Goal: Task Accomplishment & Management: Use online tool/utility

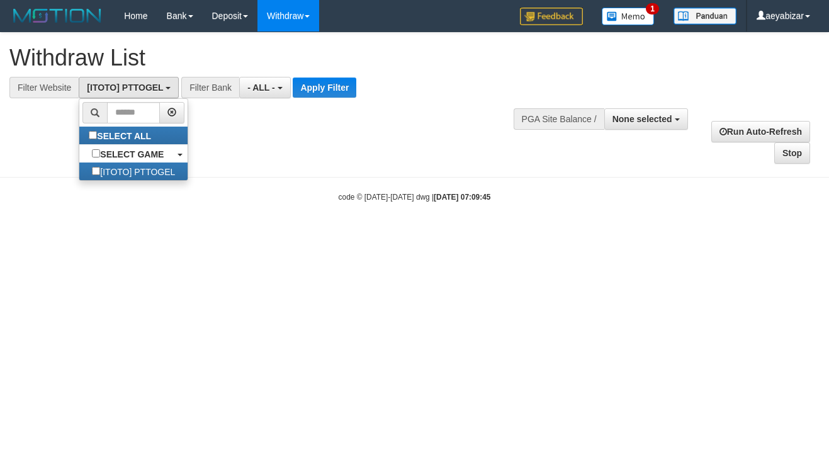
select select
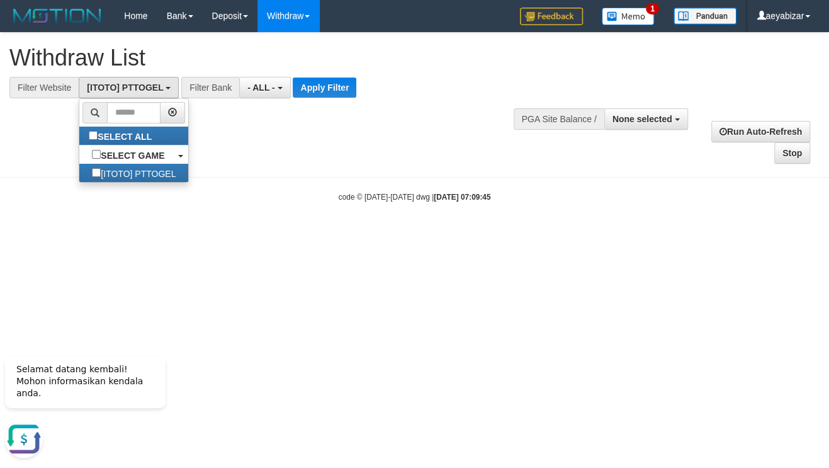
drag, startPoint x: 458, startPoint y: 173, endPoint x: 340, endPoint y: 128, distance: 126.8
click at [453, 171] on body "Toggle navigation Home Bank Account List Load By Website Group [ITOTO] PTTOGEL …" at bounding box center [414, 117] width 829 height 234
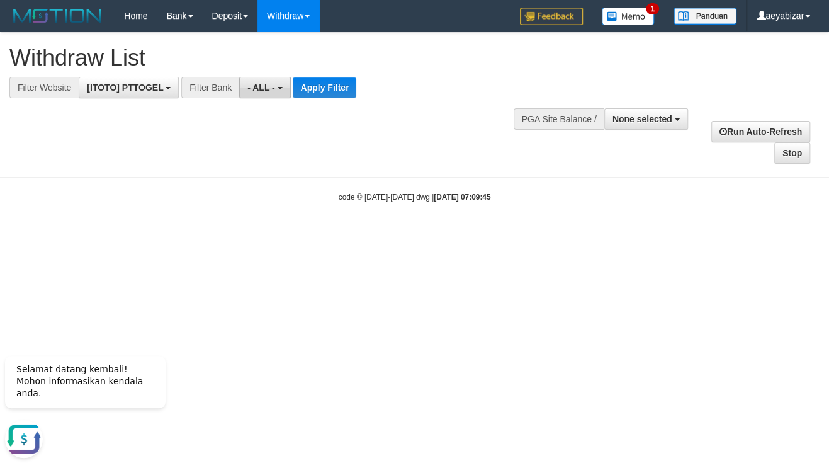
click at [271, 84] on span "- ALL -" at bounding box center [261, 87] width 28 height 10
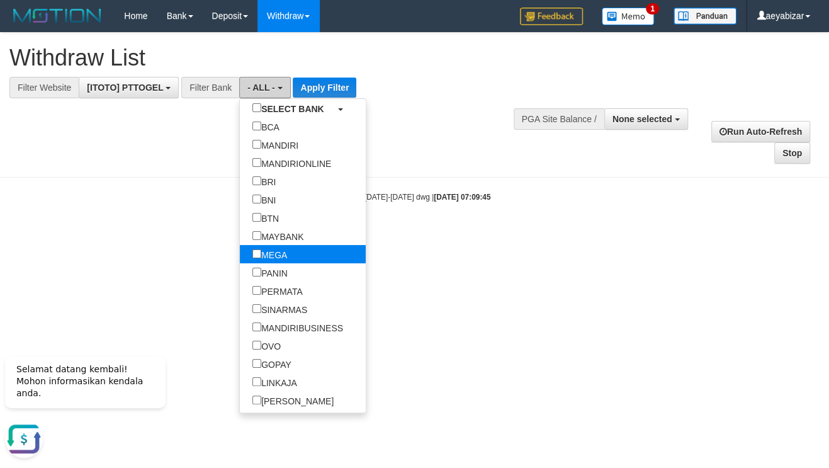
scroll to position [77, 0]
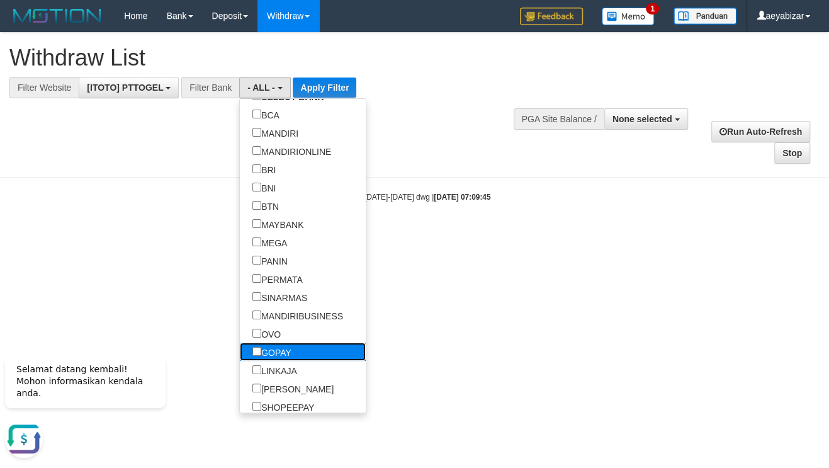
click at [240, 348] on label "GOPAY" at bounding box center [272, 352] width 64 height 18
select select "*****"
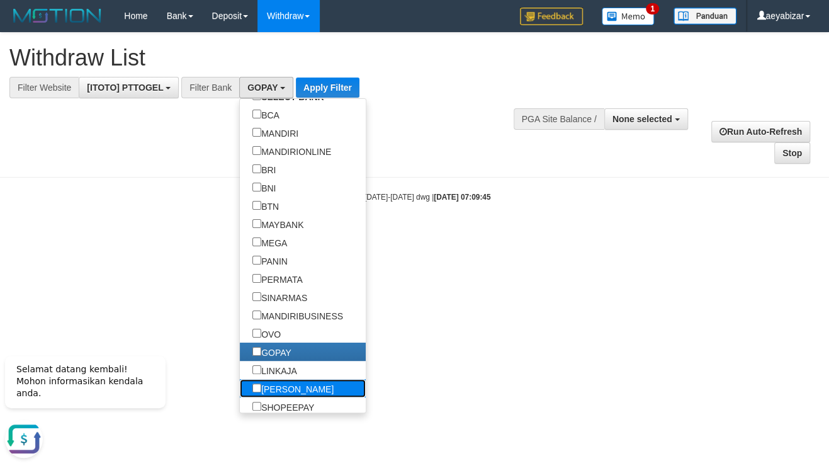
click at [240, 392] on label "[PERSON_NAME]" at bounding box center [293, 388] width 106 height 18
drag, startPoint x: 440, startPoint y: 299, endPoint x: 381, endPoint y: 156, distance: 154.7
click at [440, 234] on html "Toggle navigation Home Bank Account List Load By Website Group [ITOTO] PTTOGEL …" at bounding box center [414, 117] width 829 height 234
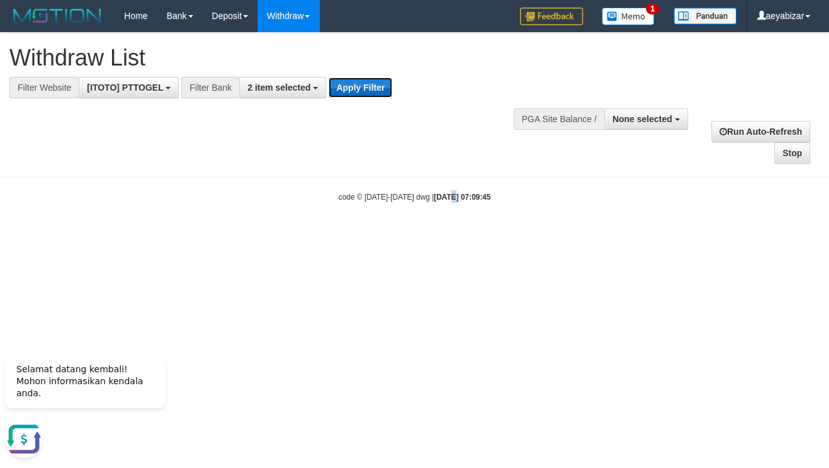
click at [355, 96] on button "Apply Filter" at bounding box center [361, 87] width 64 height 20
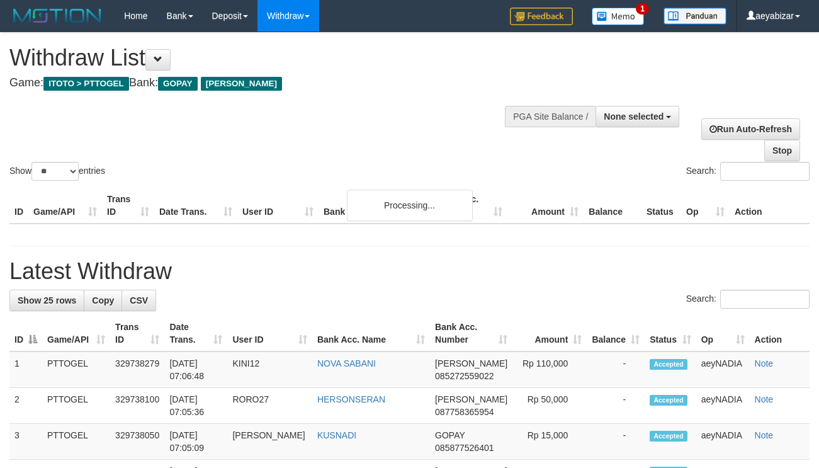
select select
select select "**"
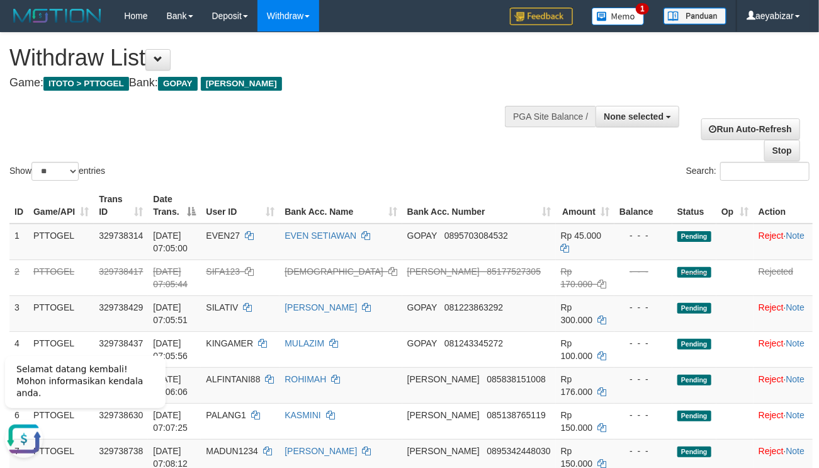
click at [673, 188] on th "Status" at bounding box center [695, 206] width 44 height 36
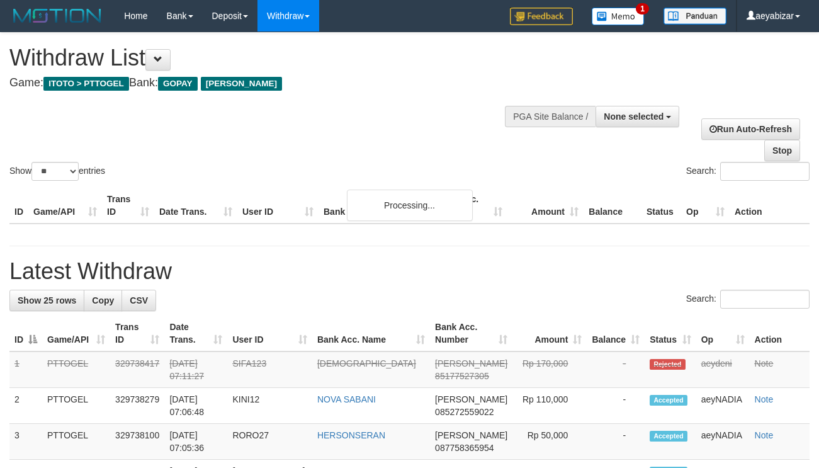
select select
select select "**"
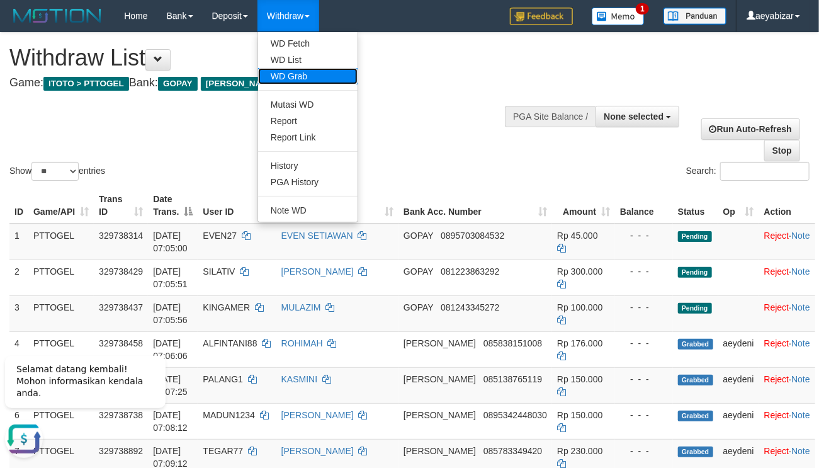
click at [298, 82] on link "WD Grab" at bounding box center [308, 76] width 100 height 16
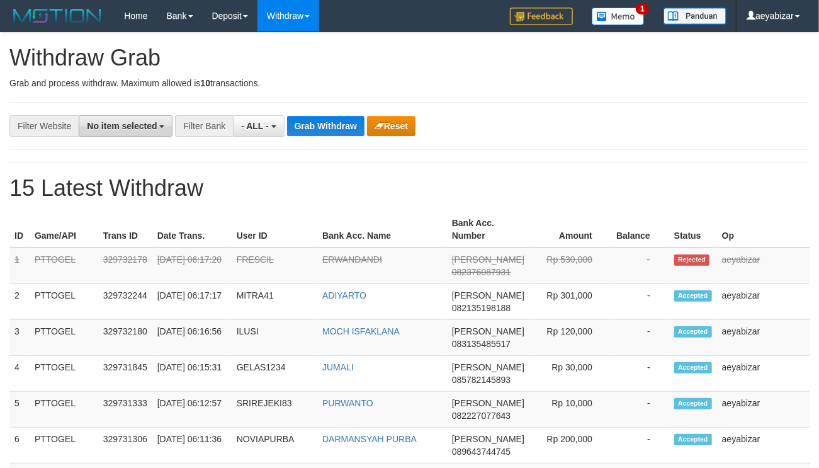
drag, startPoint x: 144, startPoint y: 133, endPoint x: 141, endPoint y: 154, distance: 21.6
click at [144, 133] on button "No item selected" at bounding box center [126, 125] width 94 height 21
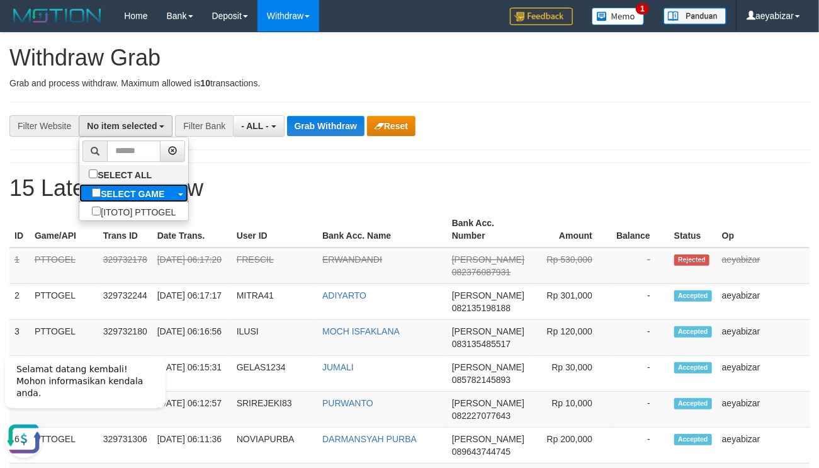
click at [79, 194] on label "SELECT GAME" at bounding box center [128, 193] width 98 height 18
select select "***"
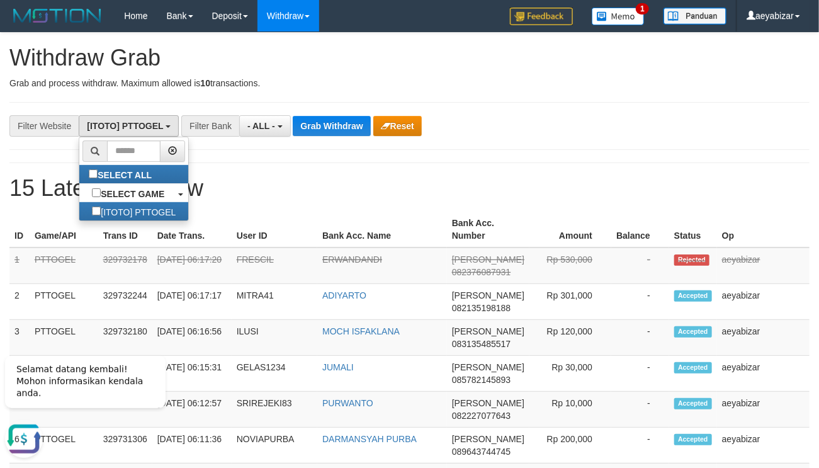
drag, startPoint x: 693, startPoint y: 167, endPoint x: 546, endPoint y: 207, distance: 152.0
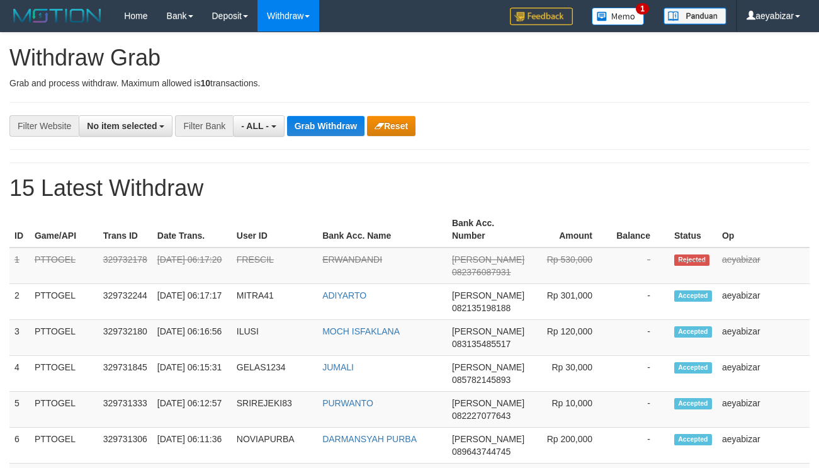
select select
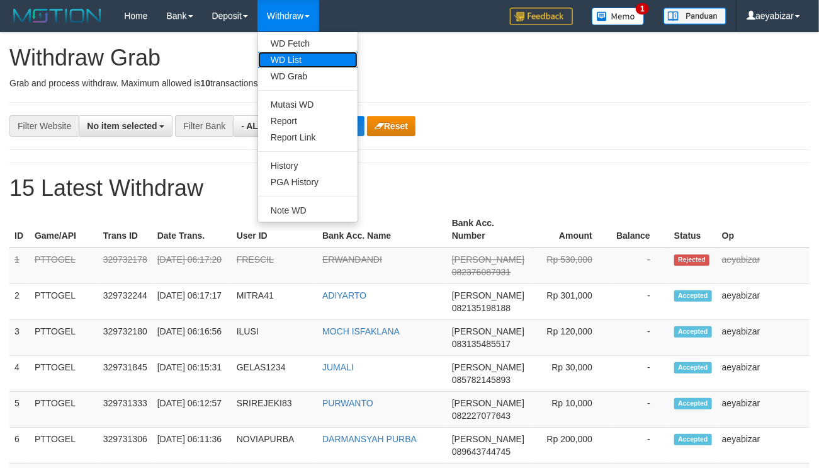
click at [295, 64] on link "WD List" at bounding box center [308, 60] width 100 height 16
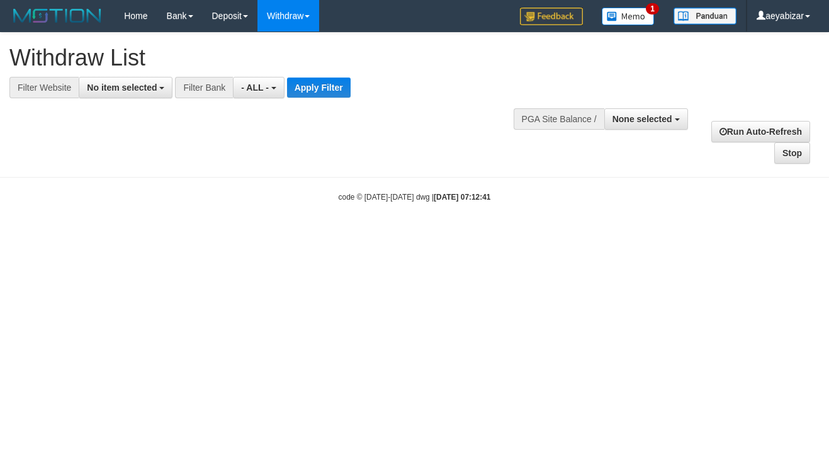
select select
click at [128, 91] on span "No item selected" at bounding box center [122, 87] width 70 height 10
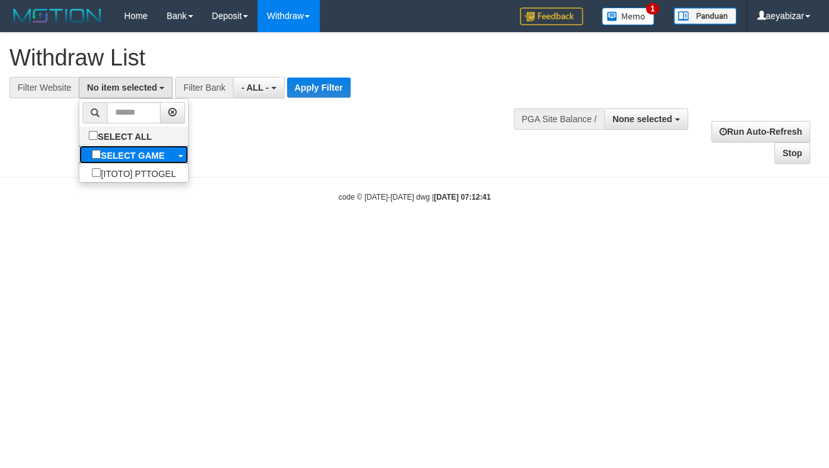
click at [101, 154] on b "SELECT GAME" at bounding box center [133, 156] width 64 height 10
select select "***"
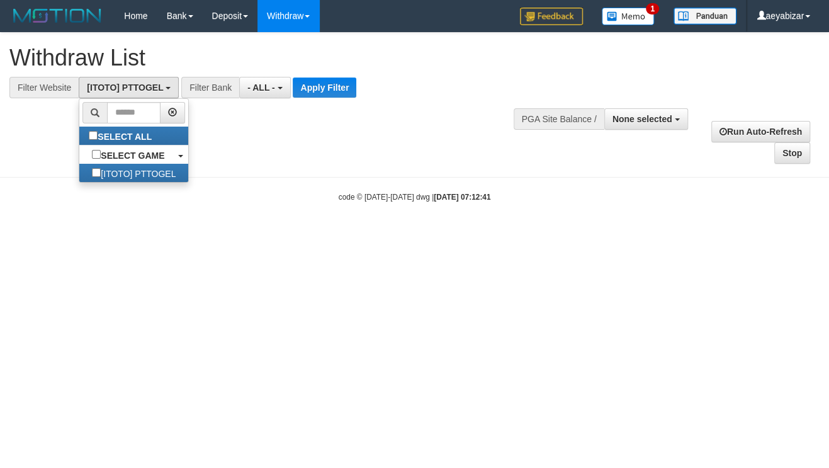
scroll to position [10, 0]
drag, startPoint x: 264, startPoint y: 152, endPoint x: 265, endPoint y: 142, distance: 10.7
click at [264, 151] on div "**********" at bounding box center [414, 99] width 829 height 132
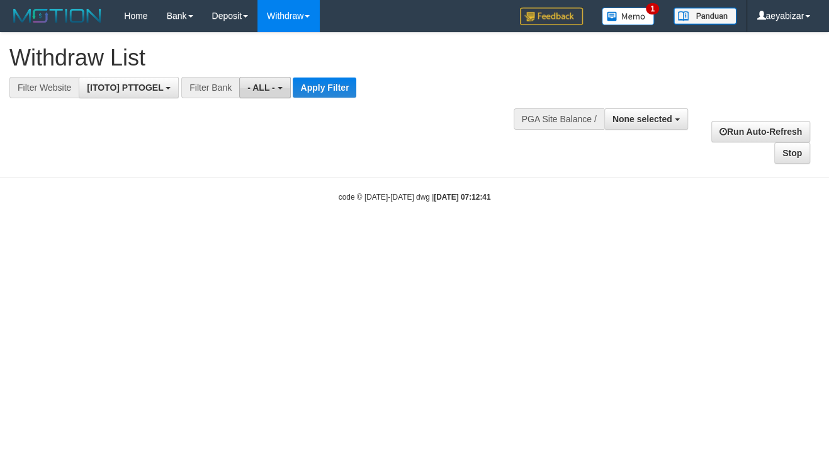
click at [269, 94] on button "- ALL -" at bounding box center [264, 87] width 51 height 21
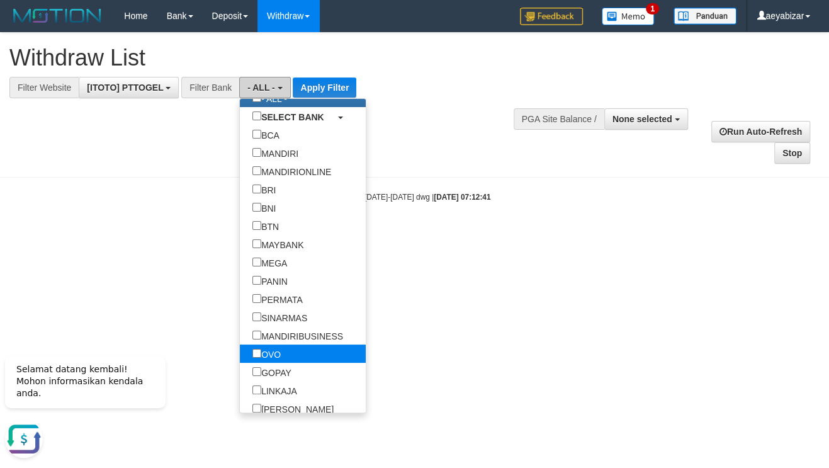
scroll to position [115, 0]
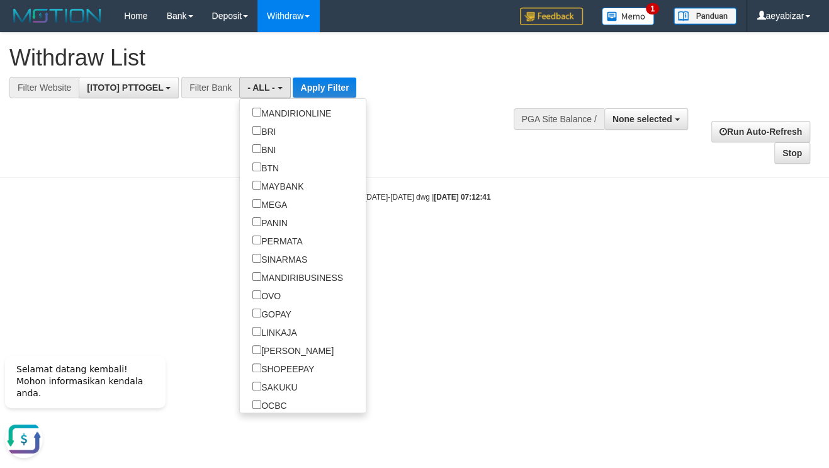
drag, startPoint x: 421, startPoint y: 251, endPoint x: 365, endPoint y: 149, distance: 116.4
click at [421, 234] on html "Toggle navigation Home Bank Account List Load By Website Group [ITOTO] PTTOGEL …" at bounding box center [414, 117] width 829 height 234
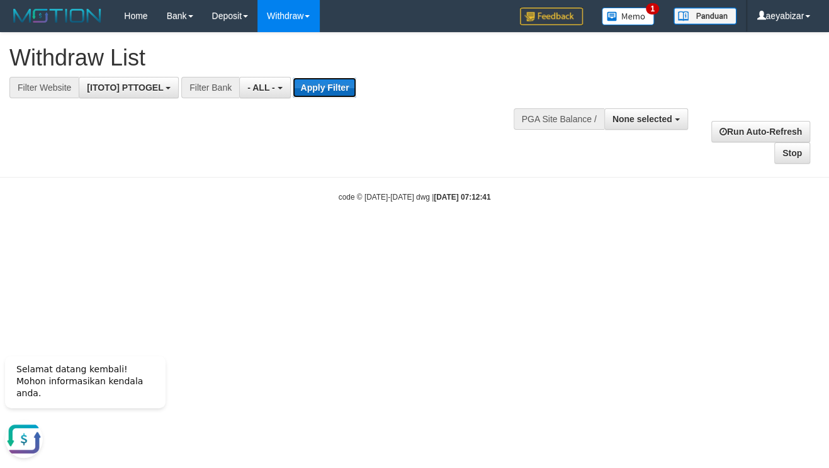
click at [327, 96] on button "Apply Filter" at bounding box center [325, 87] width 64 height 20
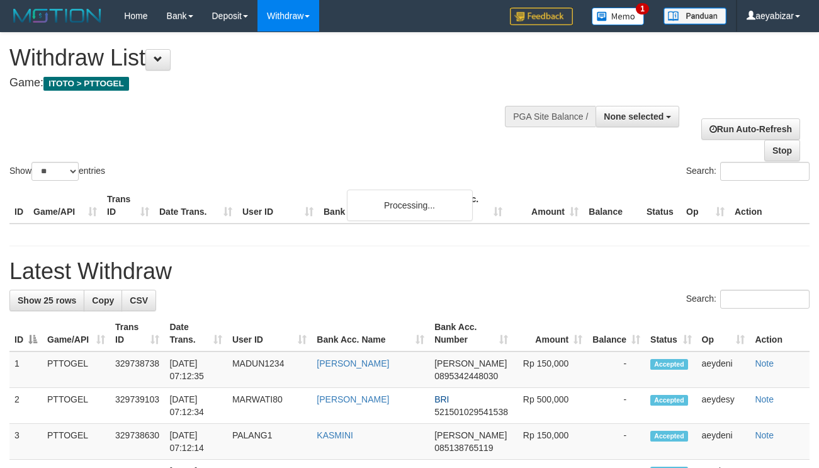
select select
select select "**"
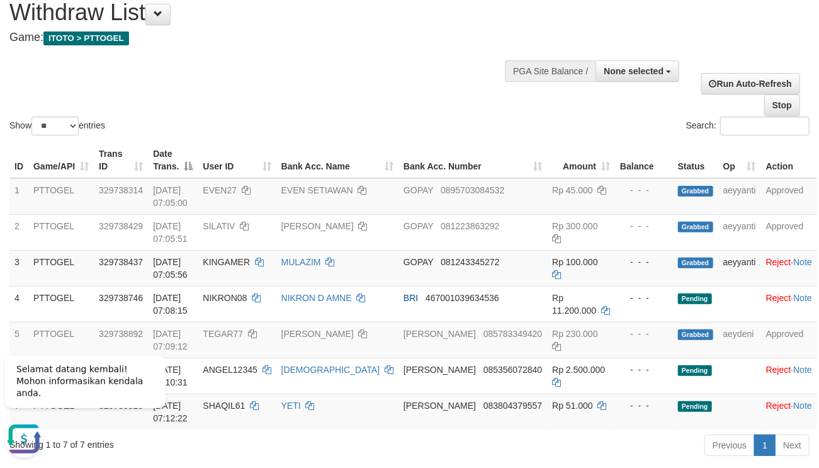
click at [423, 117] on div "Search:" at bounding box center [614, 128] width 391 height 22
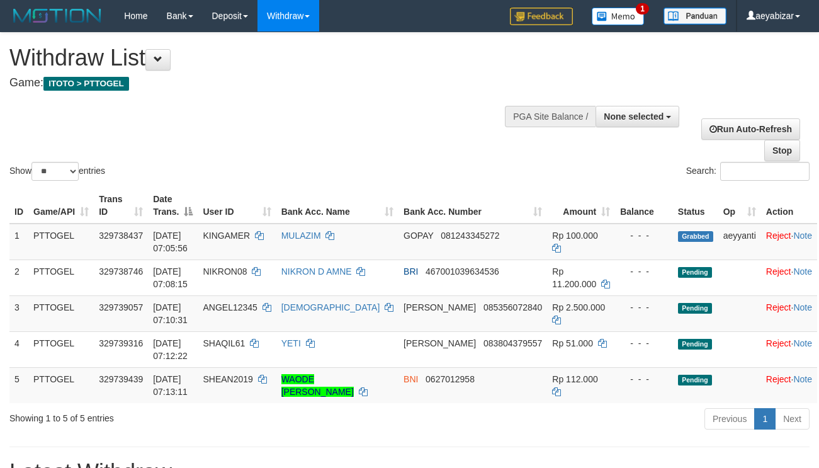
select select
select select "**"
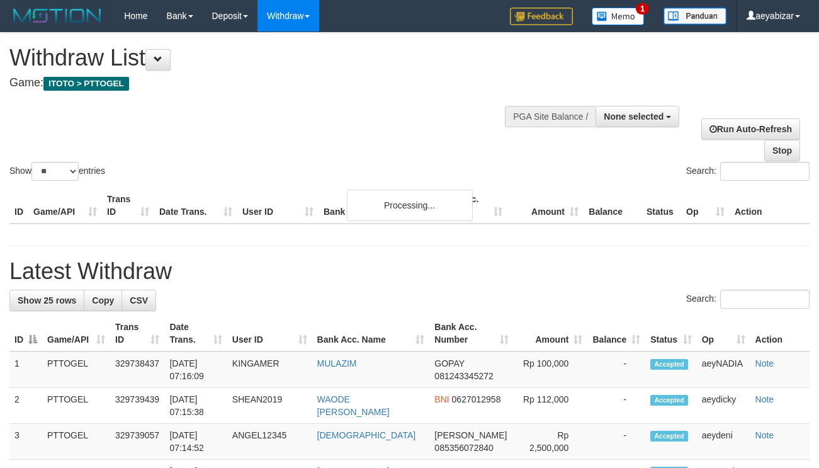
select select
select select "**"
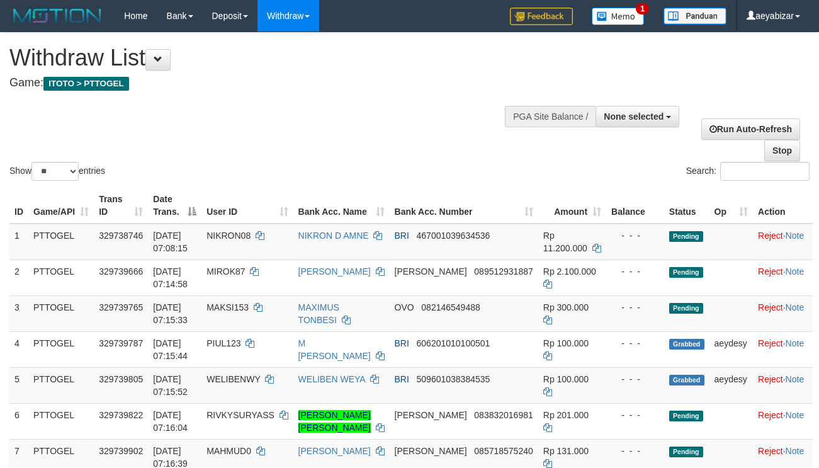
select select
select select "**"
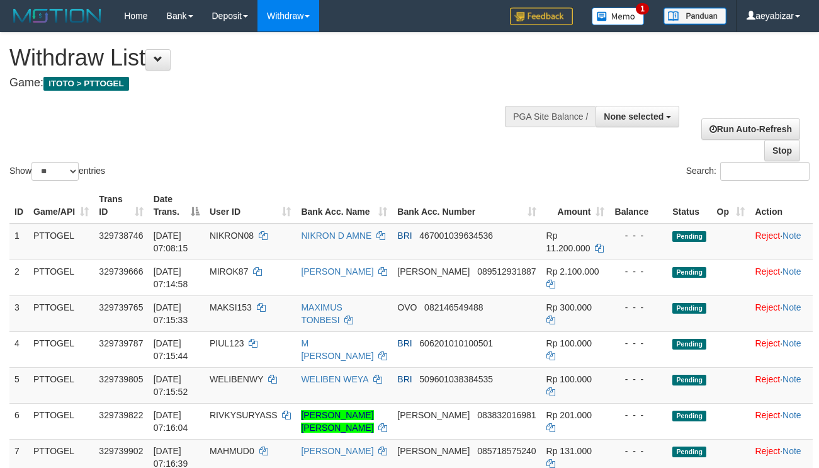
select select
select select "**"
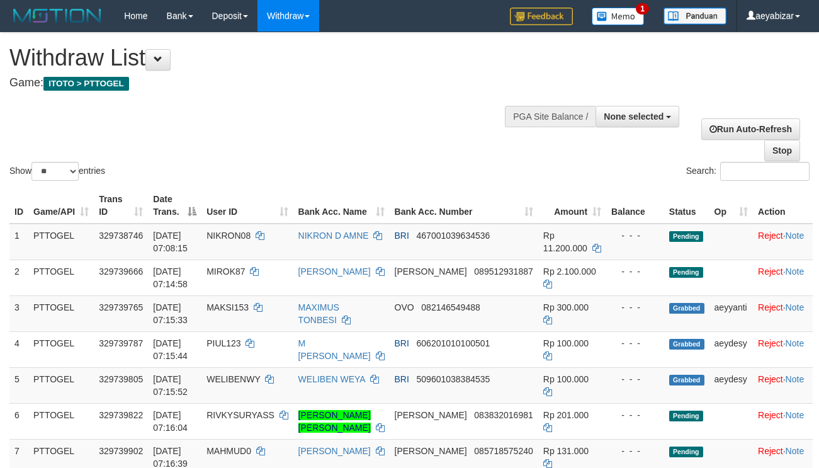
select select
select select "**"
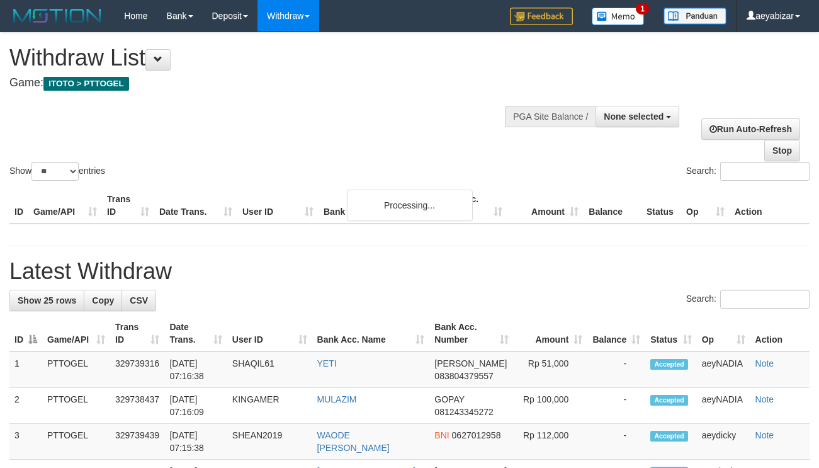
select select
select select "**"
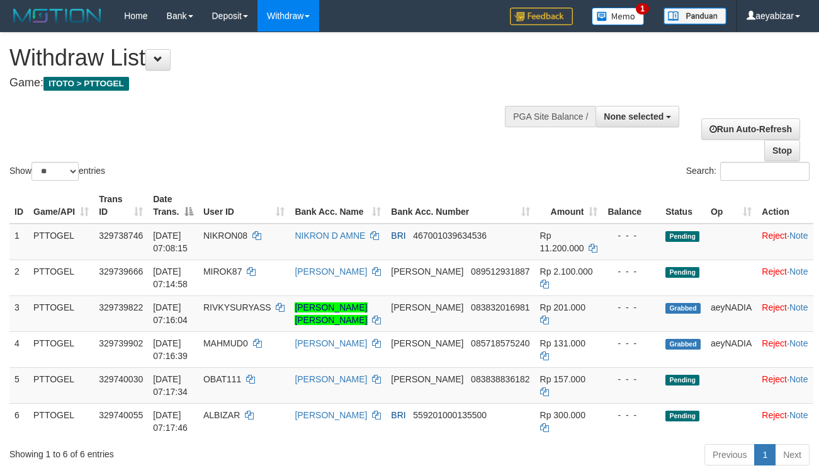
select select
select select "**"
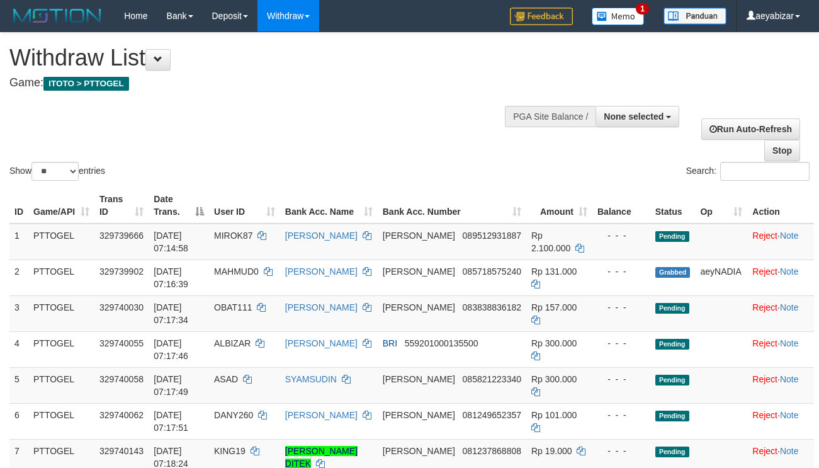
select select
select select "**"
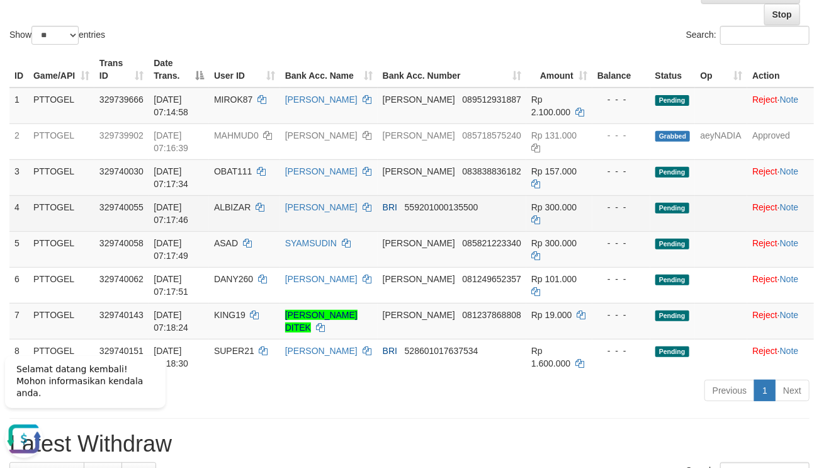
click at [181, 229] on td "[DATE] 07:17:46" at bounding box center [179, 213] width 60 height 36
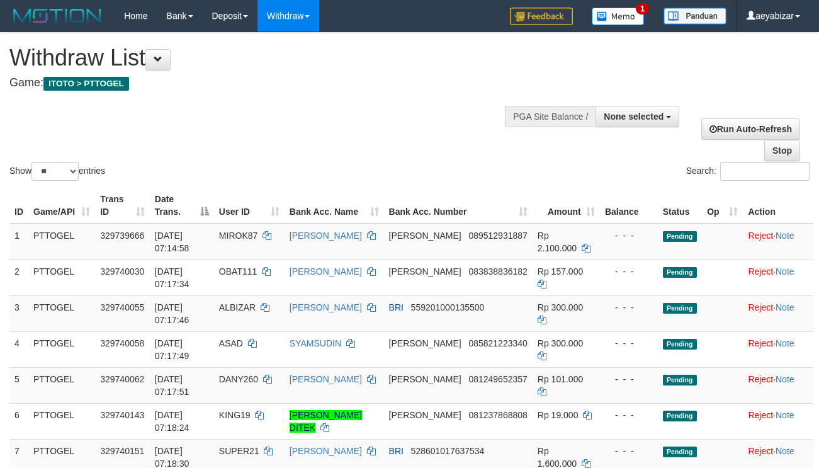
select select
select select "**"
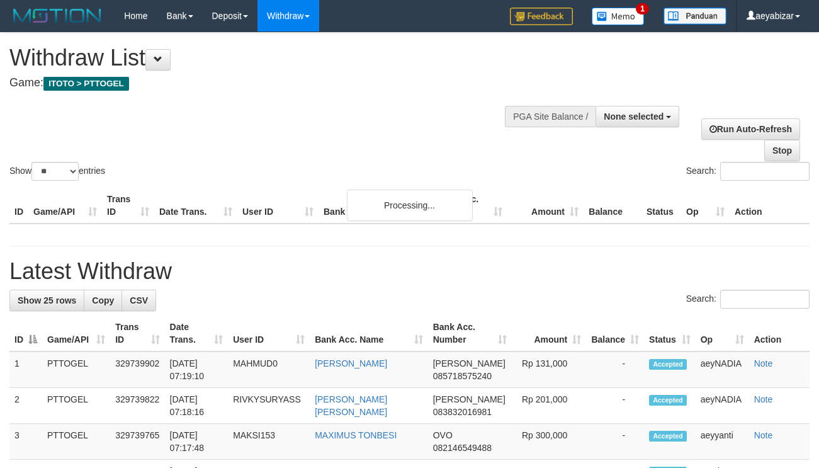
select select
select select "**"
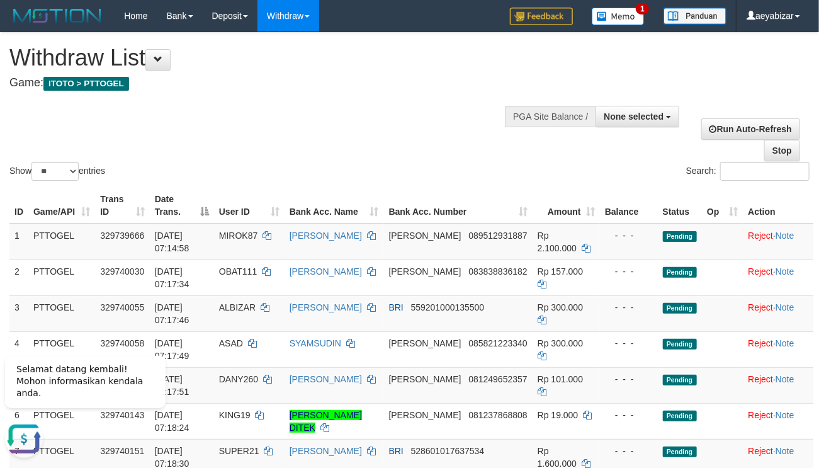
click at [169, 111] on div "Show ** ** ** *** entries Search:" at bounding box center [409, 108] width 819 height 151
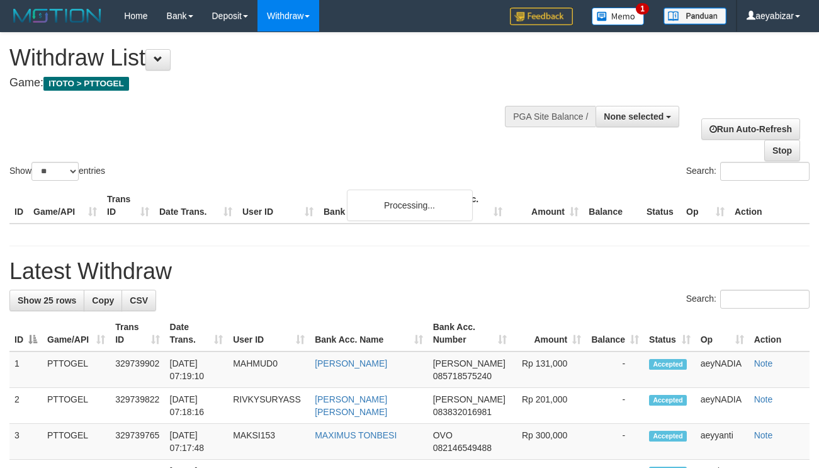
select select
select select "**"
select select
select select "**"
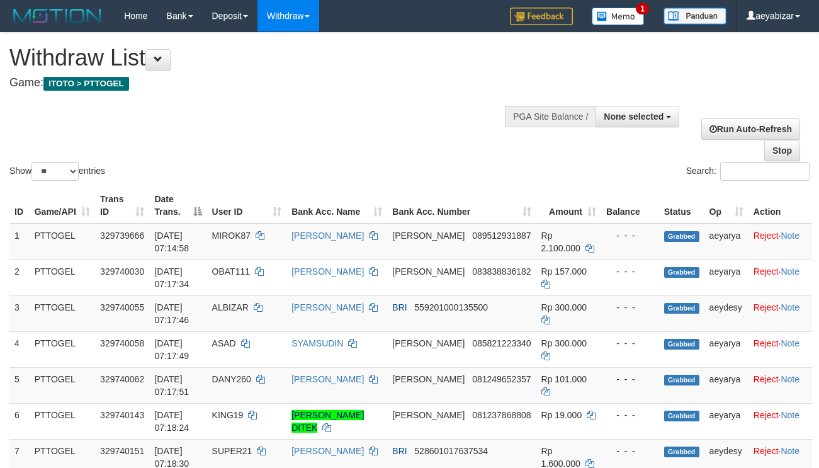
select select
select select "**"
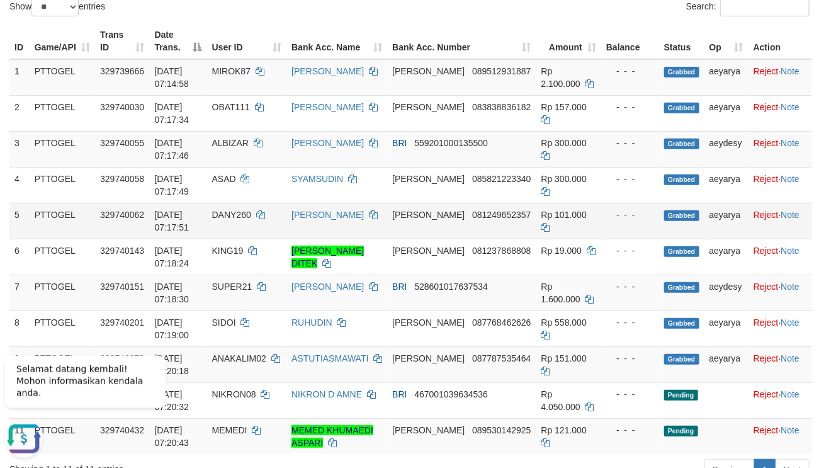
scroll to position [181, 0]
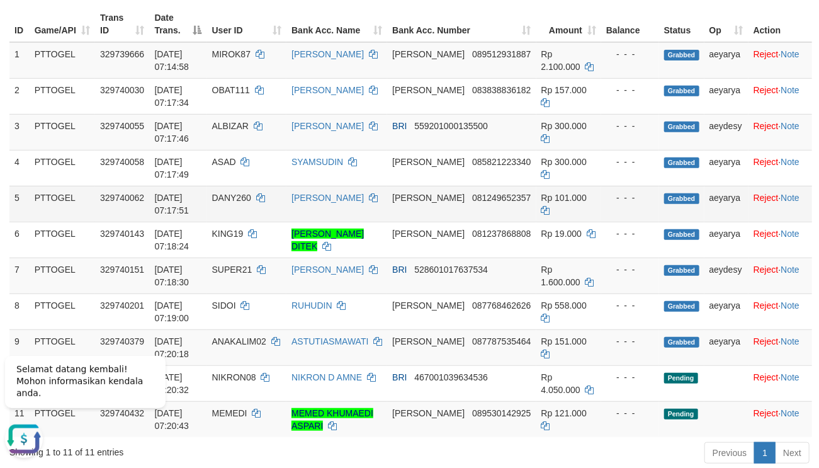
click at [165, 220] on td "31/08/2025 07:17:51" at bounding box center [177, 204] width 57 height 36
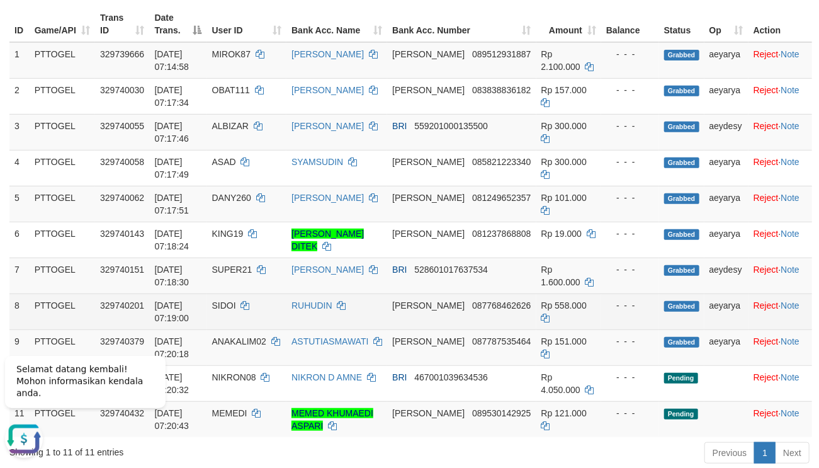
scroll to position [0, 0]
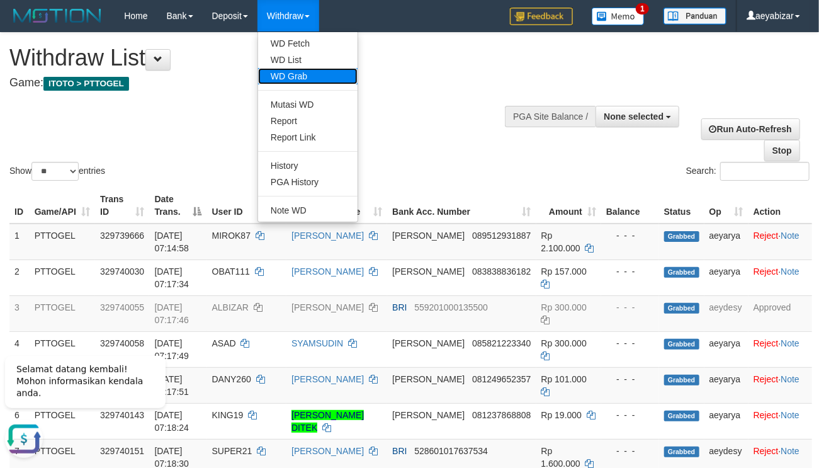
click at [292, 82] on link "WD Grab" at bounding box center [308, 76] width 100 height 16
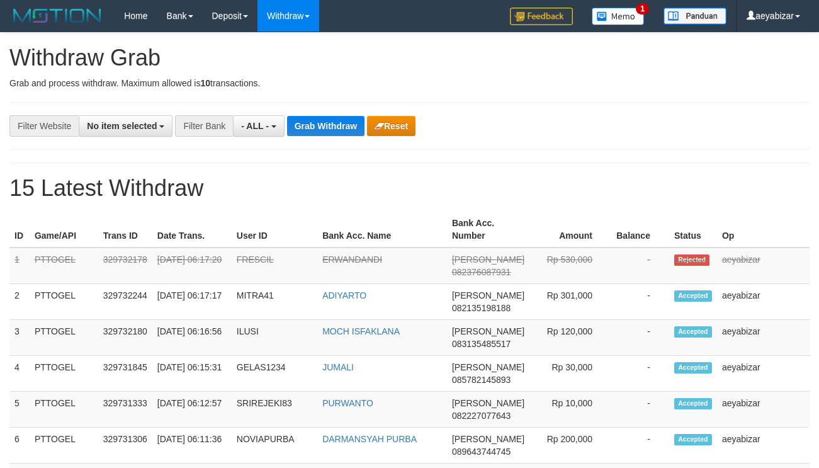
select select
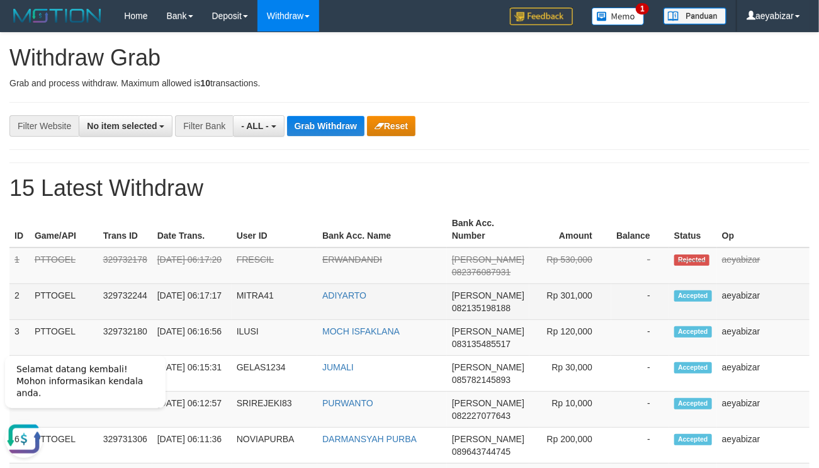
click at [166, 295] on td "[DATE] 06:17:17" at bounding box center [191, 301] width 79 height 36
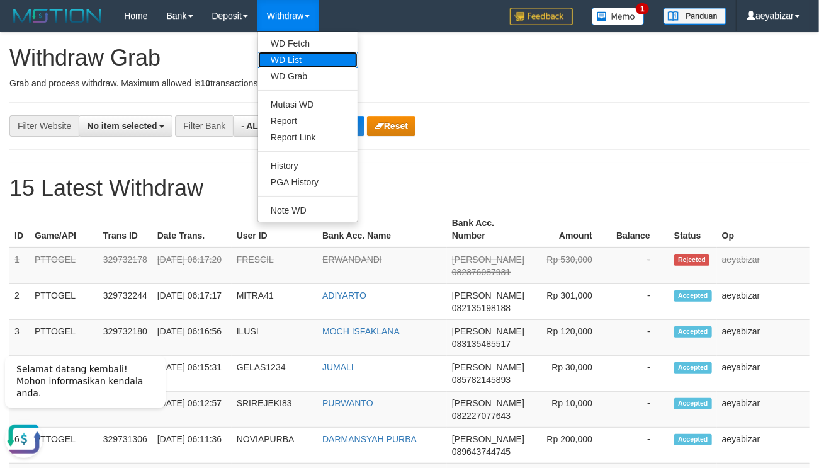
click at [307, 55] on link "WD List" at bounding box center [308, 60] width 100 height 16
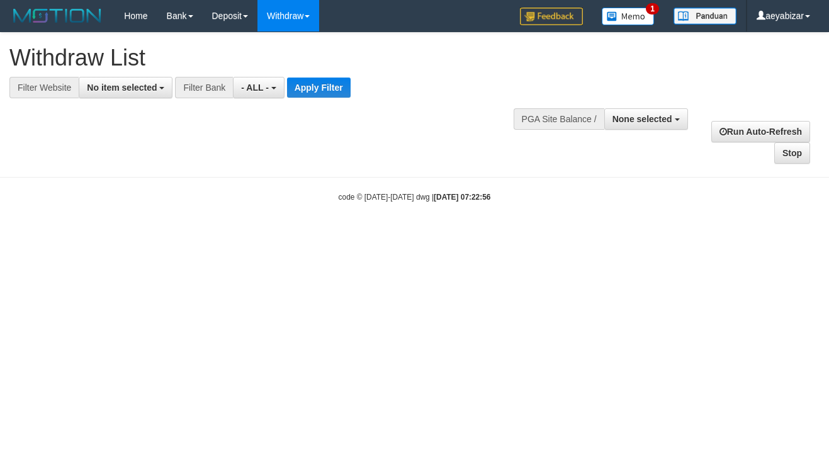
select select
drag, startPoint x: 0, startPoint y: 0, endPoint x: 84, endPoint y: 169, distance: 189.0
click at [104, 90] on span "No item selected" at bounding box center [122, 87] width 70 height 10
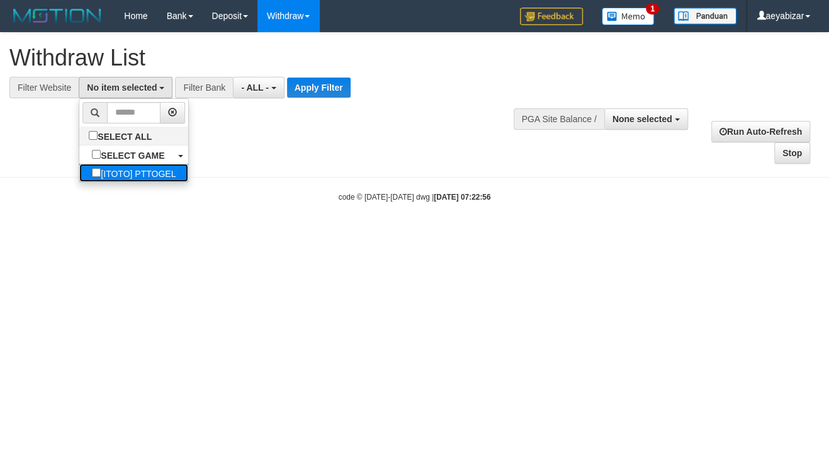
click at [79, 171] on label "[ITOTO] PTTOGEL" at bounding box center [133, 173] width 109 height 18
select select "***"
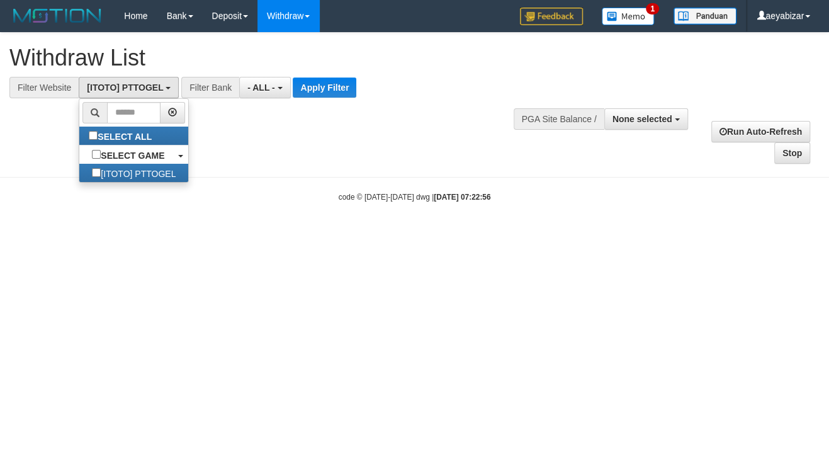
scroll to position [10, 0]
drag, startPoint x: 283, startPoint y: 162, endPoint x: 264, endPoint y: 103, distance: 62.7
click at [281, 154] on div "**********" at bounding box center [414, 99] width 829 height 132
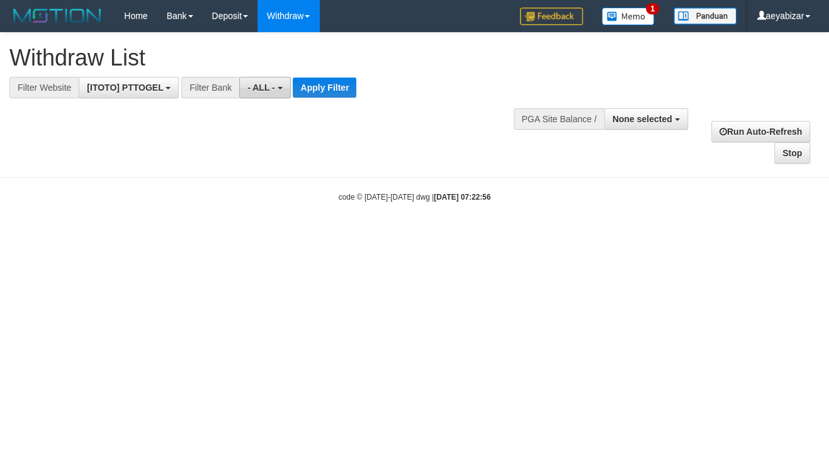
click at [264, 96] on button "- ALL -" at bounding box center [264, 87] width 51 height 21
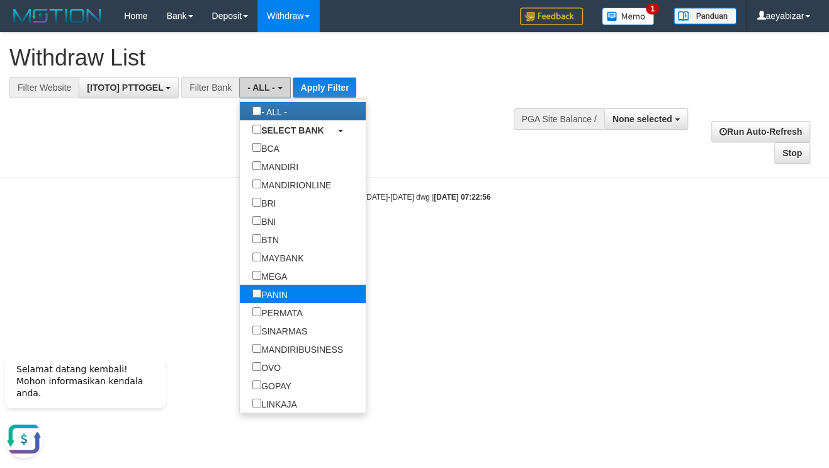
scroll to position [77, 0]
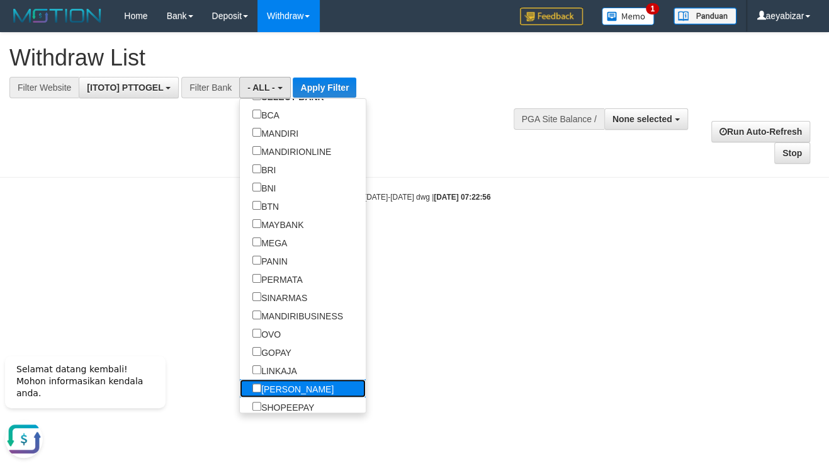
click at [240, 386] on label "[PERSON_NAME]" at bounding box center [293, 388] width 106 height 18
select select "****"
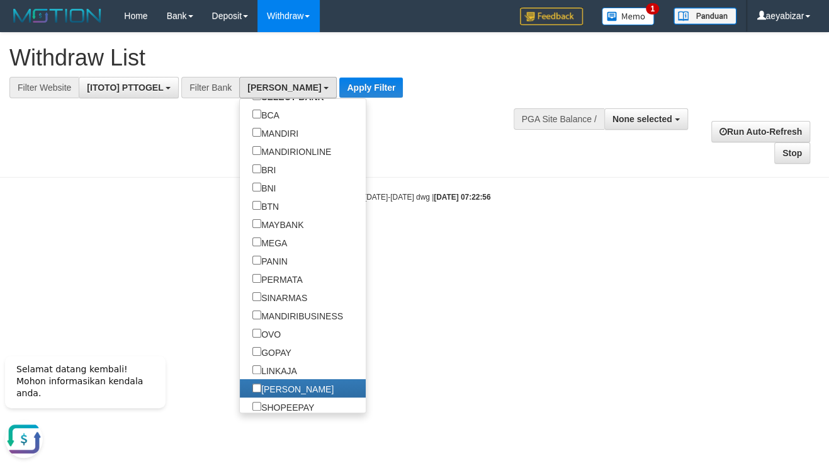
drag, startPoint x: 399, startPoint y: 335, endPoint x: 363, endPoint y: 181, distance: 157.7
click at [399, 234] on html "Toggle navigation Home Bank Account List Load By Website Group [ITOTO] PTTOGEL …" at bounding box center [414, 117] width 829 height 234
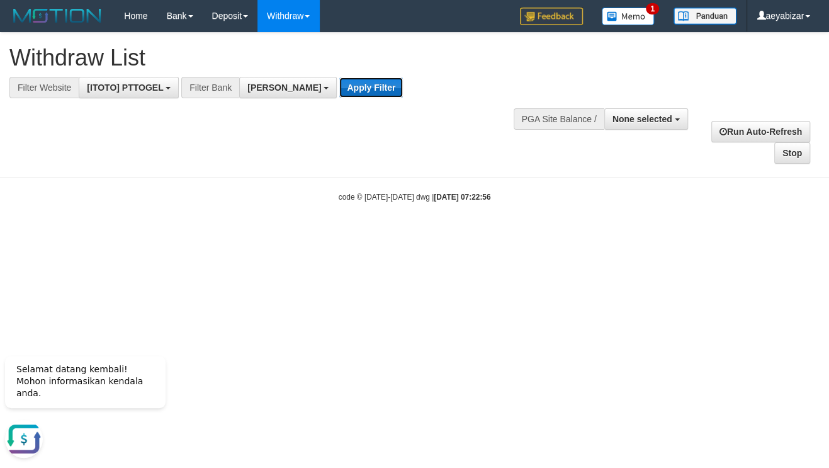
click at [339, 82] on button "Apply Filter" at bounding box center [371, 87] width 64 height 20
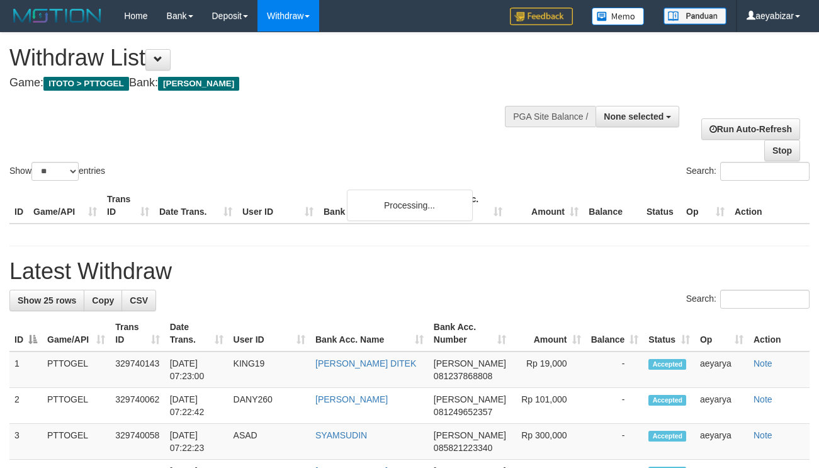
select select
select select "**"
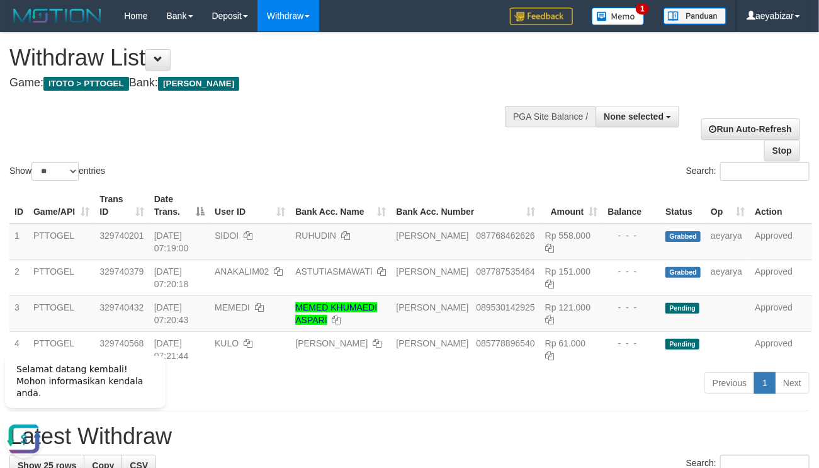
click at [426, 93] on div "**********" at bounding box center [275, 64] width 533 height 62
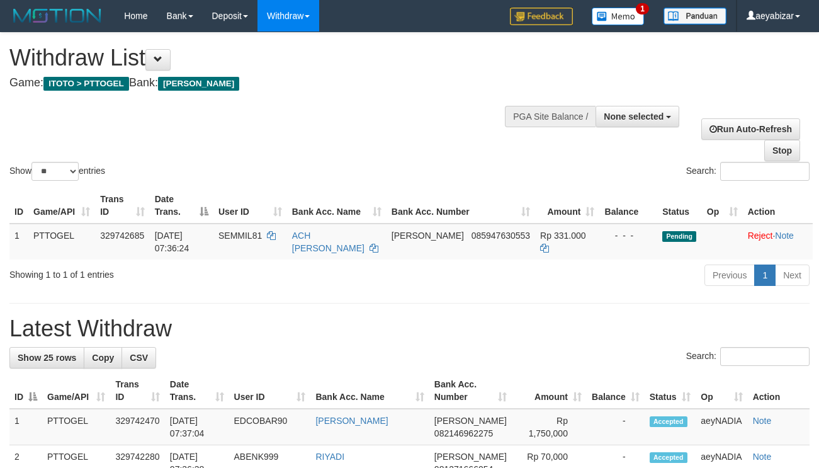
select select
select select "**"
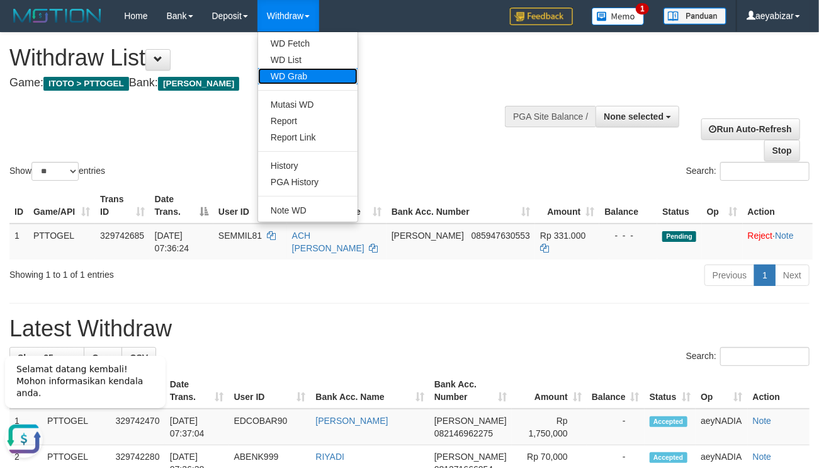
click at [290, 75] on link "WD Grab" at bounding box center [308, 76] width 100 height 16
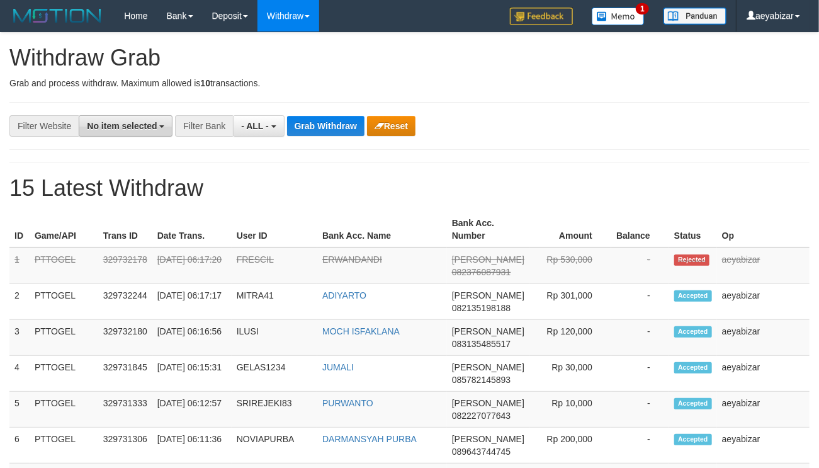
click at [139, 122] on span "No item selected" at bounding box center [122, 126] width 70 height 10
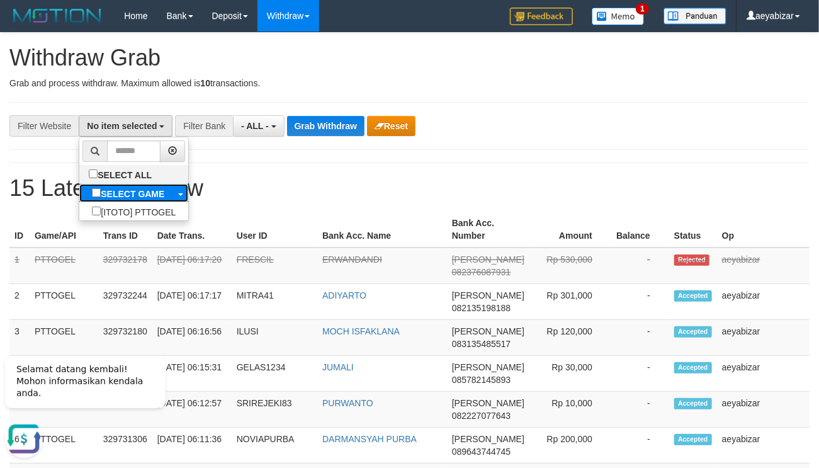
click at [105, 186] on label "SELECT GAME" at bounding box center [128, 193] width 98 height 18
select select "***"
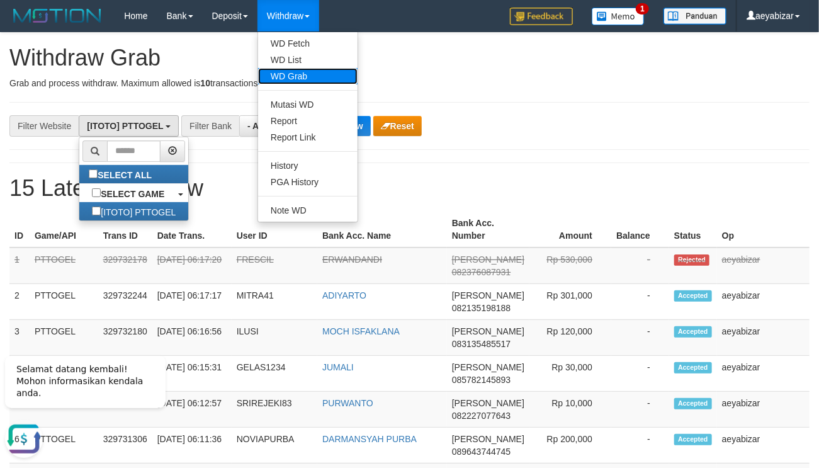
click at [288, 71] on link "WD Grab" at bounding box center [308, 76] width 100 height 16
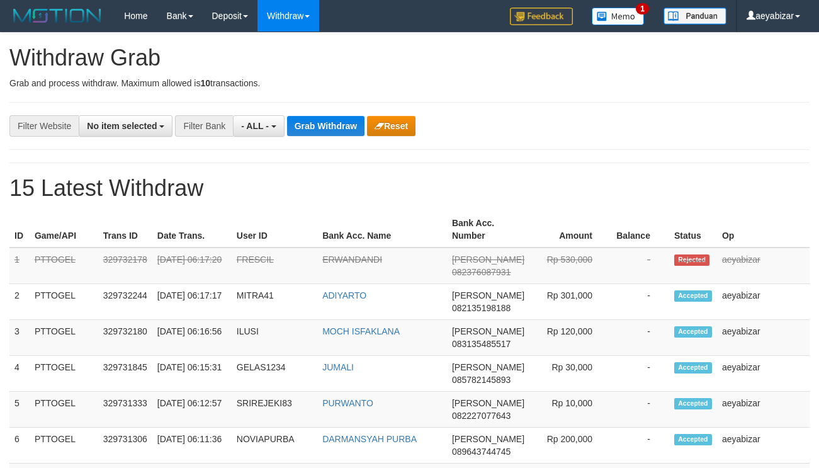
click at [141, 128] on span "No item selected" at bounding box center [122, 126] width 70 height 10
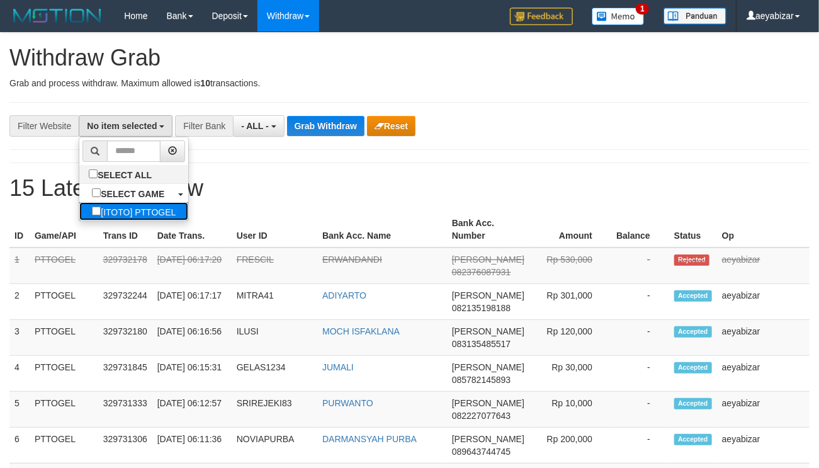
click at [79, 204] on label "[ITOTO] PTTOGEL" at bounding box center [133, 211] width 109 height 18
select select "***"
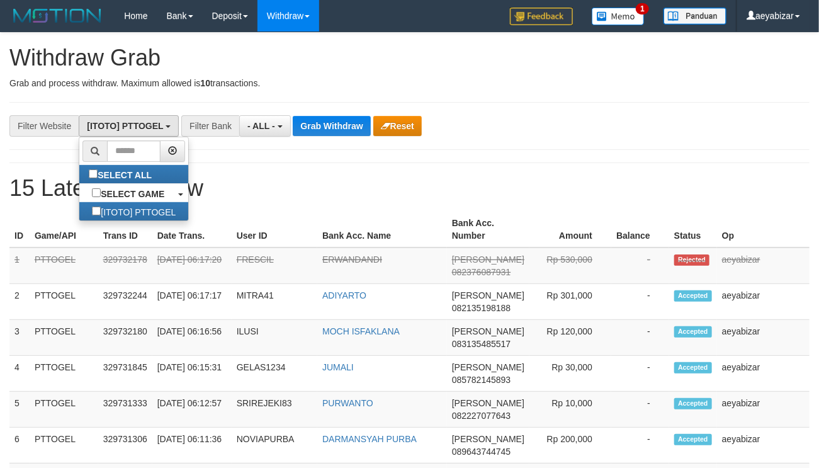
click at [258, 189] on h1 "15 Latest Withdraw" at bounding box center [409, 188] width 800 height 25
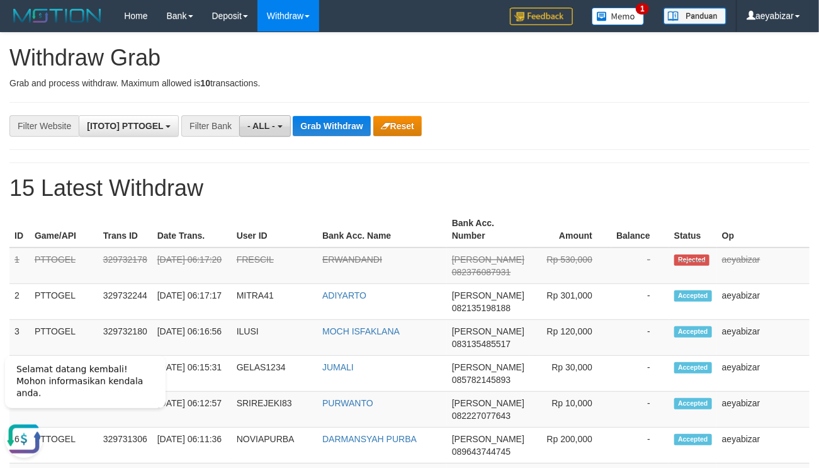
scroll to position [0, 0]
click at [261, 128] on span "- ALL -" at bounding box center [261, 126] width 28 height 10
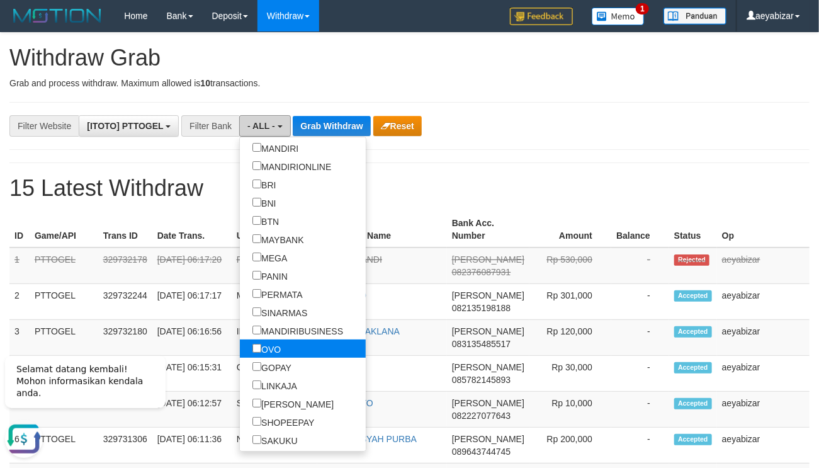
scroll to position [154, 0]
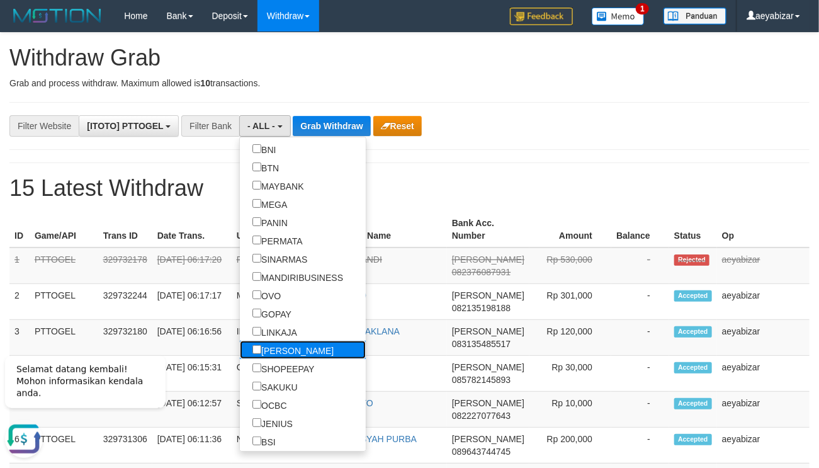
click at [240, 342] on label "[PERSON_NAME]" at bounding box center [293, 350] width 106 height 18
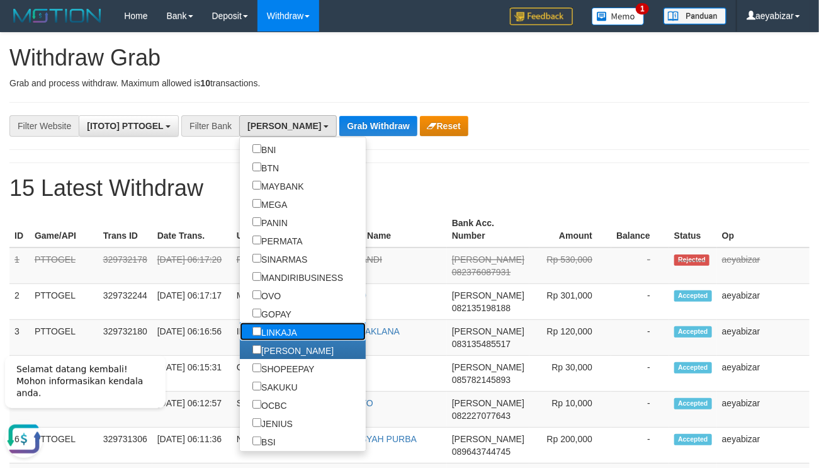
click at [240, 332] on label "LINKAJA" at bounding box center [275, 331] width 70 height 18
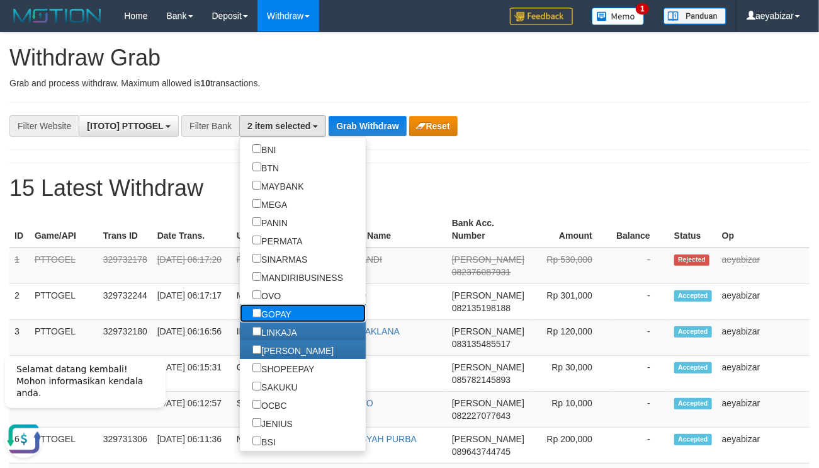
click at [240, 315] on label "GOPAY" at bounding box center [272, 313] width 64 height 18
click at [240, 294] on label "OVO" at bounding box center [267, 295] width 54 height 18
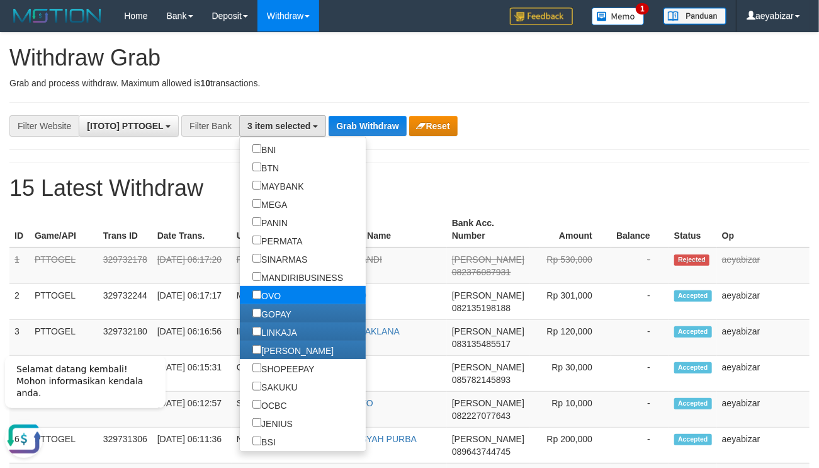
select select "***"
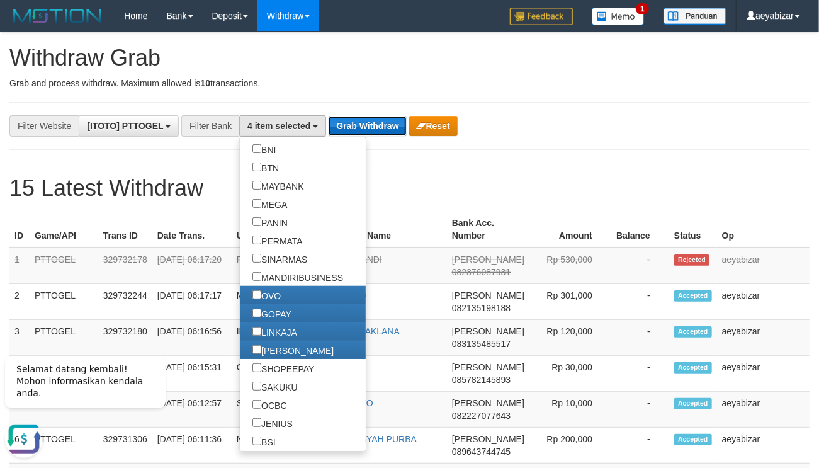
click at [375, 134] on button "Grab Withdraw" at bounding box center [367, 126] width 77 height 20
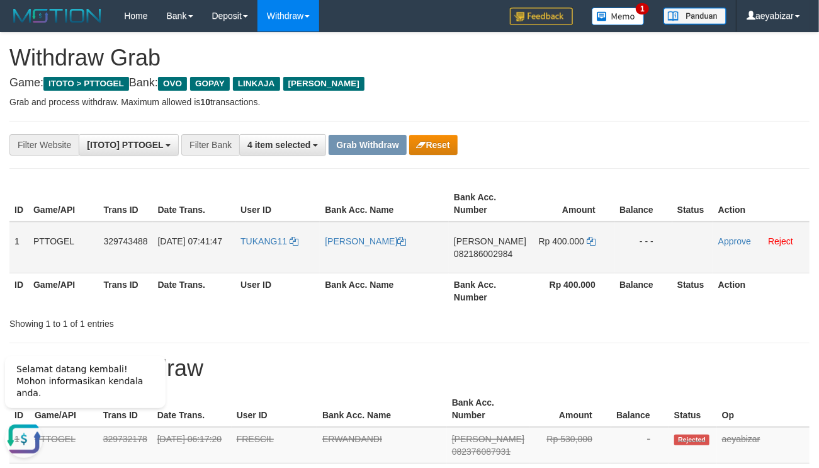
drag, startPoint x: 290, startPoint y: 230, endPoint x: 553, endPoint y: 239, distance: 263.4
click at [553, 239] on tr "1 PTTOGEL 329743488 31/08/2025 07:41:47 TUKANG11 SELAMET BASUKI DANA 0821860029…" at bounding box center [409, 248] width 800 height 52
drag, startPoint x: 731, startPoint y: 151, endPoint x: 440, endPoint y: 216, distance: 298.2
click at [495, 251] on span "082186002984" at bounding box center [483, 254] width 59 height 10
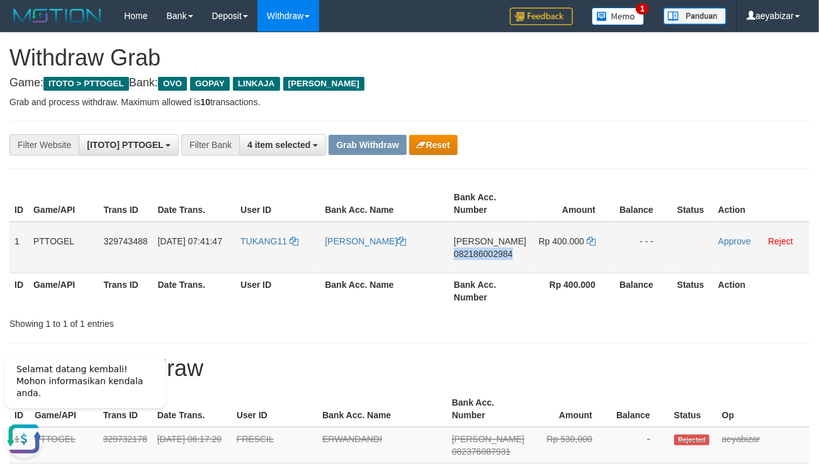
drag, startPoint x: 495, startPoint y: 251, endPoint x: 493, endPoint y: 260, distance: 9.0
click at [495, 253] on span "082186002984" at bounding box center [483, 254] width 59 height 10
copy span "082186002984"
click at [588, 244] on icon at bounding box center [591, 241] width 9 height 9
click at [589, 243] on icon at bounding box center [591, 241] width 9 height 9
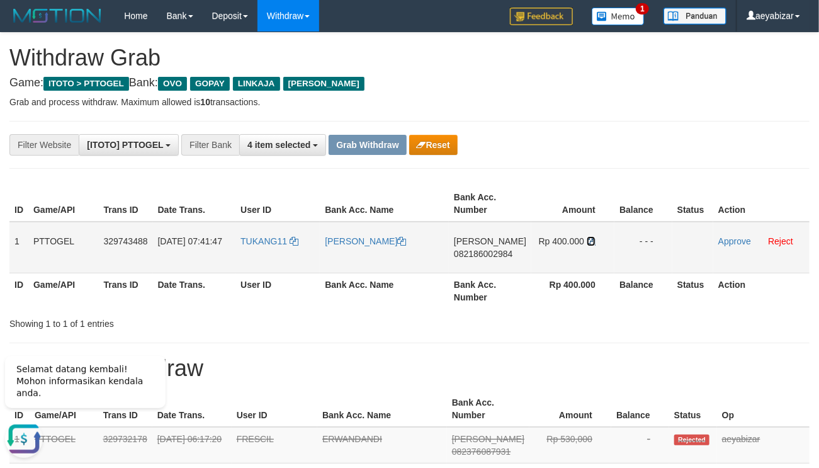
drag, startPoint x: 589, startPoint y: 243, endPoint x: 719, endPoint y: 258, distance: 130.5
click at [595, 243] on td "Rp 400.000" at bounding box center [573, 248] width 83 height 52
click at [739, 239] on link "Approve" at bounding box center [735, 241] width 33 height 10
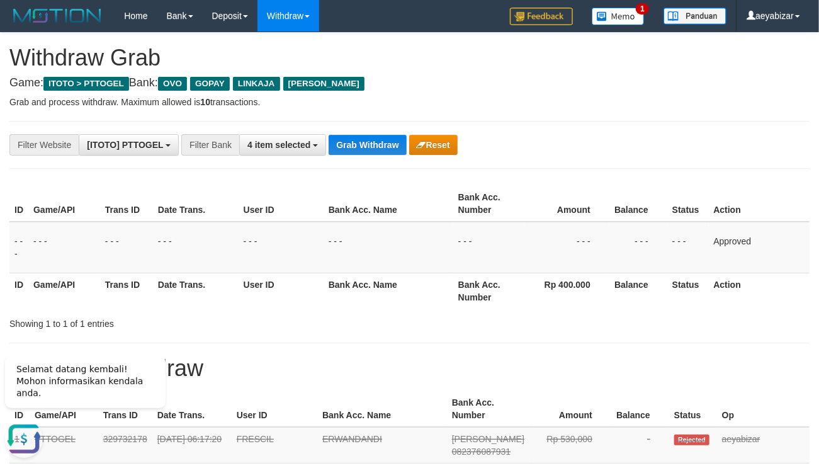
click at [585, 321] on div "Showing 1 to 1 of 1 entries" at bounding box center [409, 321] width 819 height 18
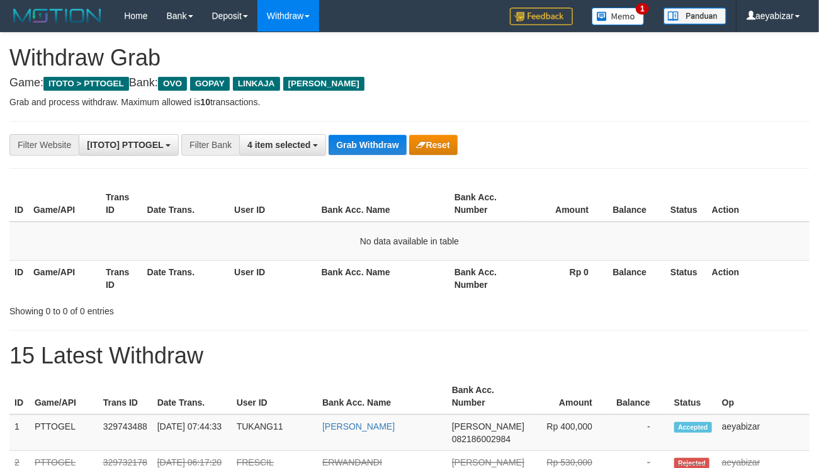
scroll to position [175, 0]
click at [369, 151] on button "Grab Withdraw" at bounding box center [367, 145] width 77 height 20
click at [367, 152] on button "Grab Withdraw" at bounding box center [367, 145] width 77 height 20
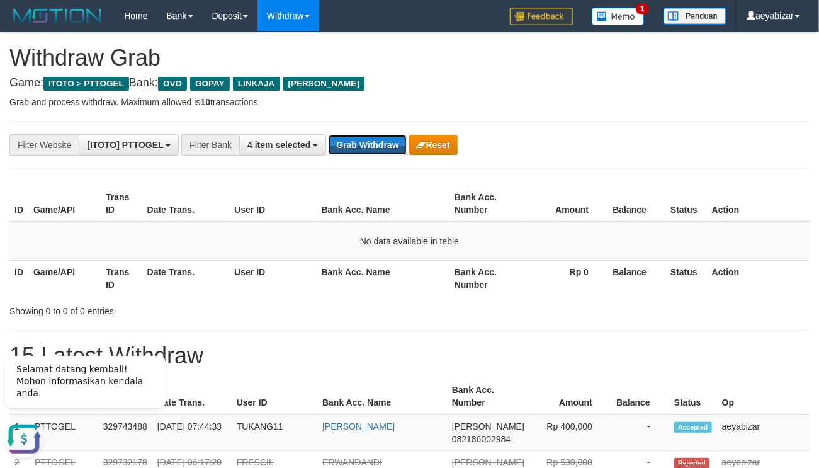
scroll to position [0, 0]
click at [360, 150] on button "Grab Withdraw" at bounding box center [367, 145] width 77 height 20
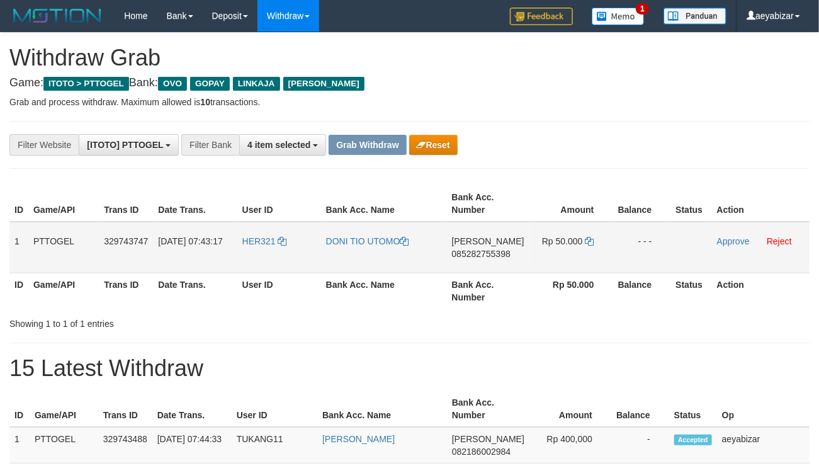
scroll to position [175, 0]
drag, startPoint x: 284, startPoint y: 228, endPoint x: 574, endPoint y: 249, distance: 290.4
click at [574, 249] on tr "1 PTTOGEL 329743747 [DATE] 07:43:17 HER321 DONI TIO [PERSON_NAME] 085282755398 …" at bounding box center [409, 248] width 800 height 52
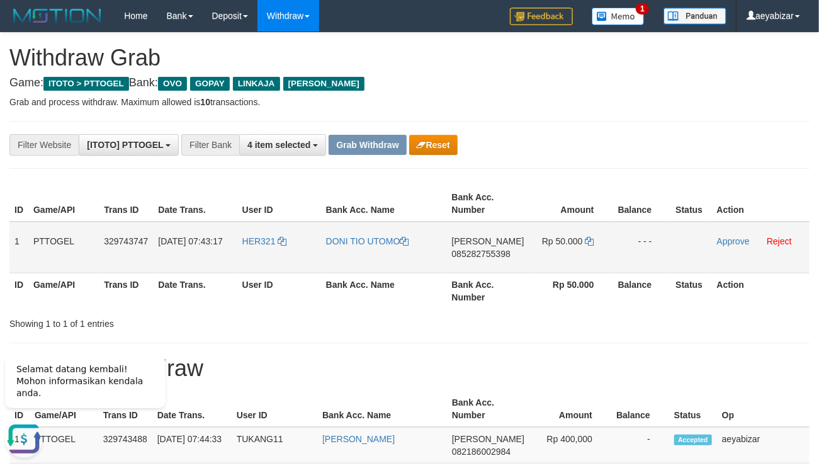
scroll to position [0, 0]
drag, startPoint x: 700, startPoint y: 136, endPoint x: 583, endPoint y: 256, distance: 167.9
click at [693, 141] on div "**********" at bounding box center [409, 144] width 819 height 21
click at [490, 252] on span "085282755398" at bounding box center [481, 254] width 59 height 10
drag, startPoint x: 490, startPoint y: 252, endPoint x: 400, endPoint y: 281, distance: 94.6
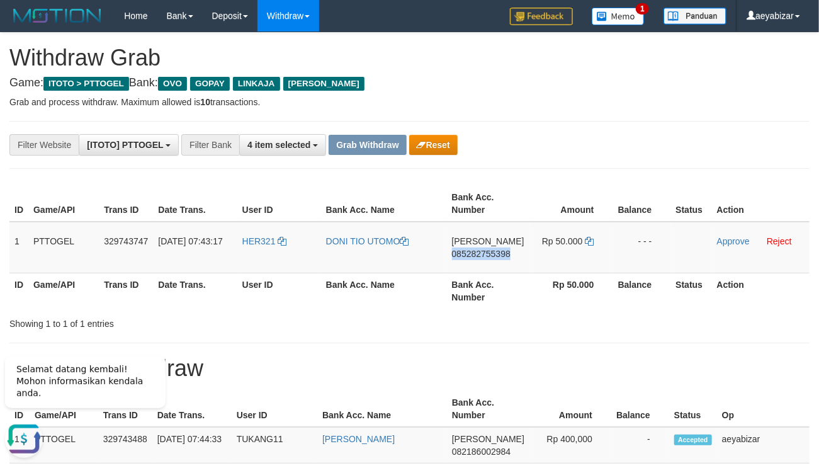
click at [484, 255] on span "085282755398" at bounding box center [481, 254] width 59 height 10
copy span "085282755398"
click at [582, 241] on td "Rp 50.000" at bounding box center [572, 248] width 84 height 52
click at [586, 241] on icon at bounding box center [590, 241] width 9 height 9
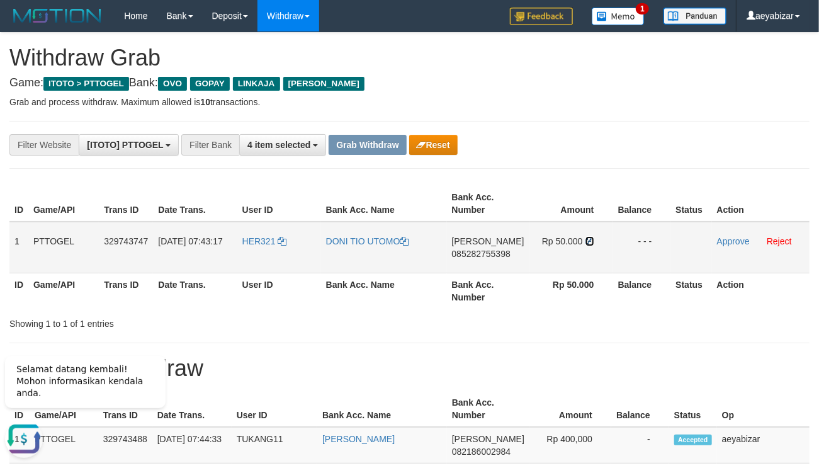
click at [587, 241] on icon at bounding box center [590, 241] width 9 height 9
drag, startPoint x: 587, startPoint y: 241, endPoint x: 705, endPoint y: 249, distance: 118.7
click at [589, 241] on icon at bounding box center [590, 241] width 9 height 9
click at [729, 244] on link "Approve" at bounding box center [733, 241] width 33 height 10
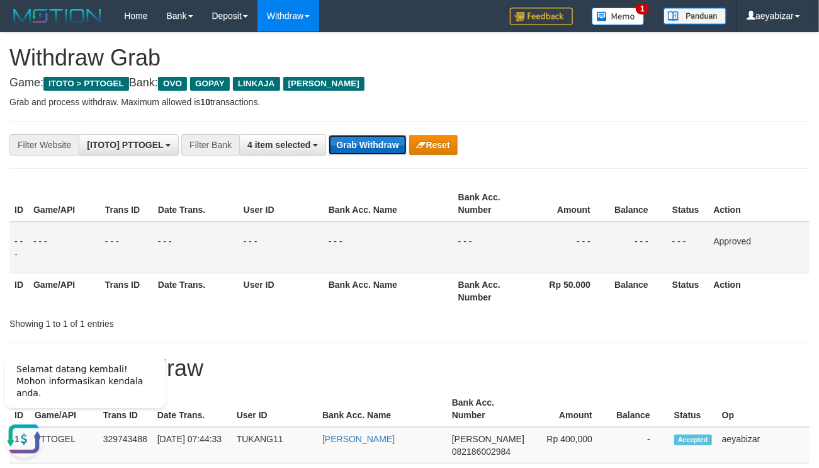
click at [374, 151] on button "Grab Withdraw" at bounding box center [367, 145] width 77 height 20
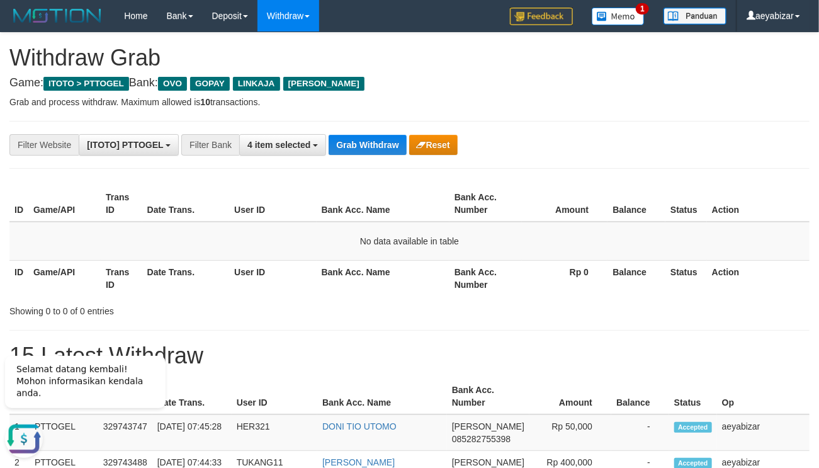
drag, startPoint x: 705, startPoint y: 139, endPoint x: 443, endPoint y: 166, distance: 262.7
click at [685, 139] on div "**********" at bounding box center [409, 144] width 819 height 21
click at [367, 149] on button "Grab Withdraw" at bounding box center [367, 145] width 77 height 20
drag, startPoint x: 149, startPoint y: 265, endPoint x: 332, endPoint y: 187, distance: 198.6
click at [171, 261] on th "Date Trans." at bounding box center [186, 278] width 88 height 36
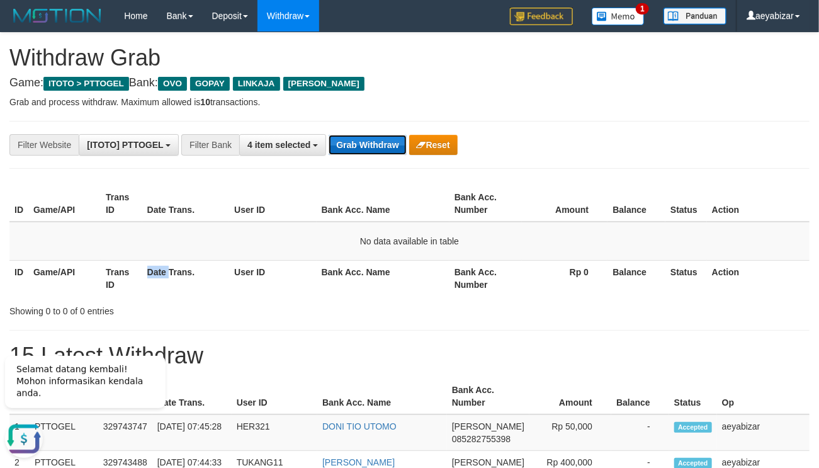
click at [358, 136] on button "Grab Withdraw" at bounding box center [367, 145] width 77 height 20
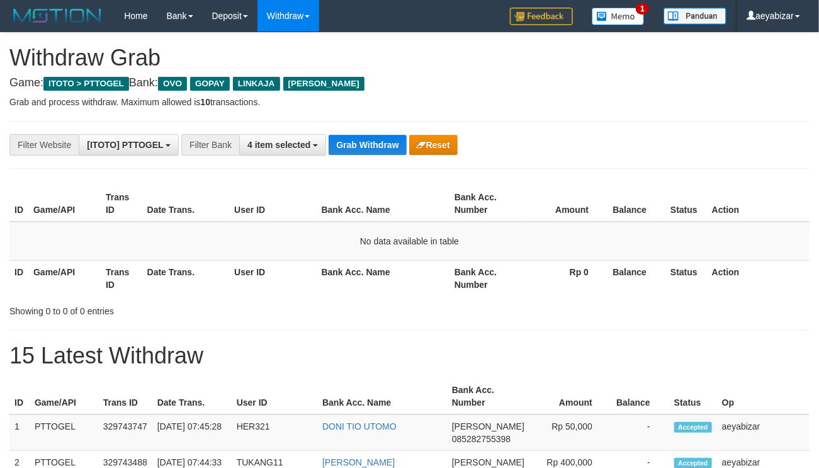
scroll to position [175, 0]
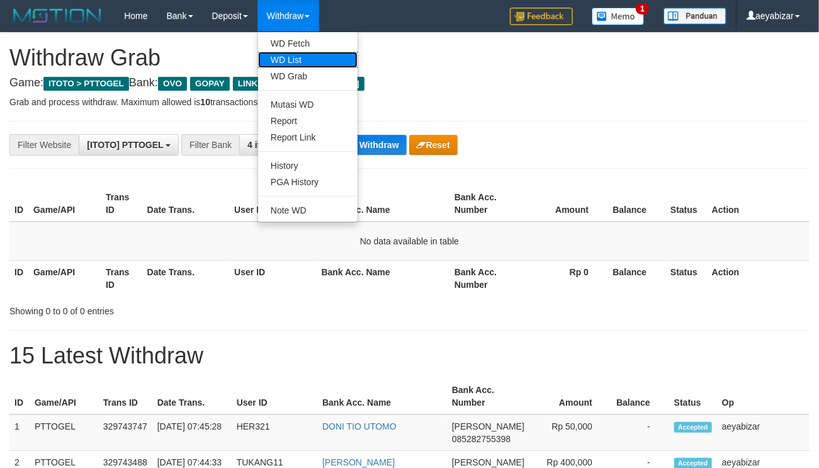
click at [290, 65] on link "WD List" at bounding box center [308, 60] width 100 height 16
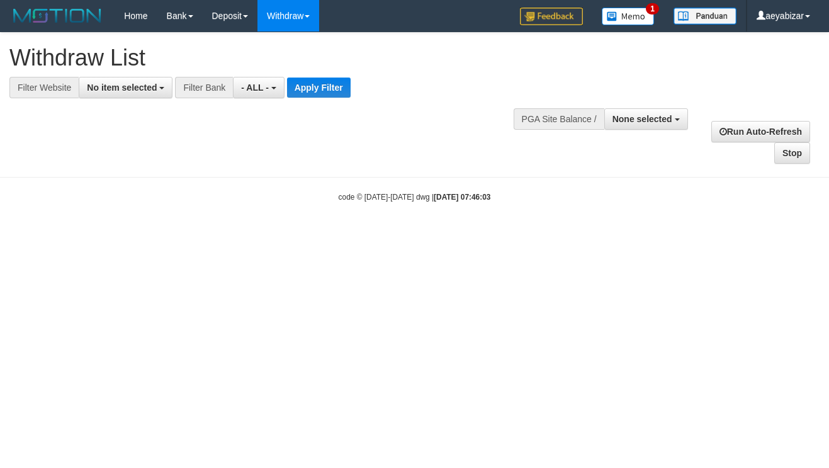
select select
click at [140, 90] on span "No item selected" at bounding box center [122, 87] width 70 height 10
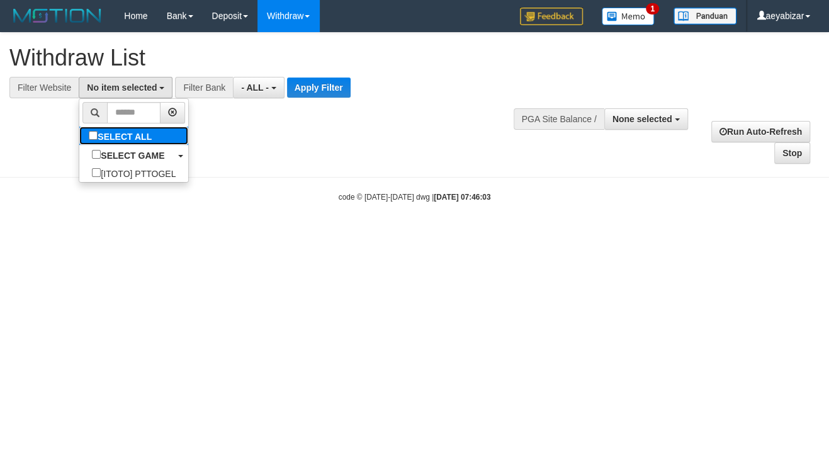
click at [98, 144] on link "SELECT ALL" at bounding box center [133, 136] width 109 height 18
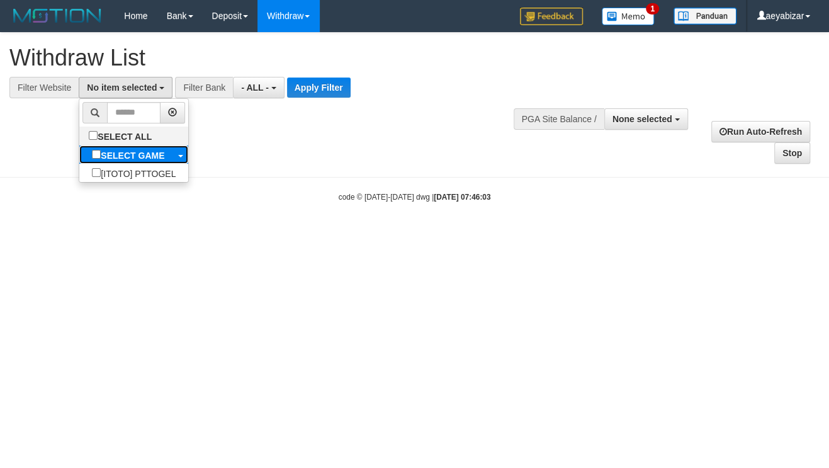
click at [101, 157] on b "SELECT GAME" at bounding box center [133, 156] width 64 height 10
select select "***"
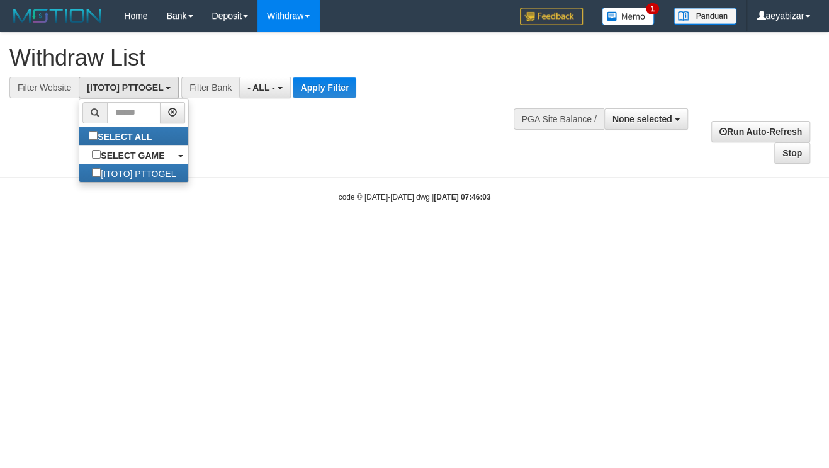
scroll to position [10, 0]
click at [306, 138] on div "**********" at bounding box center [414, 99] width 829 height 132
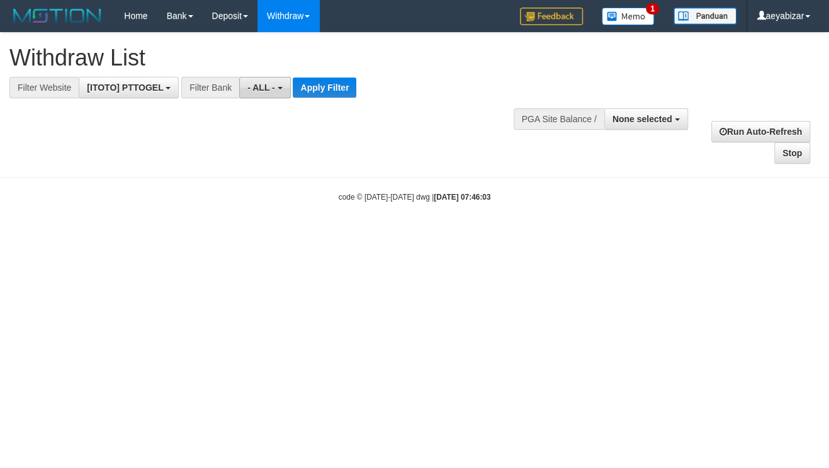
click at [264, 88] on span "- ALL -" at bounding box center [261, 87] width 28 height 10
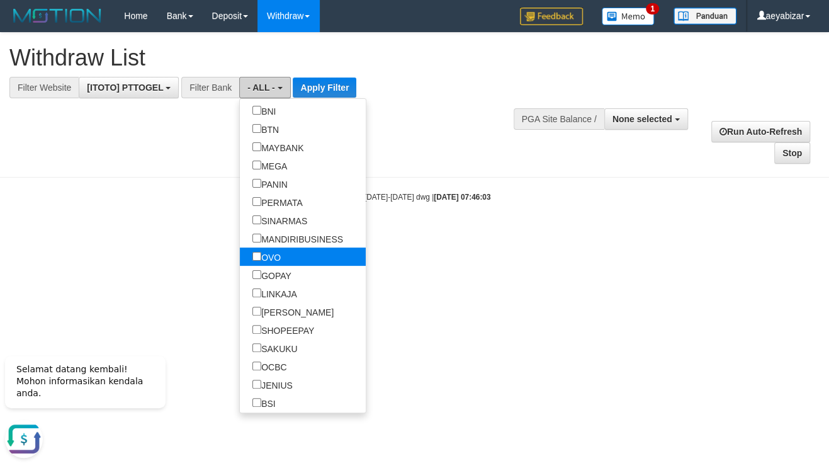
scroll to position [0, 0]
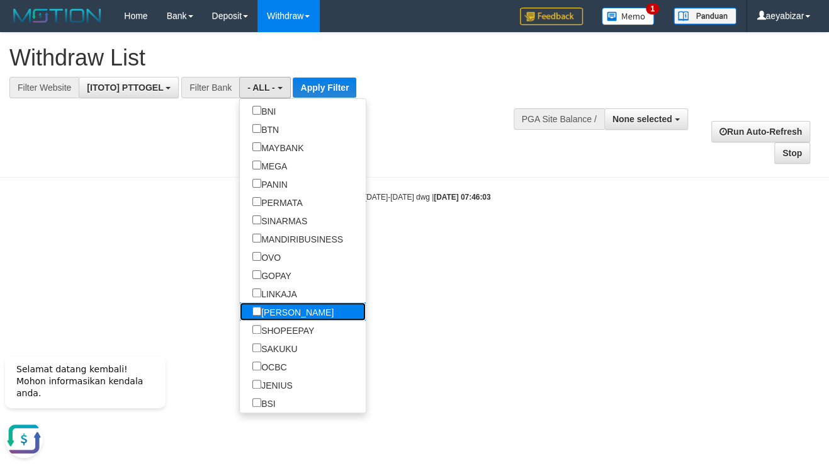
click at [240, 310] on label "[PERSON_NAME]" at bounding box center [293, 311] width 106 height 18
select select "****"
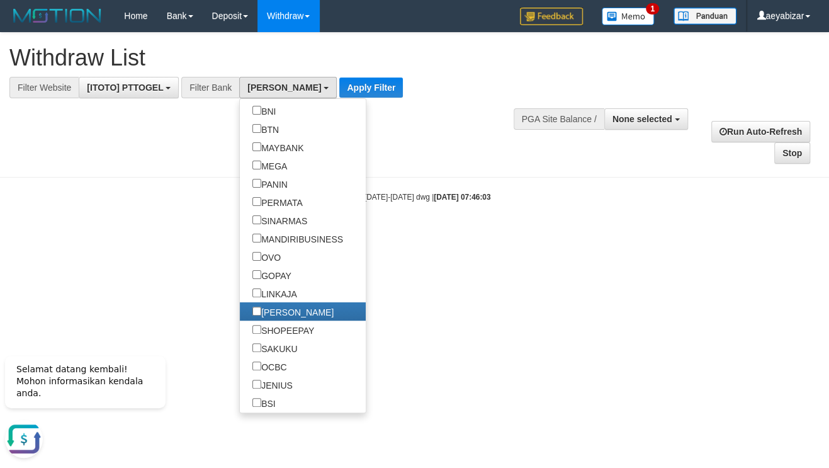
drag, startPoint x: 421, startPoint y: 258, endPoint x: 358, endPoint y: 154, distance: 122.0
click at [421, 234] on html "Toggle navigation Home Bank Account List Load By Website Group [ITOTO] PTTOGEL …" at bounding box center [414, 117] width 829 height 234
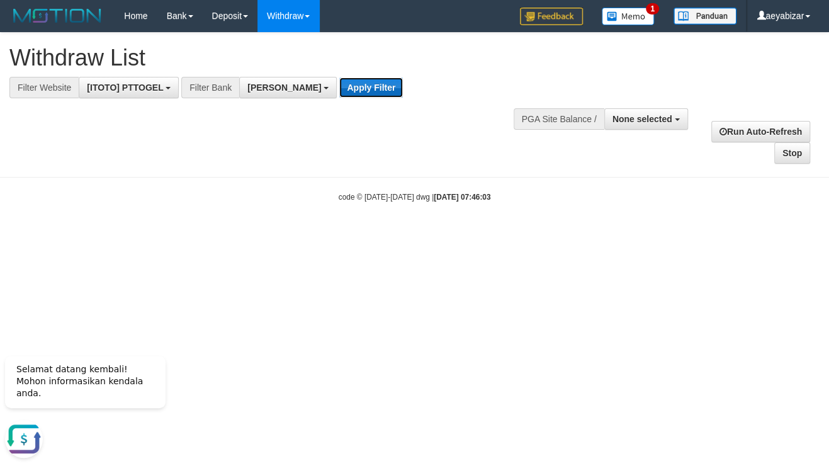
click at [339, 93] on button "Apply Filter" at bounding box center [371, 87] width 64 height 20
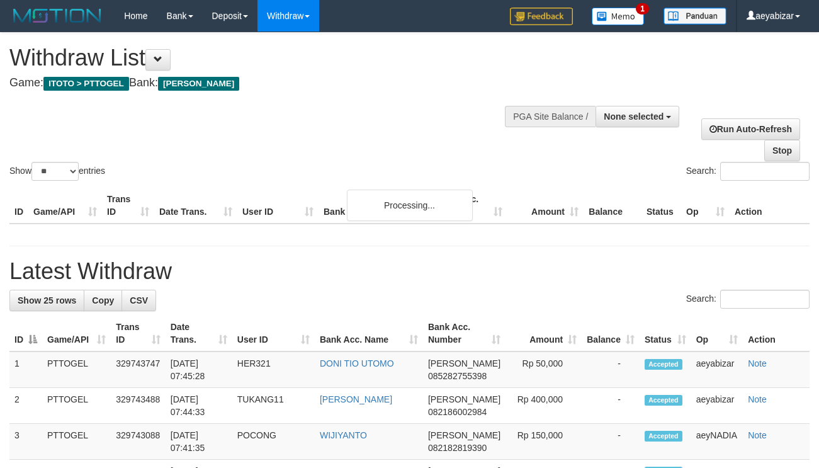
select select
select select "**"
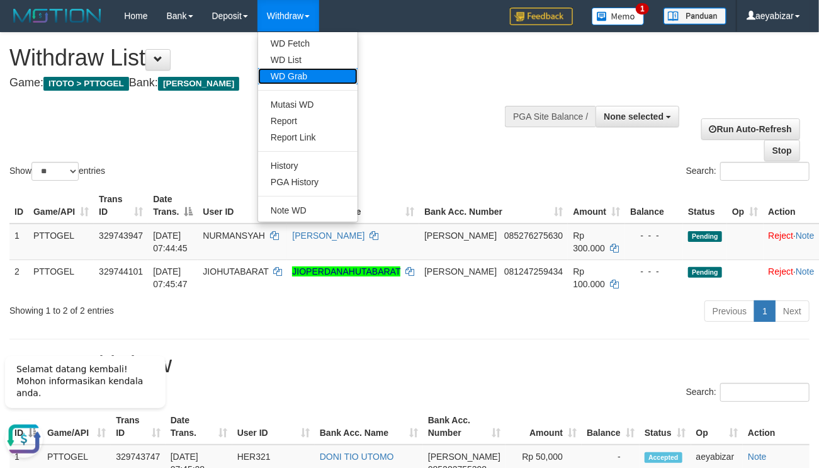
click at [293, 81] on link "WD Grab" at bounding box center [308, 76] width 100 height 16
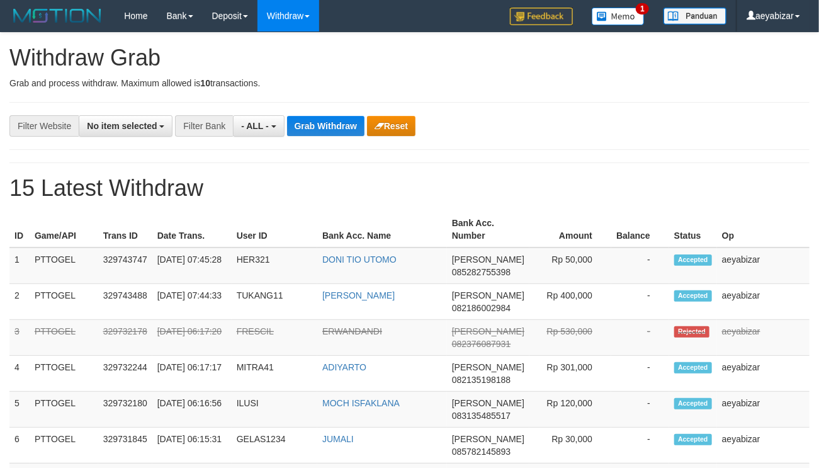
click at [120, 127] on span "No item selected" at bounding box center [122, 126] width 70 height 10
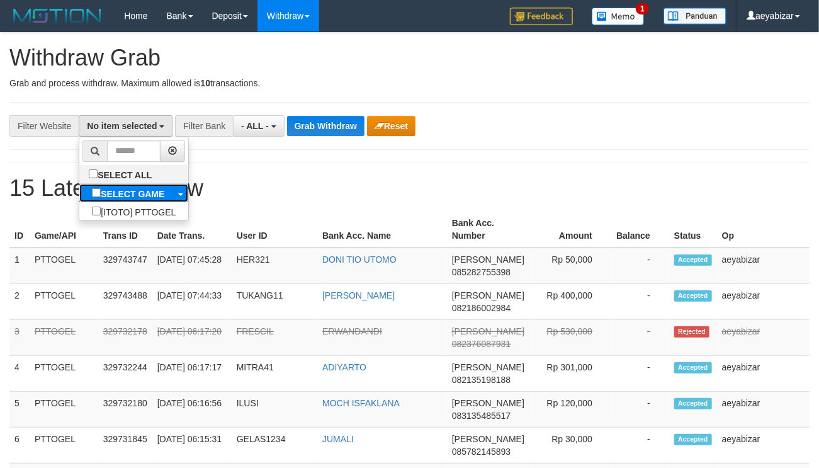
click at [101, 197] on b "SELECT GAME" at bounding box center [133, 194] width 64 height 10
select select "***"
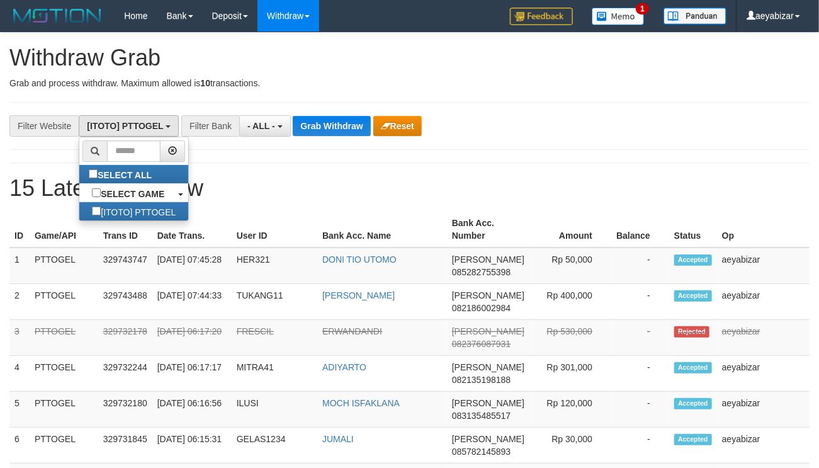
scroll to position [10, 0]
drag, startPoint x: 329, startPoint y: 197, endPoint x: 319, endPoint y: 171, distance: 27.7
click at [329, 196] on h1 "15 Latest Withdraw" at bounding box center [409, 188] width 800 height 25
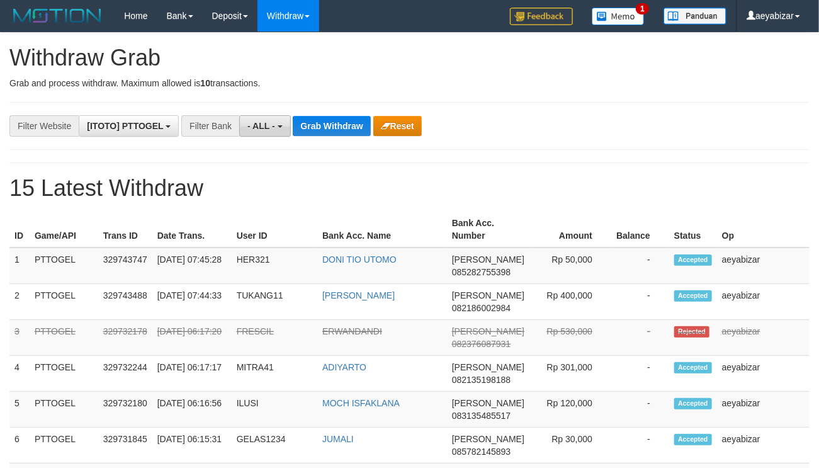
click at [260, 119] on button "- ALL -" at bounding box center [264, 125] width 51 height 21
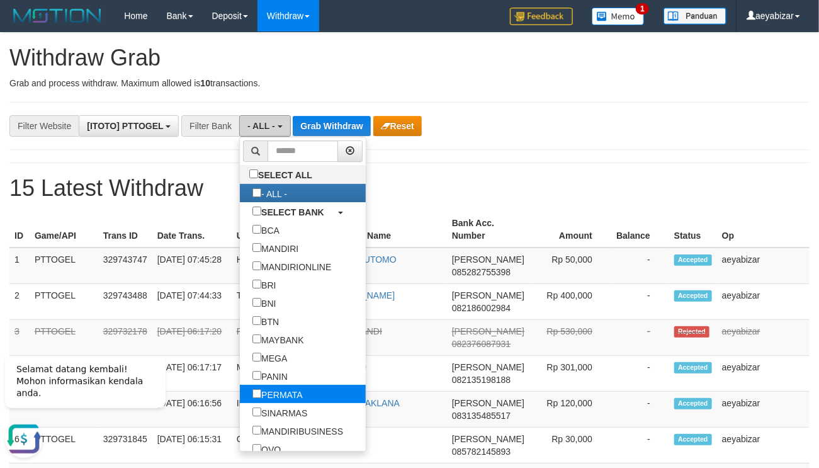
scroll to position [154, 0]
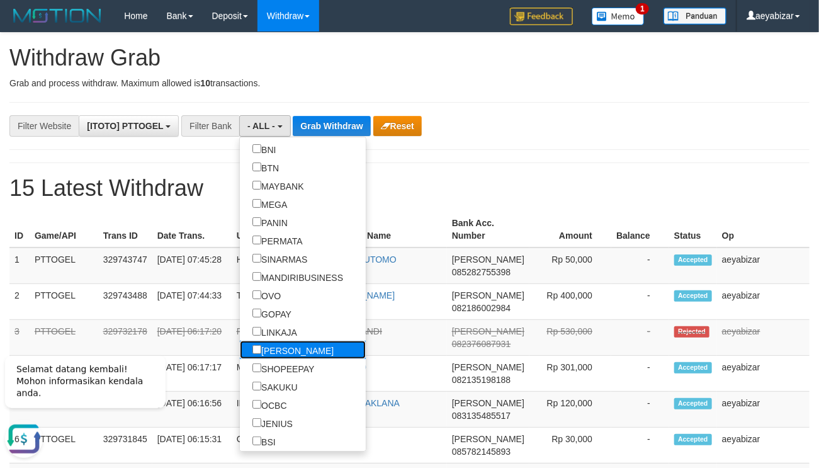
click at [240, 351] on label "[PERSON_NAME]" at bounding box center [293, 350] width 106 height 18
select select "****"
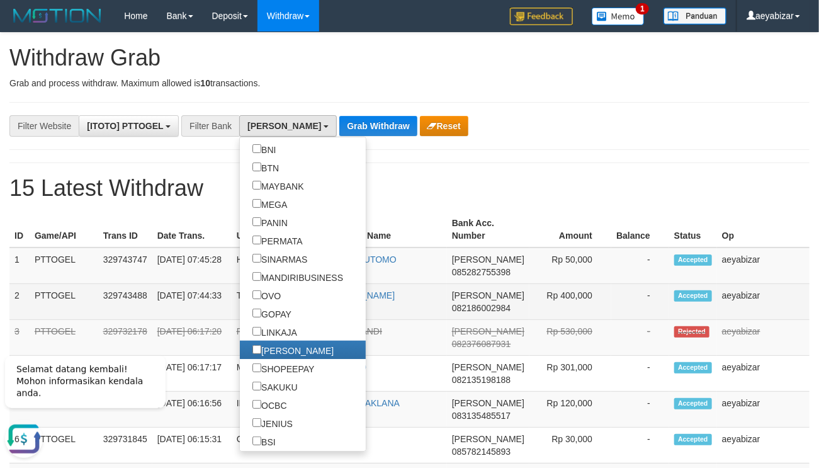
scroll to position [213, 0]
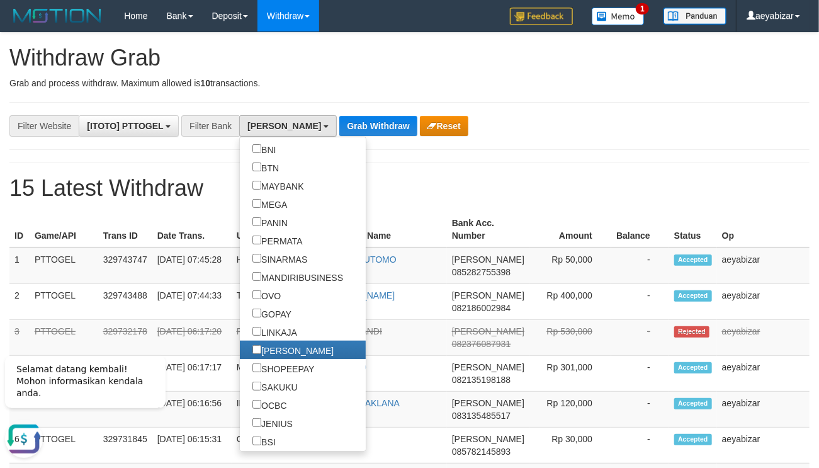
click at [505, 179] on h1 "15 Latest Withdraw" at bounding box center [409, 188] width 800 height 25
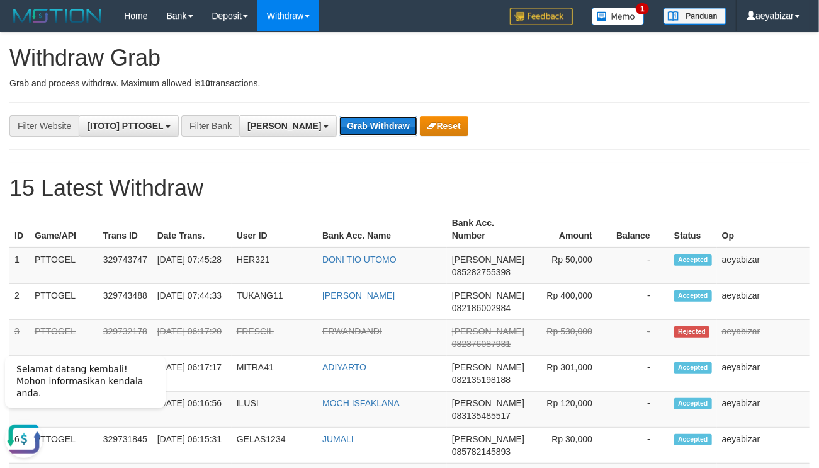
click at [339, 121] on button "Grab Withdraw" at bounding box center [377, 126] width 77 height 20
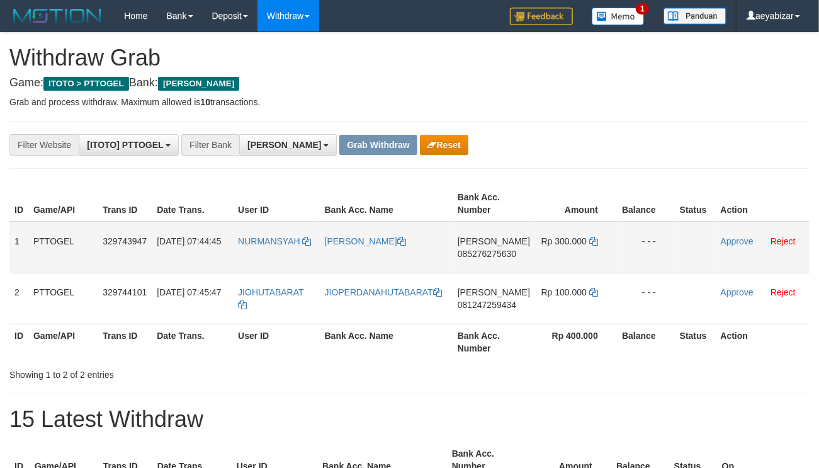
scroll to position [213, 0]
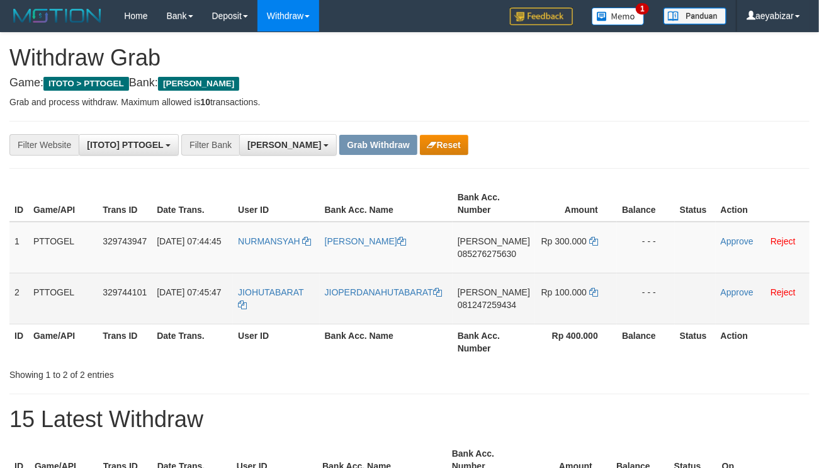
drag, startPoint x: 491, startPoint y: 279, endPoint x: 540, endPoint y: 290, distance: 50.4
click at [540, 290] on tbody "1 PTTOGEL 329743947 31/08/2025 07:44:45 NURMANSYAH NURMANSYAH LUBIS DANA 085276…" at bounding box center [409, 273] width 800 height 103
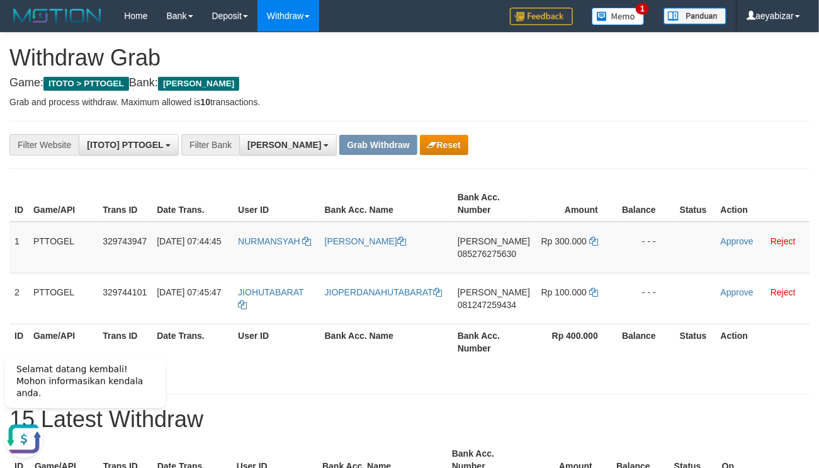
click at [654, 145] on div "**********" at bounding box center [341, 144] width 683 height 21
click at [484, 253] on span "085276275630" at bounding box center [487, 254] width 59 height 10
copy span "085276275630"
click at [591, 238] on icon at bounding box center [593, 241] width 9 height 9
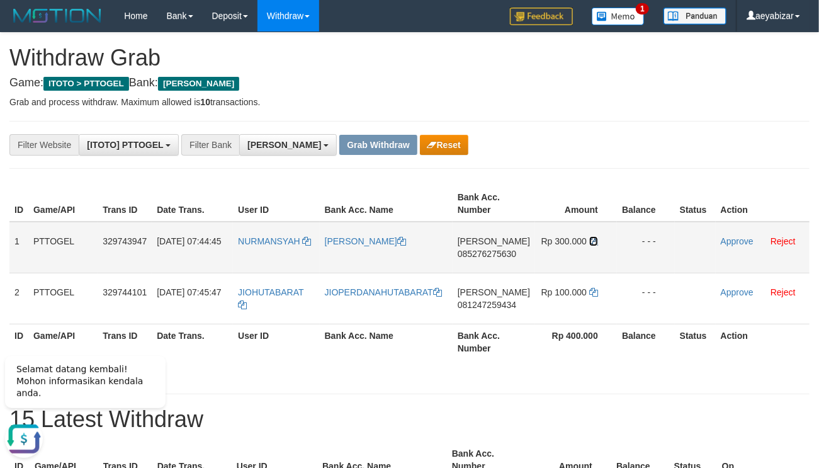
click at [591, 238] on icon at bounding box center [593, 241] width 9 height 9
drag, startPoint x: 591, startPoint y: 238, endPoint x: 708, endPoint y: 253, distance: 118.1
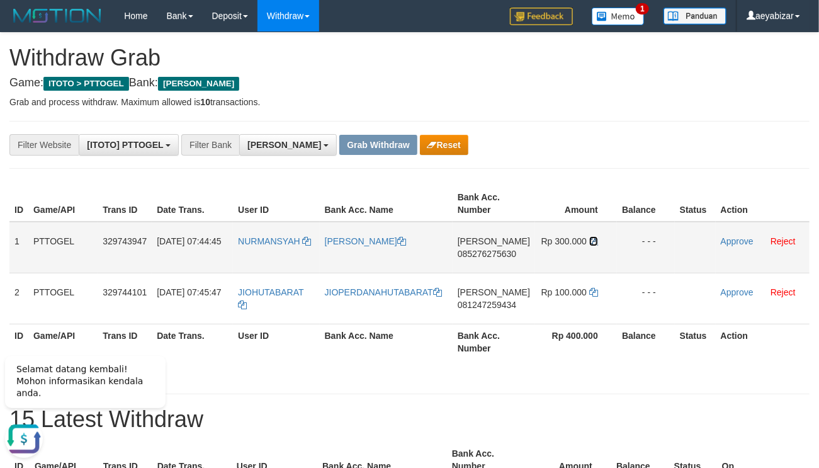
click at [601, 241] on td "Rp 300.000" at bounding box center [576, 248] width 82 height 52
click at [731, 243] on link "Approve" at bounding box center [737, 241] width 33 height 10
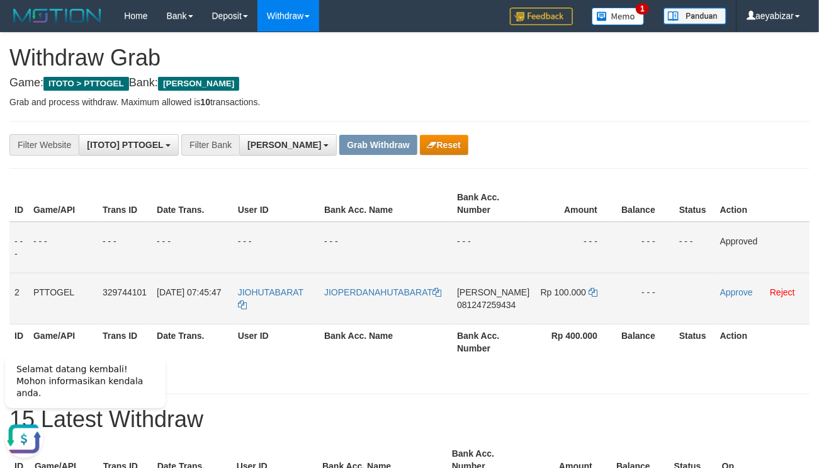
click at [501, 290] on td "DANA 081247259434" at bounding box center [493, 298] width 82 height 51
click at [491, 304] on span "081247259434" at bounding box center [486, 305] width 59 height 10
copy span "081247259434"
click at [491, 304] on span "081247259434" at bounding box center [486, 305] width 59 height 10
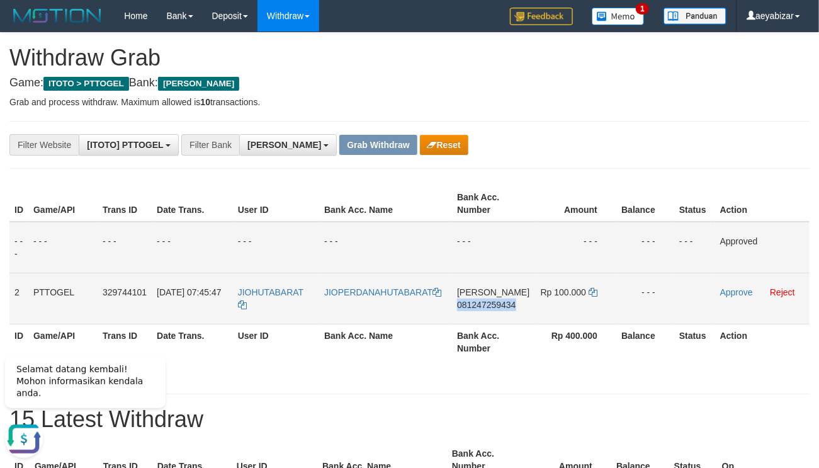
click at [491, 304] on span "081247259434" at bounding box center [486, 305] width 59 height 10
copy span "081247259434"
click at [490, 304] on span "081247259434" at bounding box center [486, 305] width 59 height 10
copy td "DANA 081247259434"
click at [490, 304] on span "081247259434" at bounding box center [486, 305] width 59 height 10
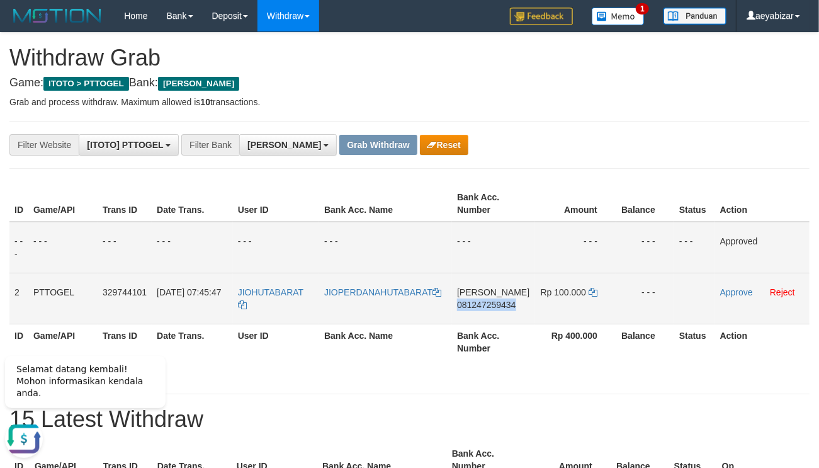
copy span "081247259434"
click at [490, 304] on span "081247259434" at bounding box center [486, 305] width 59 height 10
copy td "DANA 081247259434"
click at [490, 304] on span "081247259434" at bounding box center [486, 305] width 59 height 10
copy span "081247259434"
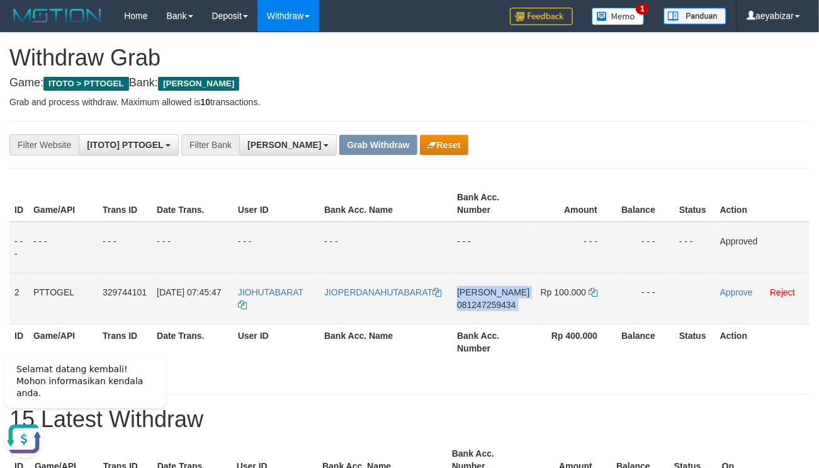
click at [490, 304] on span "081247259434" at bounding box center [486, 305] width 59 height 10
copy td "DANA 081247259434"
click at [595, 291] on td "Rp 100.000" at bounding box center [576, 298] width 82 height 51
click at [593, 292] on icon at bounding box center [593, 292] width 9 height 9
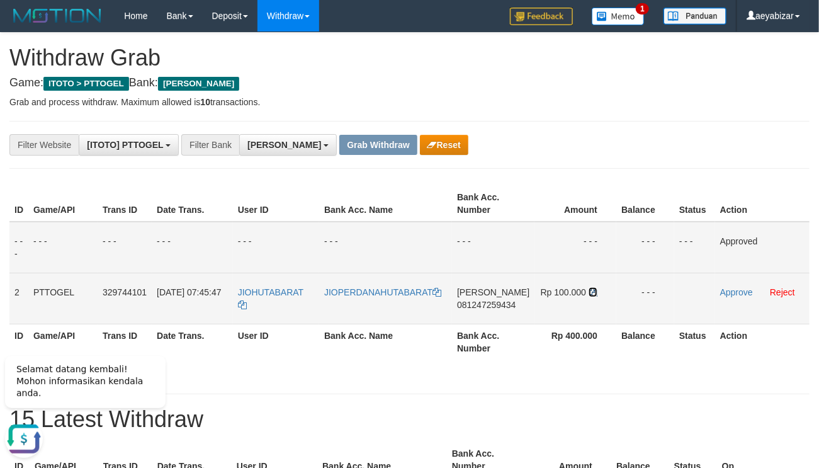
click at [593, 292] on icon at bounding box center [593, 292] width 9 height 9
click at [725, 292] on link "Approve" at bounding box center [736, 292] width 33 height 10
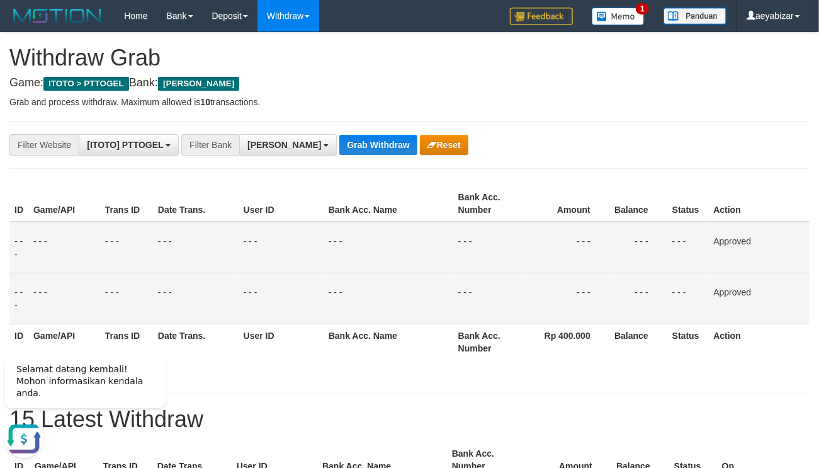
drag, startPoint x: 646, startPoint y: 145, endPoint x: 608, endPoint y: 230, distance: 93.0
click at [646, 146] on div "**********" at bounding box center [341, 144] width 683 height 21
click at [155, 244] on tr "- - - - - - - - - - - - - - - - - - - - - - - - - - - - - - Approved" at bounding box center [409, 248] width 800 height 52
click at [358, 144] on button "Grab Withdraw" at bounding box center [377, 145] width 77 height 20
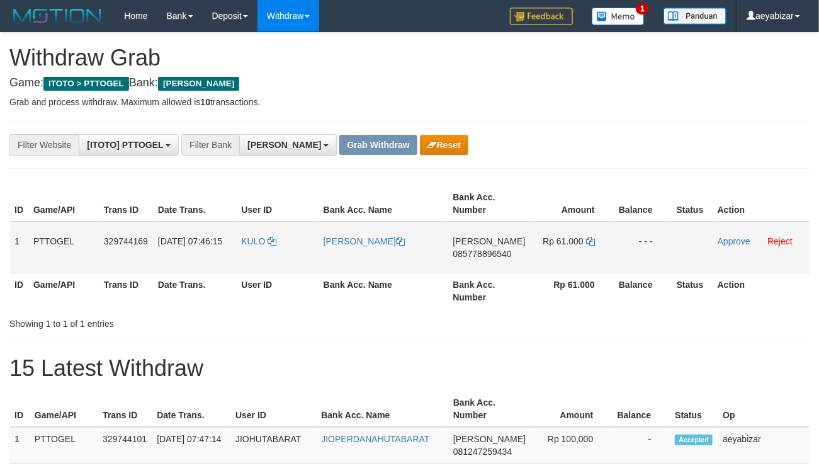
scroll to position [213, 0]
drag, startPoint x: 287, startPoint y: 230, endPoint x: 546, endPoint y: 230, distance: 259.5
click at [546, 230] on tr "1 PTTOGEL 329744169 31/08/2025 07:46:15 KULO FREDI SAPUTRO DANA 085778896540 Rp…" at bounding box center [409, 248] width 800 height 52
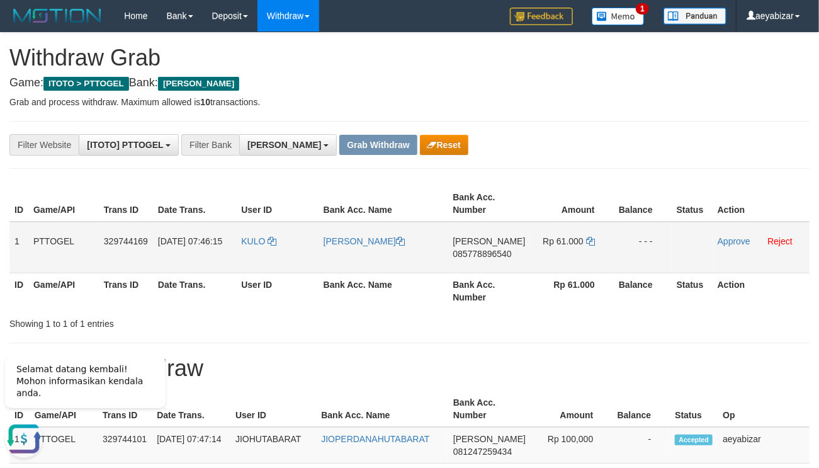
scroll to position [0, 0]
drag, startPoint x: 699, startPoint y: 134, endPoint x: 319, endPoint y: 222, distance: 389.9
click at [491, 258] on span "085778896540" at bounding box center [482, 254] width 59 height 10
copy form
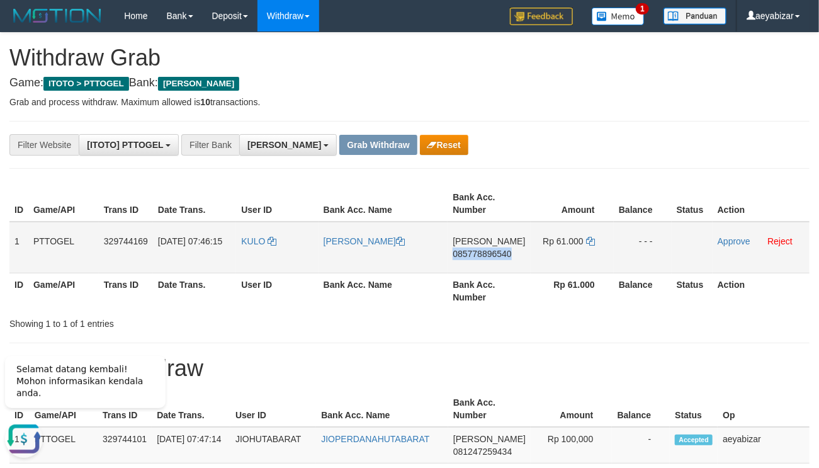
click at [491, 258] on span "085778896540" at bounding box center [482, 254] width 59 height 10
copy span "085778896540"
click at [586, 241] on icon at bounding box center [590, 241] width 9 height 9
click at [734, 244] on link "Approve" at bounding box center [734, 241] width 33 height 10
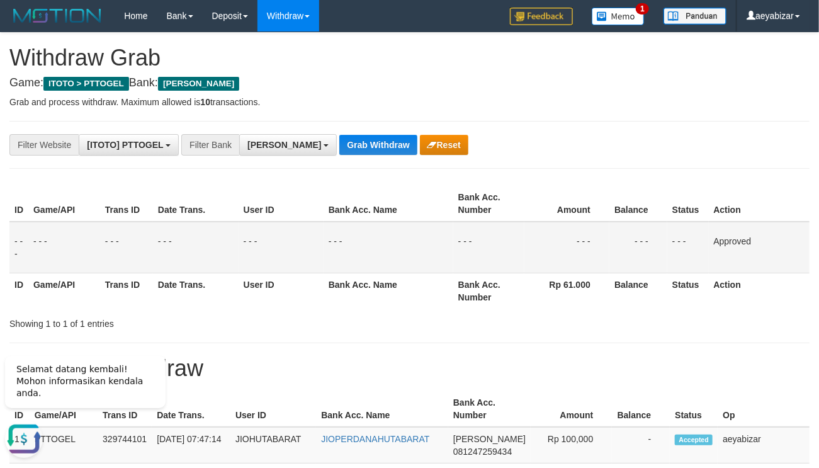
click at [564, 168] on hr at bounding box center [409, 168] width 800 height 1
click at [339, 153] on button "Grab Withdraw" at bounding box center [377, 145] width 77 height 20
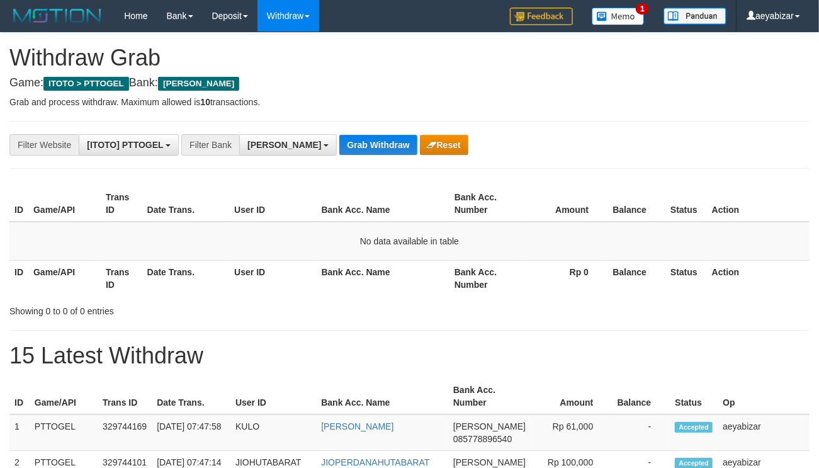
scroll to position [213, 0]
click at [339, 144] on button "Grab Withdraw" at bounding box center [377, 145] width 77 height 20
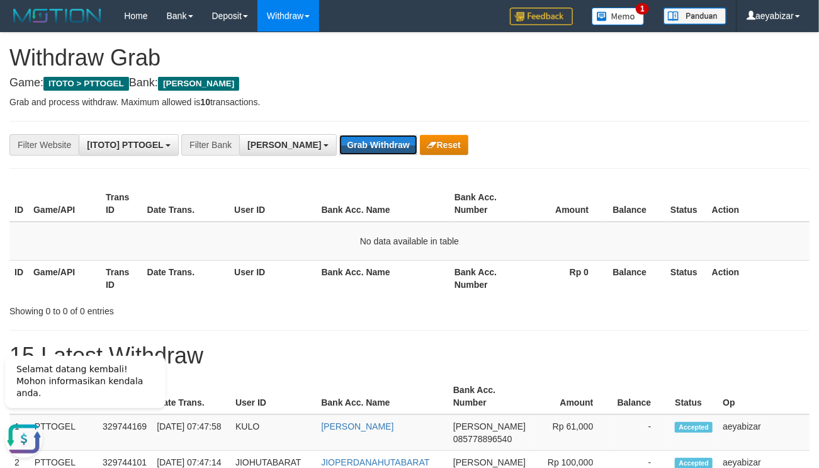
scroll to position [0, 0]
drag, startPoint x: 134, startPoint y: 262, endPoint x: 333, endPoint y: 191, distance: 211.3
click at [135, 262] on th "Trans ID" at bounding box center [122, 278] width 42 height 36
click at [339, 145] on button "Grab Withdraw" at bounding box center [377, 145] width 77 height 20
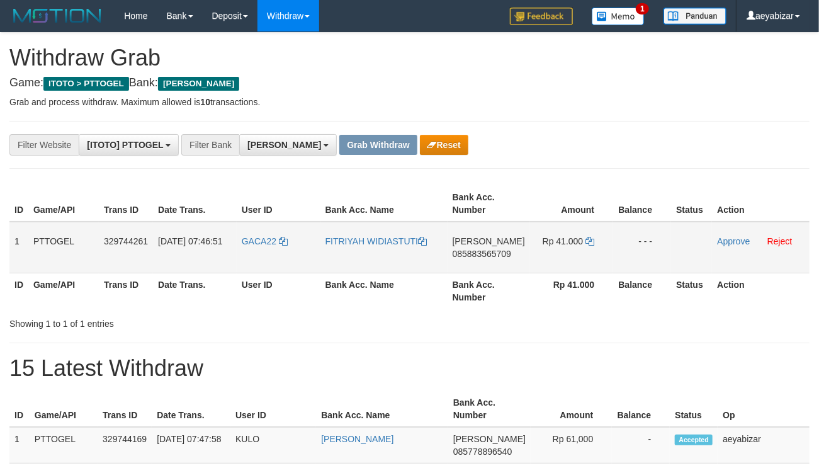
scroll to position [213, 0]
drag, startPoint x: 286, startPoint y: 224, endPoint x: 557, endPoint y: 236, distance: 271.7
click at [557, 236] on tr "1 PTTOGEL 329744261 31/08/2025 07:46:51 GACA22 FITRIYAH WIDIASTUTI DANA 0858835…" at bounding box center [409, 248] width 800 height 52
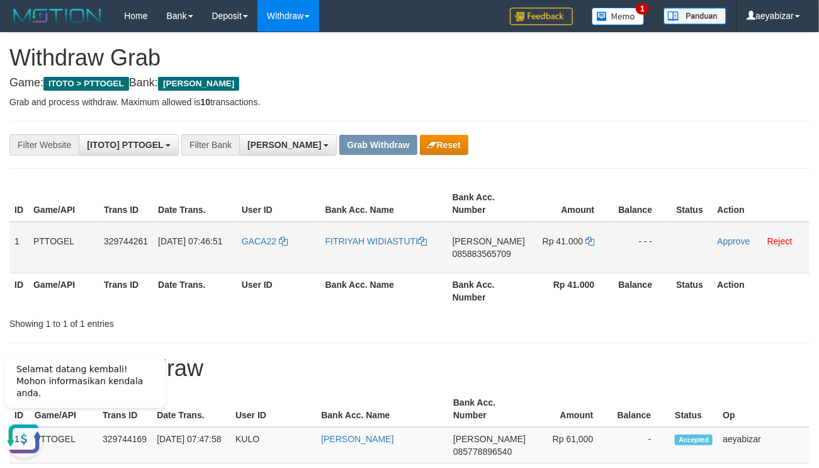
scroll to position [0, 0]
click at [474, 257] on span "085883565709" at bounding box center [482, 254] width 59 height 10
copy span "085883565709"
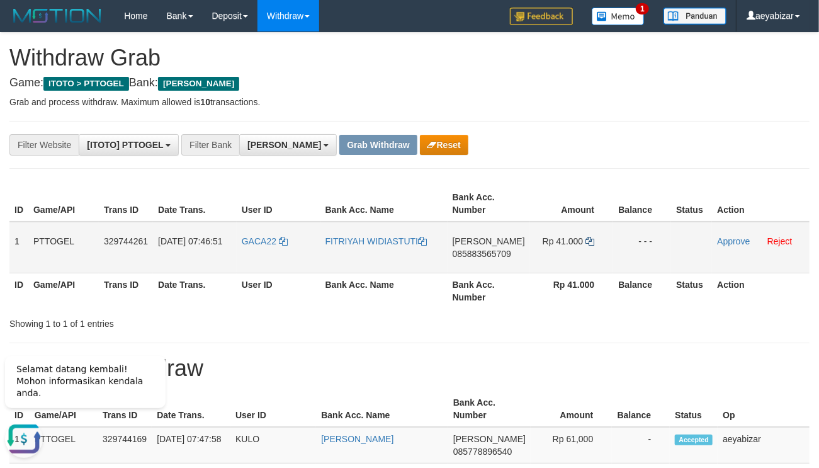
drag, startPoint x: 596, startPoint y: 249, endPoint x: 588, endPoint y: 241, distance: 11.6
click at [591, 244] on td "Rp 41.000" at bounding box center [571, 248] width 83 height 52
click at [588, 241] on icon at bounding box center [590, 241] width 9 height 9
click at [741, 242] on link "Approve" at bounding box center [733, 241] width 33 height 10
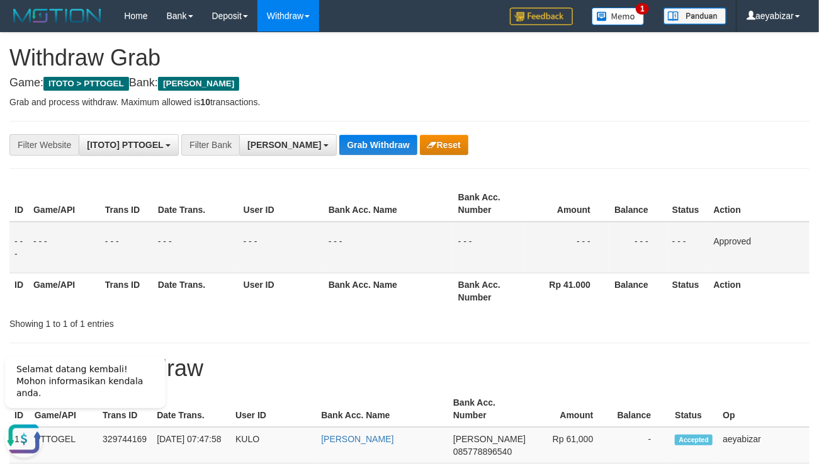
drag, startPoint x: 672, startPoint y: 152, endPoint x: 664, endPoint y: 152, distance: 8.2
click at [668, 152] on div "**********" at bounding box center [341, 144] width 683 height 21
drag, startPoint x: 266, startPoint y: 406, endPoint x: 302, endPoint y: 270, distance: 140.2
click at [302, 270] on td "- - -" at bounding box center [281, 248] width 85 height 52
click at [339, 146] on button "Grab Withdraw" at bounding box center [377, 145] width 77 height 20
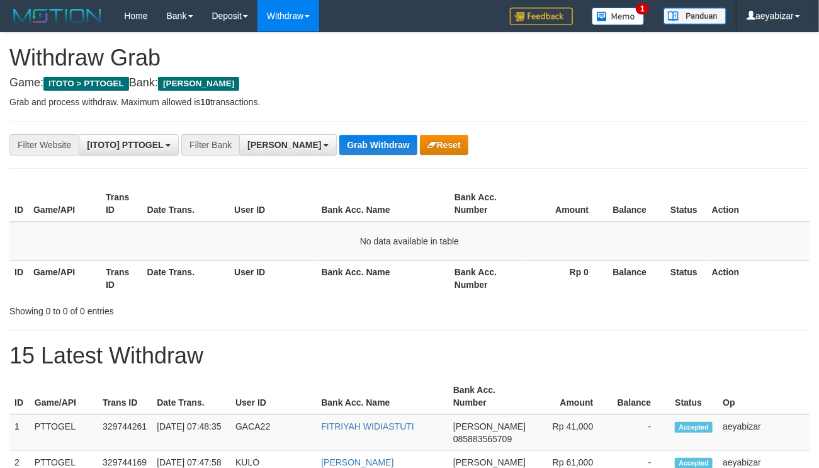
scroll to position [213, 0]
click at [339, 146] on button "Grab Withdraw" at bounding box center [377, 145] width 77 height 20
click at [339, 147] on button "Grab Withdraw" at bounding box center [377, 145] width 77 height 20
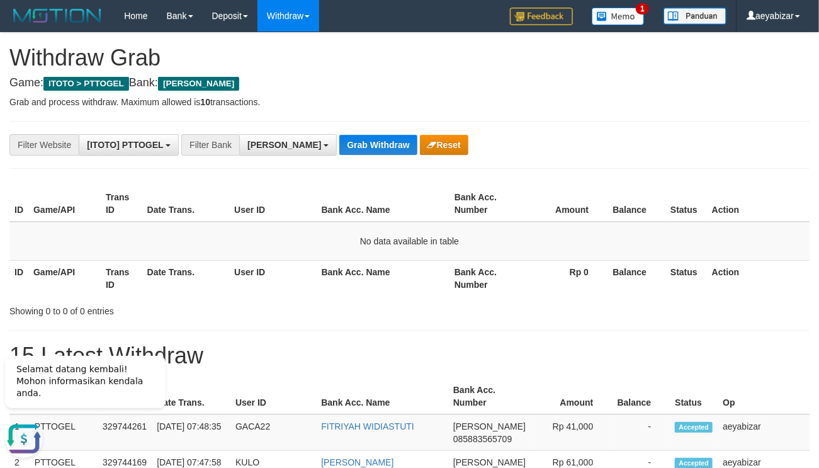
click at [339, 152] on button "Grab Withdraw" at bounding box center [377, 145] width 77 height 20
click at [132, 261] on th "Trans ID" at bounding box center [122, 278] width 42 height 36
click at [340, 151] on button "Grab Withdraw" at bounding box center [377, 145] width 77 height 20
drag, startPoint x: 137, startPoint y: 221, endPoint x: 156, endPoint y: 212, distance: 21.1
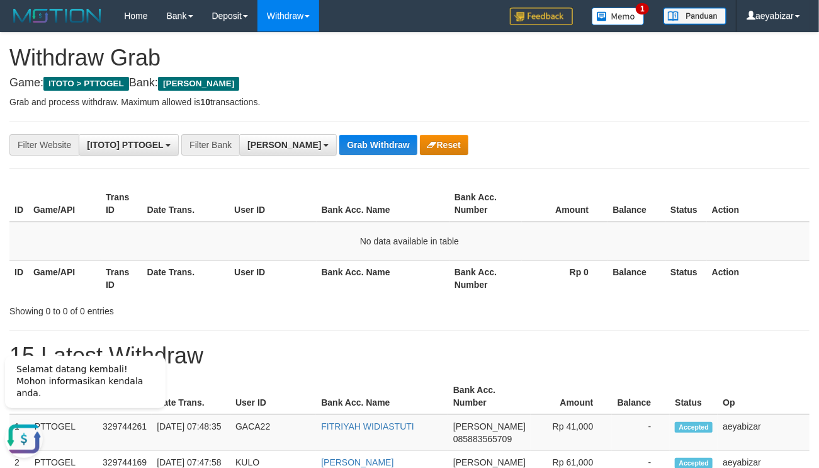
click at [139, 220] on th "Trans ID" at bounding box center [122, 204] width 42 height 36
click at [339, 145] on button "Grab Withdraw" at bounding box center [377, 145] width 77 height 20
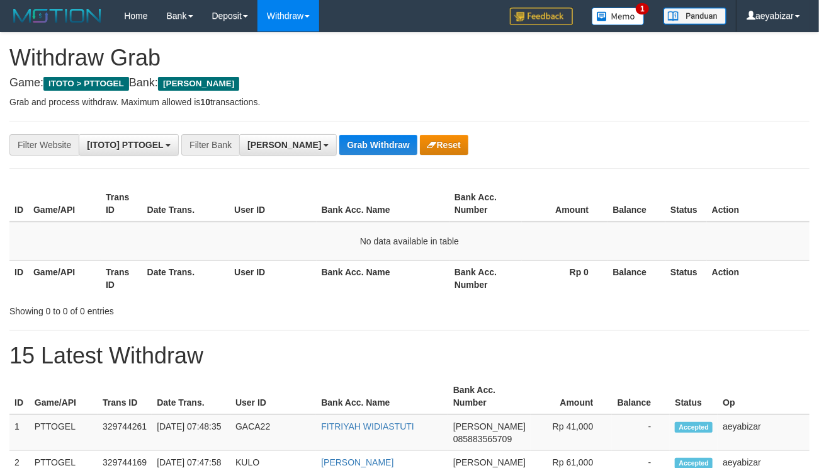
scroll to position [213, 0]
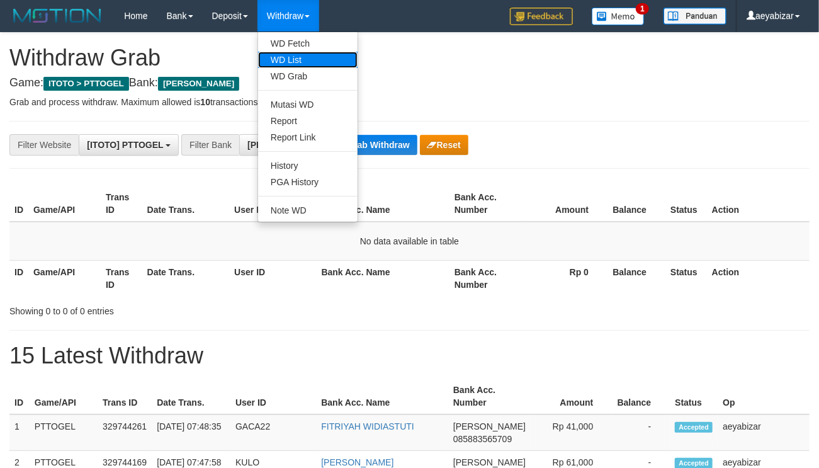
click at [287, 55] on link "WD List" at bounding box center [308, 60] width 100 height 16
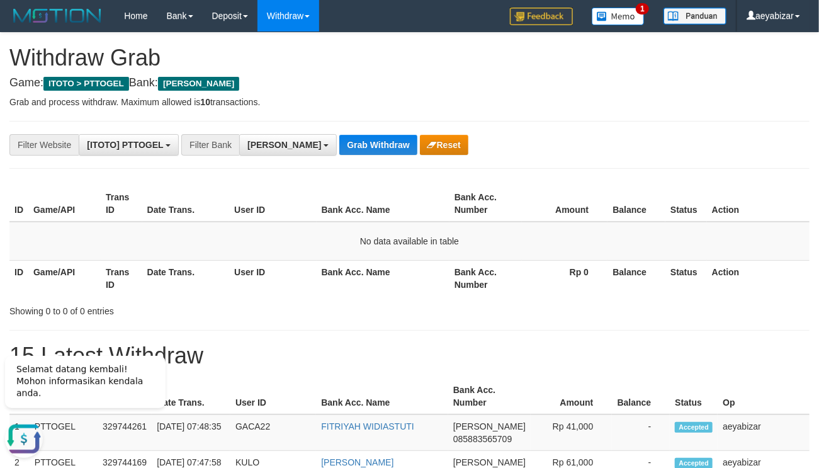
scroll to position [0, 0]
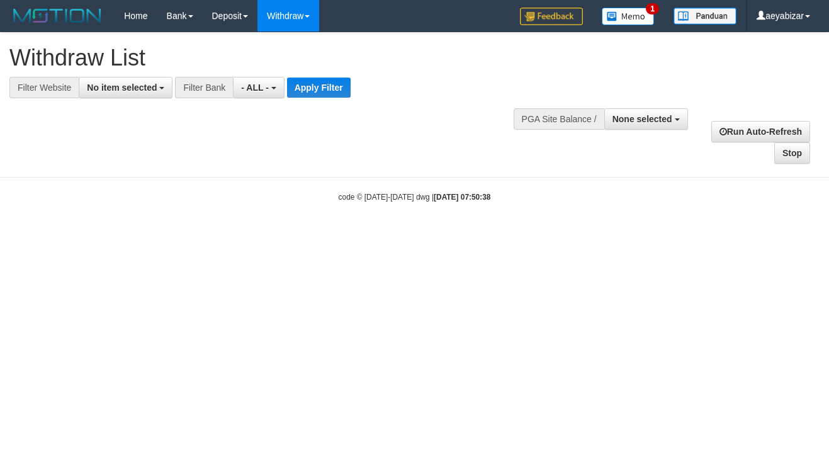
select select
click at [142, 86] on span "No item selected" at bounding box center [122, 87] width 70 height 10
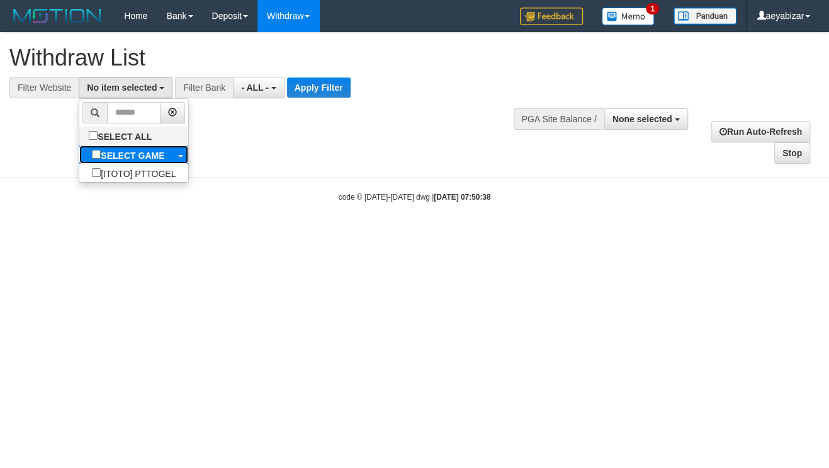
drag, startPoint x: 90, startPoint y: 149, endPoint x: 236, endPoint y: 152, distance: 145.5
click at [90, 150] on label "SELECT GAME" at bounding box center [128, 154] width 98 height 18
select select "***"
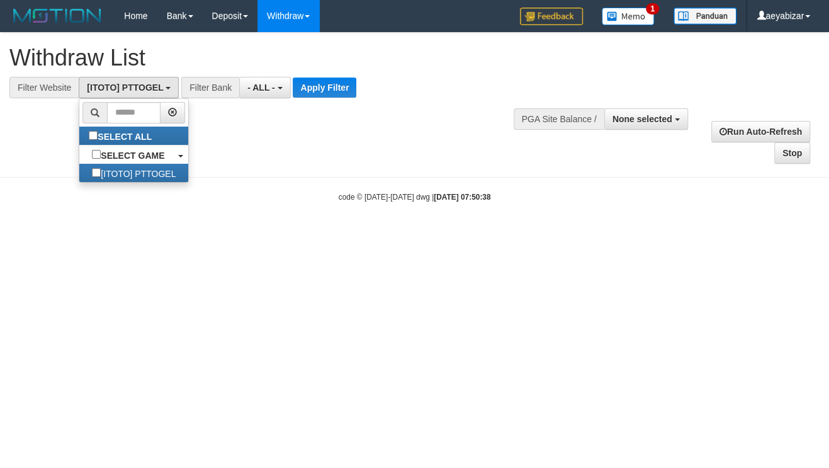
click at [261, 151] on div "**********" at bounding box center [414, 99] width 829 height 132
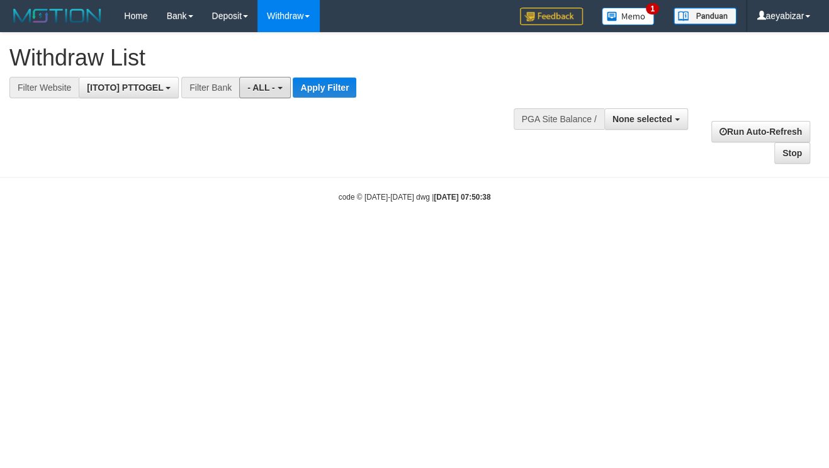
drag, startPoint x: 267, startPoint y: 94, endPoint x: 257, endPoint y: 179, distance: 85.6
click at [267, 94] on button "- ALL -" at bounding box center [264, 87] width 51 height 21
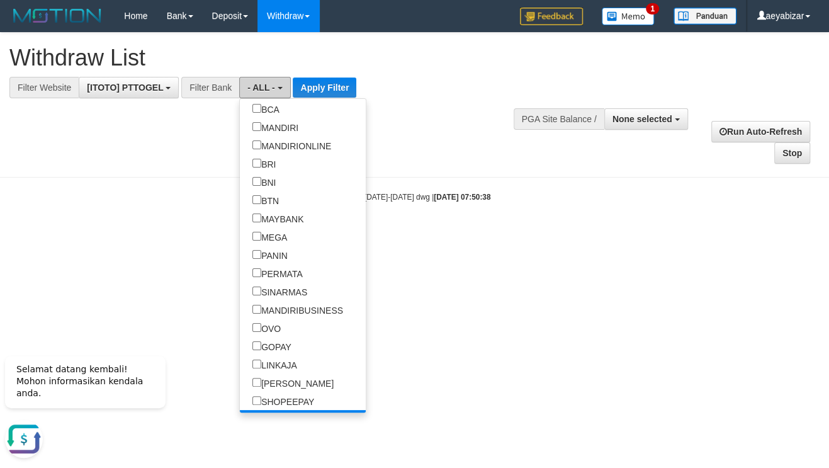
scroll to position [115, 0]
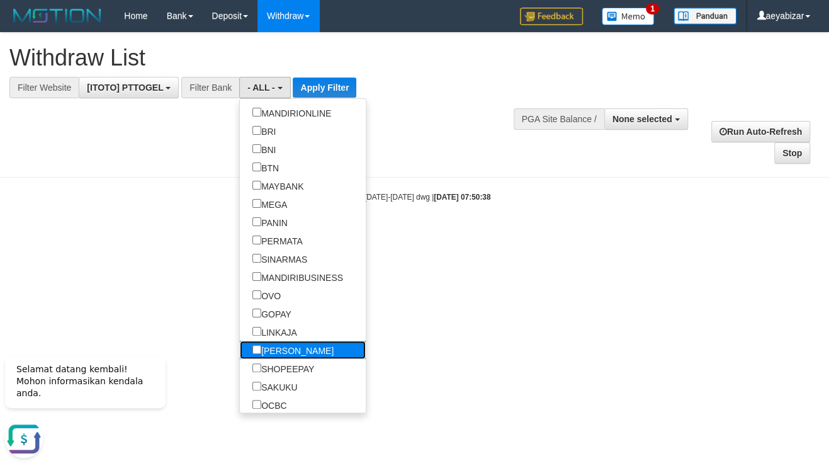
click at [240, 356] on label "[PERSON_NAME]" at bounding box center [293, 350] width 106 height 18
select select "****"
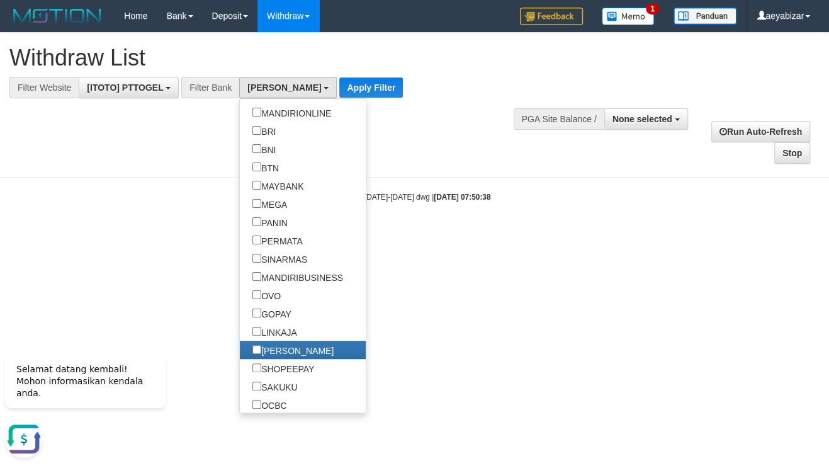
click at [466, 234] on html "Toggle navigation Home Bank Account List Load By Website Group [ITOTO] PTTOGEL …" at bounding box center [414, 117] width 829 height 234
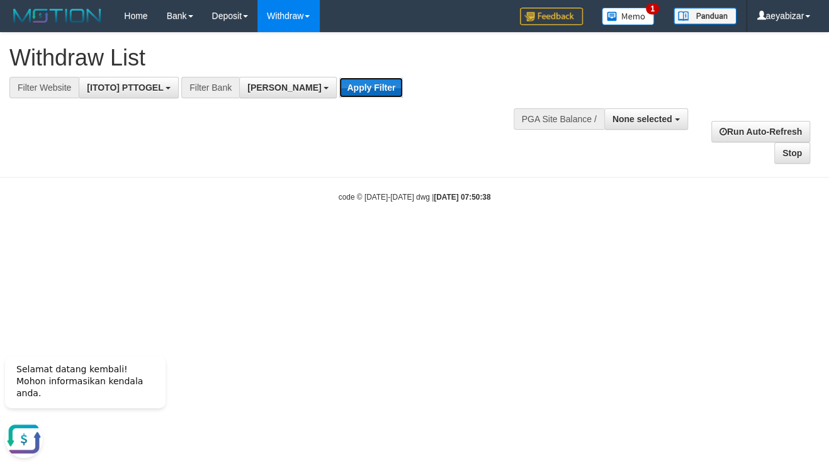
click at [349, 93] on button "Apply Filter" at bounding box center [371, 87] width 64 height 20
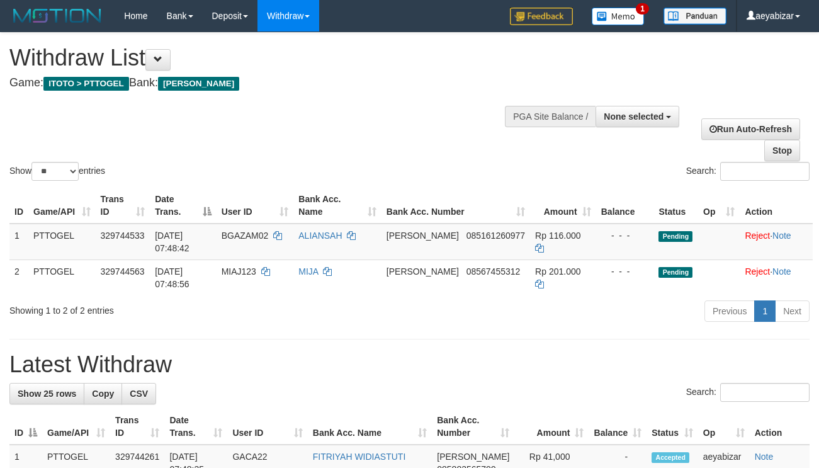
select select
select select "**"
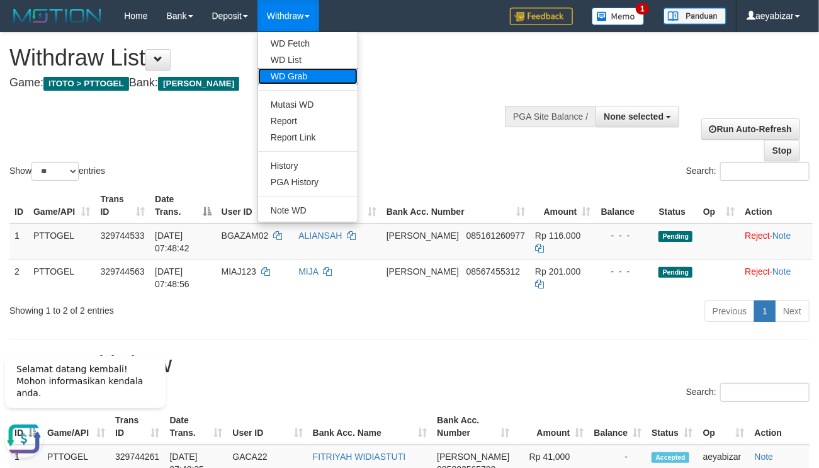
click at [283, 79] on link "WD Grab" at bounding box center [308, 76] width 100 height 16
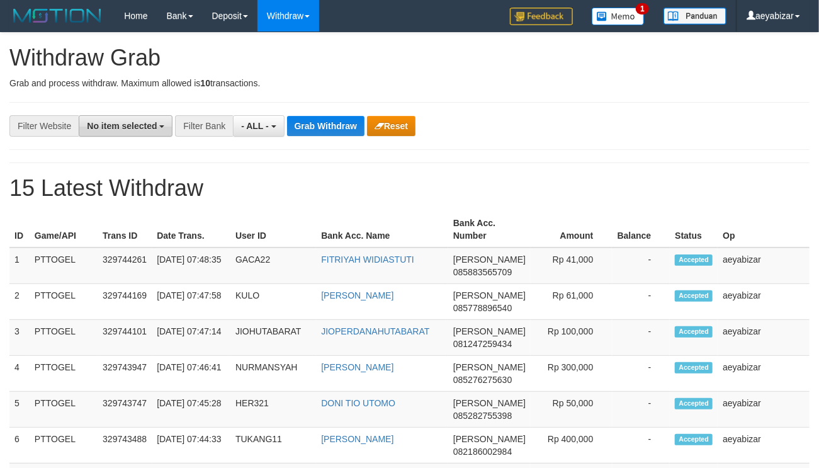
click at [118, 127] on span "No item selected" at bounding box center [122, 126] width 70 height 10
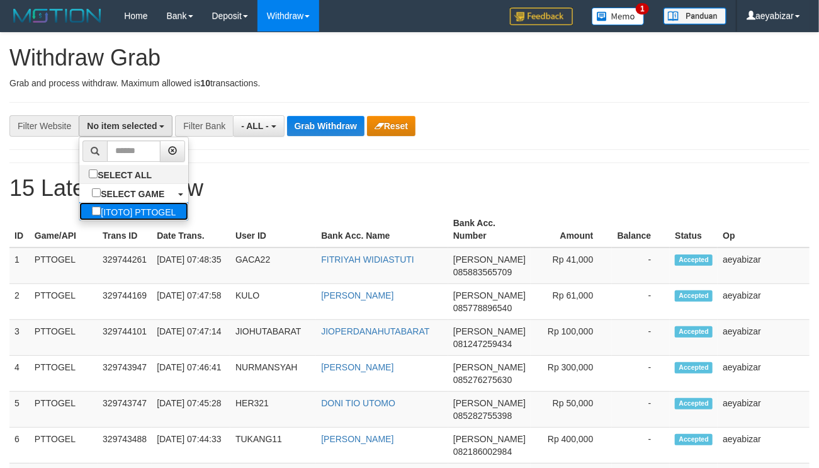
click label "[ITOTO] PTTOGEL"
select select "***"
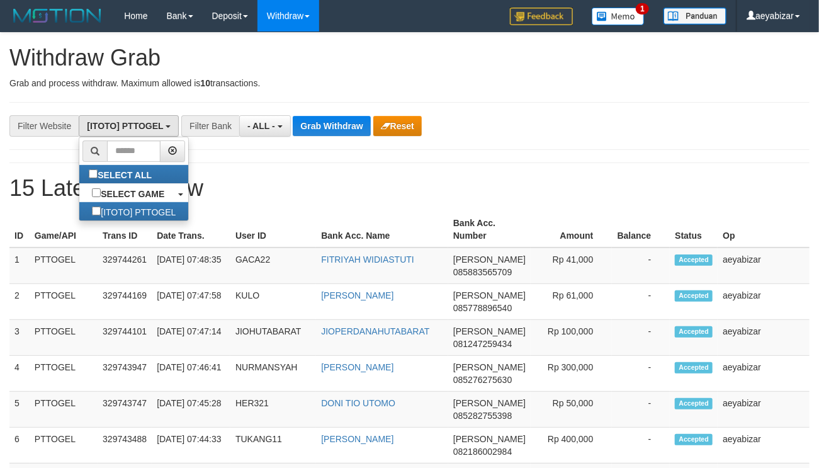
click div "**********"
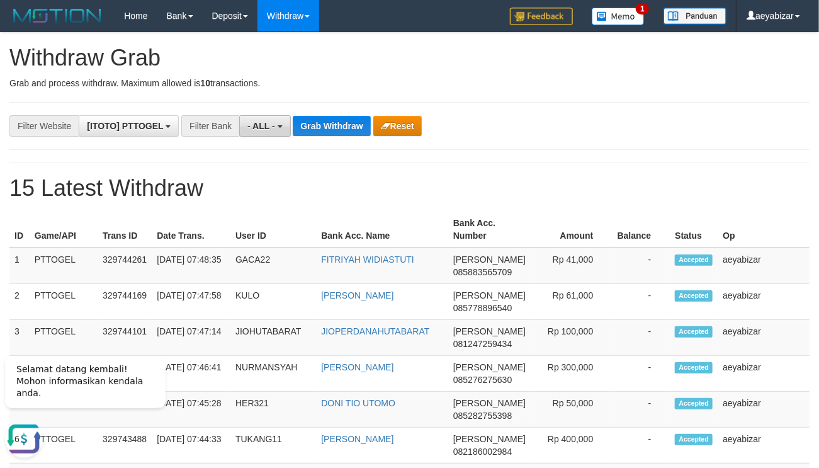
scroll to position [0, 0]
click span "- ALL -"
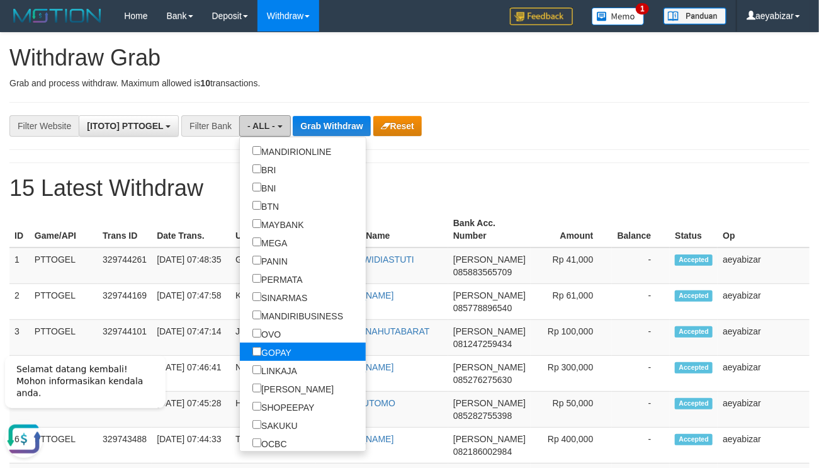
scroll to position [154, 0]
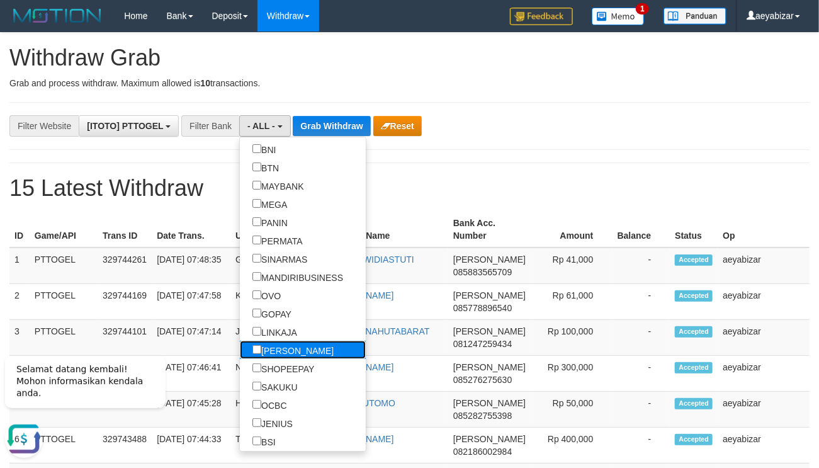
click label "[PERSON_NAME]"
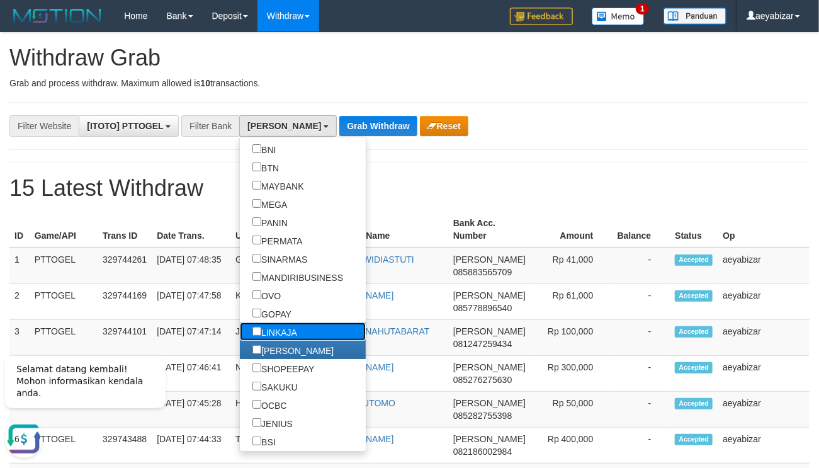
click label "LINKAJA"
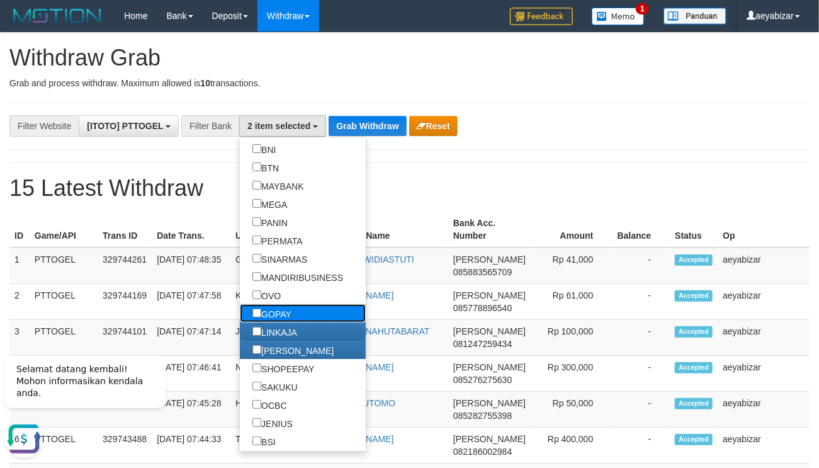
click label "GOPAY"
click label "OVO"
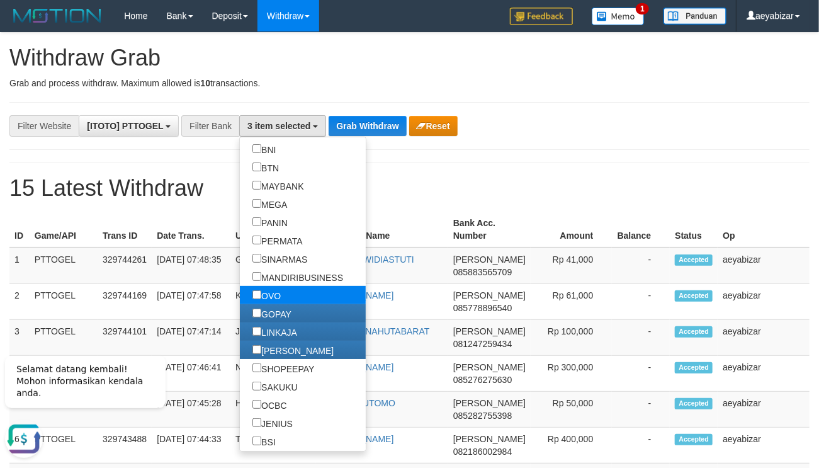
select select "***"
click div "**********"
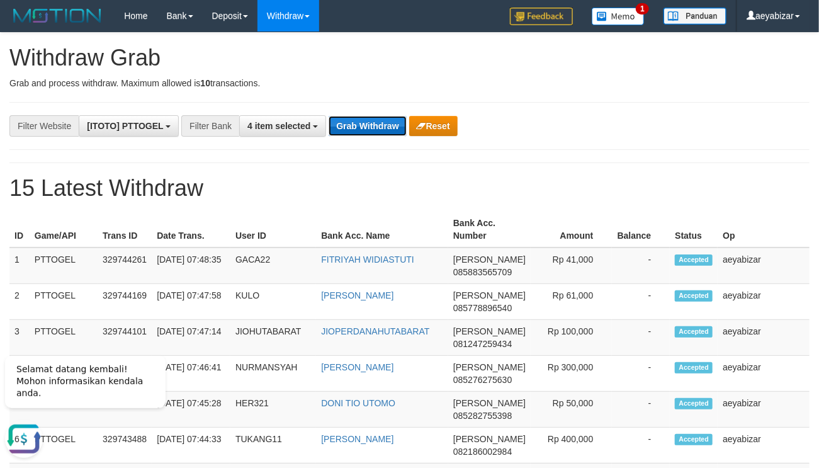
click button "Grab Withdraw"
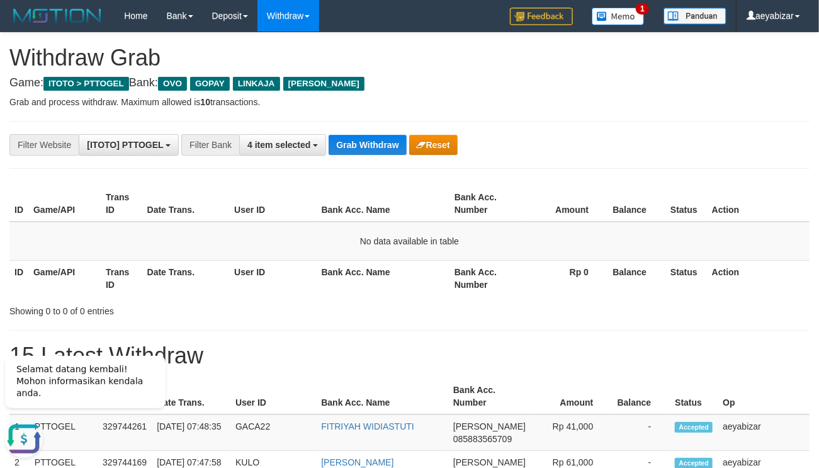
drag, startPoint x: 737, startPoint y: 346, endPoint x: 678, endPoint y: 324, distance: 63.5
click at [729, 348] on h1 "15 Latest Withdraw" at bounding box center [409, 355] width 800 height 25
click at [364, 145] on button "Grab Withdraw" at bounding box center [367, 145] width 77 height 20
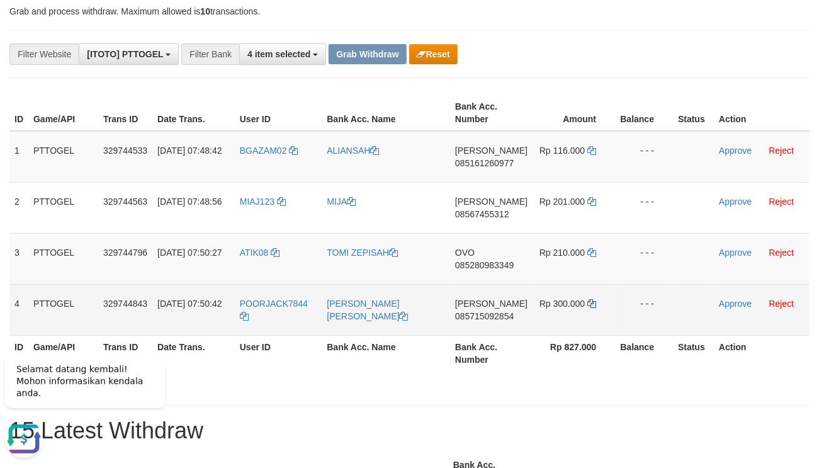
drag, startPoint x: 452, startPoint y: 178, endPoint x: 587, endPoint y: 301, distance: 182.8
click at [587, 301] on tbody "1 PTTOGEL 329744533 [DATE] 07:48:42 BGAZAM02 [GEOGRAPHIC_DATA] DANA 08516126097…" at bounding box center [409, 233] width 800 height 205
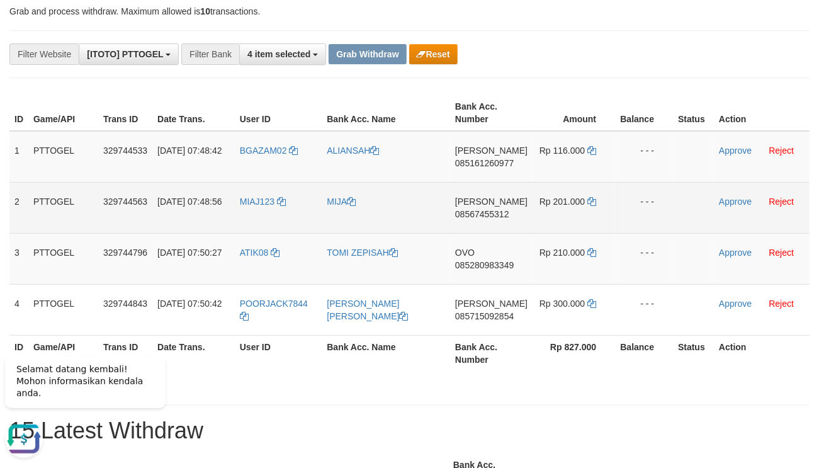
drag, startPoint x: 668, startPoint y: 71, endPoint x: 122, endPoint y: 231, distance: 569.0
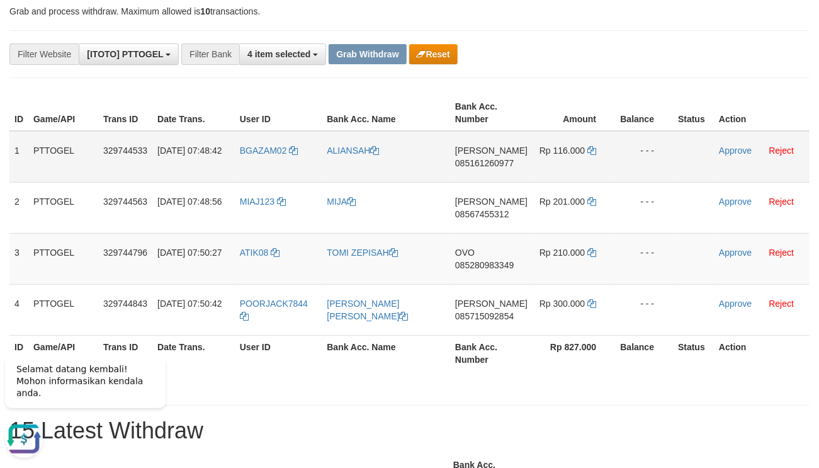
click at [479, 161] on span "085161260977" at bounding box center [484, 163] width 59 height 10
drag, startPoint x: 479, startPoint y: 161, endPoint x: 457, endPoint y: 173, distance: 25.3
click at [479, 161] on span "085161260977" at bounding box center [484, 163] width 59 height 10
copy span "085161260977"
click at [590, 151] on icon at bounding box center [592, 150] width 9 height 9
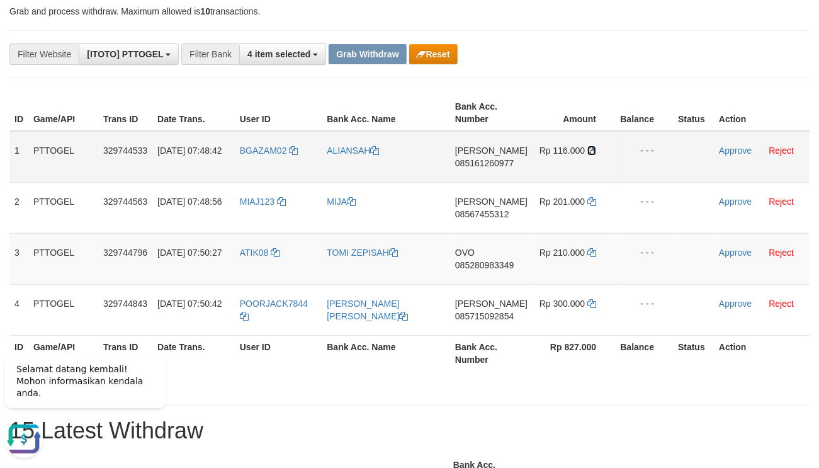
click at [590, 151] on icon at bounding box center [592, 150] width 9 height 9
drag, startPoint x: 590, startPoint y: 151, endPoint x: 765, endPoint y: 161, distance: 174.7
click at [593, 154] on icon at bounding box center [592, 150] width 9 height 9
click at [740, 147] on link "Approve" at bounding box center [735, 150] width 33 height 10
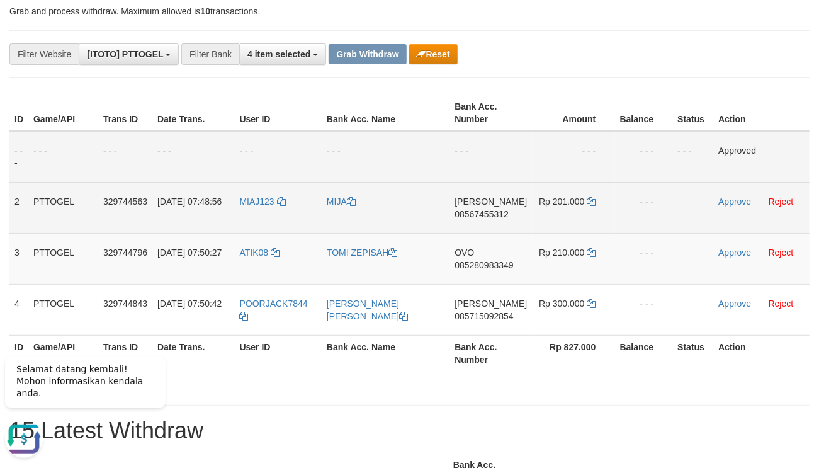
click at [472, 224] on td "DANA 08567455312" at bounding box center [491, 207] width 82 height 51
click at [487, 212] on span "08567455312" at bounding box center [482, 214] width 54 height 10
copy span "4"
click at [487, 212] on span "08567455312" at bounding box center [482, 214] width 54 height 10
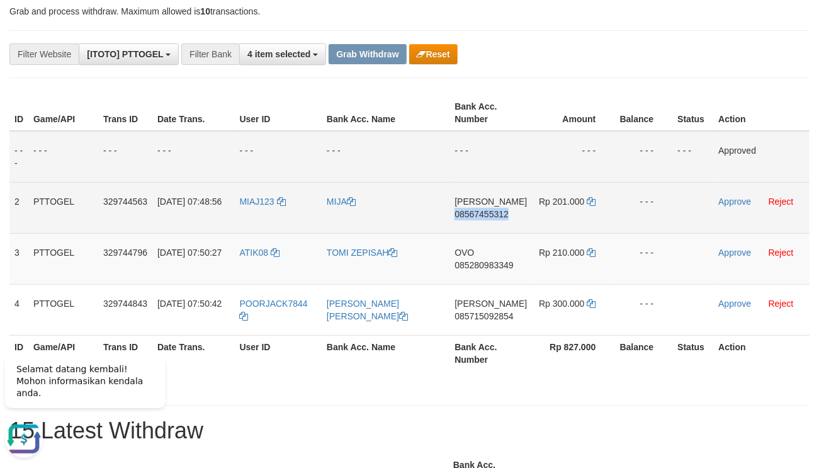
copy span "08567455312"
drag, startPoint x: 581, startPoint y: 205, endPoint x: 588, endPoint y: 199, distance: 9.0
click at [581, 205] on span "Rp 201.000" at bounding box center [561, 201] width 45 height 10
click at [588, 199] on icon at bounding box center [592, 201] width 9 height 9
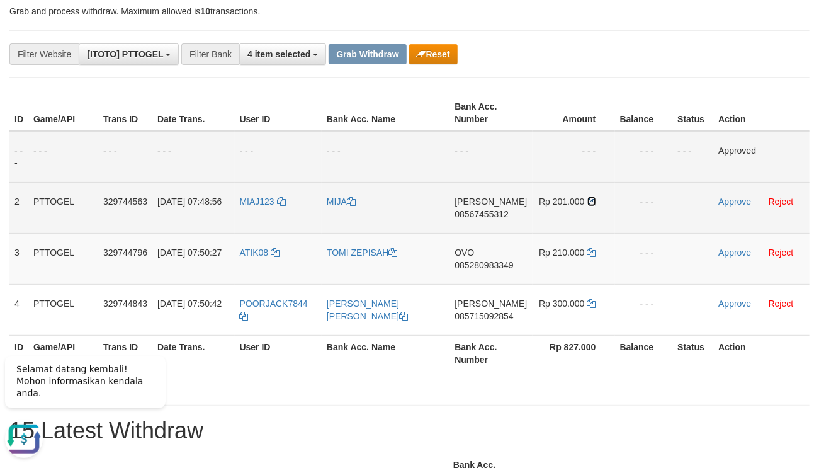
click at [588, 199] on icon at bounding box center [592, 201] width 9 height 9
drag, startPoint x: 588, startPoint y: 199, endPoint x: 725, endPoint y: 210, distance: 137.1
click at [591, 199] on icon at bounding box center [592, 201] width 9 height 9
click at [727, 203] on link "Approve" at bounding box center [735, 201] width 33 height 10
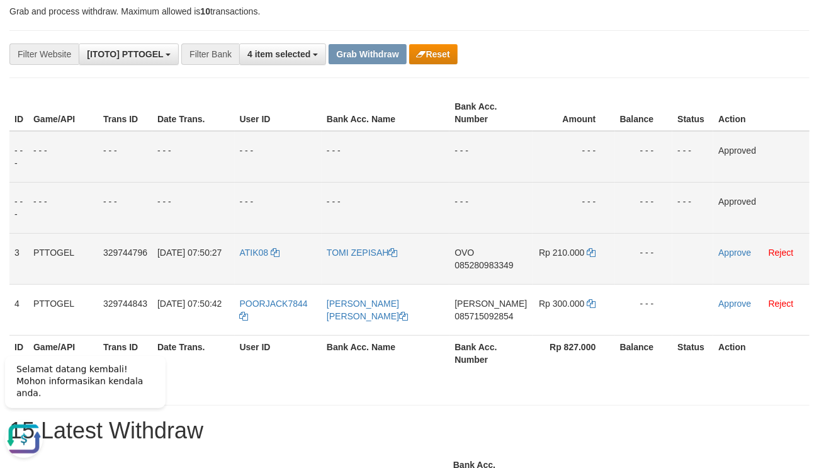
click at [464, 261] on span "085280983349" at bounding box center [484, 265] width 59 height 10
copy span "085280983349"
click at [464, 261] on span "085280983349" at bounding box center [484, 265] width 59 height 10
copy td "OVO 085280983349"
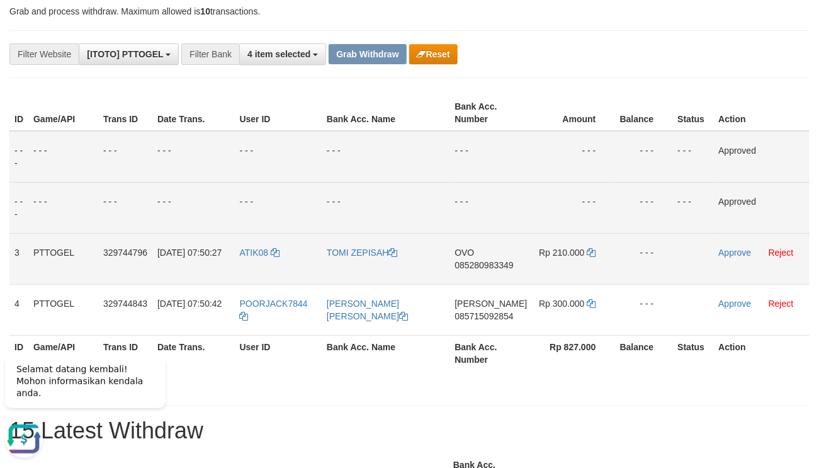
click at [478, 267] on span "085280983349" at bounding box center [484, 265] width 59 height 10
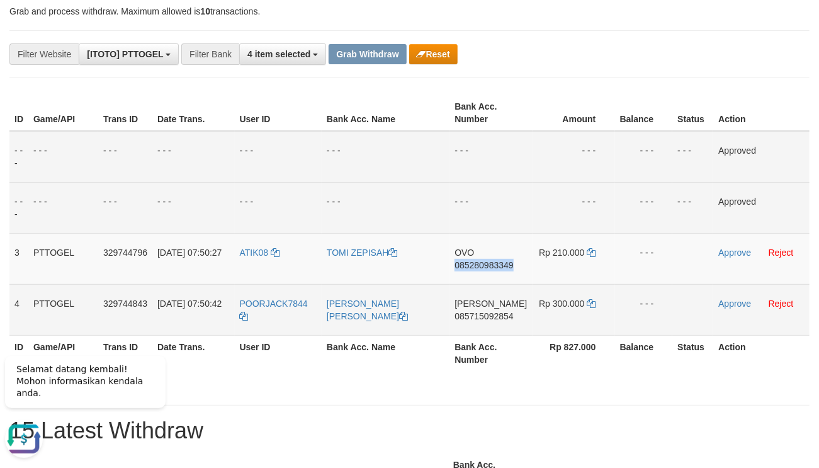
drag, startPoint x: 478, startPoint y: 267, endPoint x: 45, endPoint y: 331, distance: 437.4
click at [476, 268] on span "085280983349" at bounding box center [484, 265] width 59 height 10
copy span "085280983349"
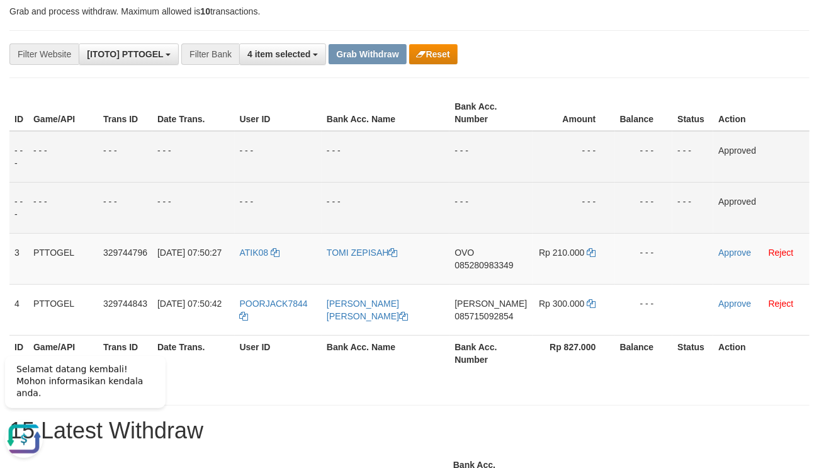
click at [468, 373] on div "ID Game/API Trans ID Date Trans. User ID Bank Acc. Name Bank Acc. Number Amount…" at bounding box center [409, 232] width 819 height 283
click at [596, 246] on td "Rp 210.000" at bounding box center [574, 258] width 82 height 51
click at [593, 251] on td "Rp 210.000" at bounding box center [574, 258] width 82 height 51
click at [592, 253] on icon at bounding box center [592, 252] width 9 height 9
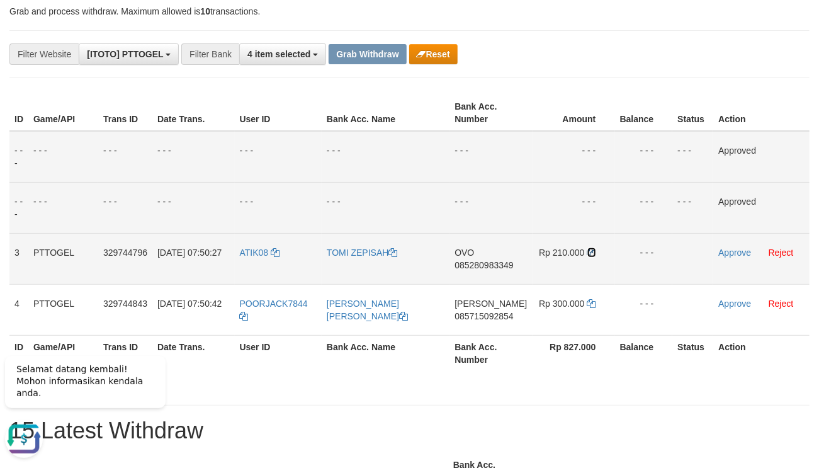
click at [592, 253] on icon at bounding box center [592, 252] width 9 height 9
drag, startPoint x: 592, startPoint y: 253, endPoint x: 694, endPoint y: 255, distance: 102.1
click at [597, 253] on td "Rp 210.000" at bounding box center [574, 258] width 82 height 51
click at [729, 254] on link "Approve" at bounding box center [735, 252] width 33 height 10
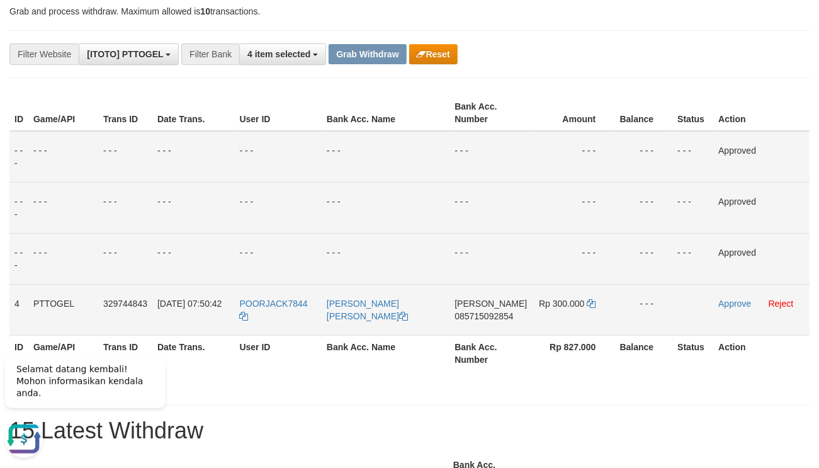
click at [468, 311] on span "085715092854" at bounding box center [484, 316] width 59 height 10
copy span "085715092854"
click at [469, 315] on span "085715092854" at bounding box center [484, 316] width 59 height 10
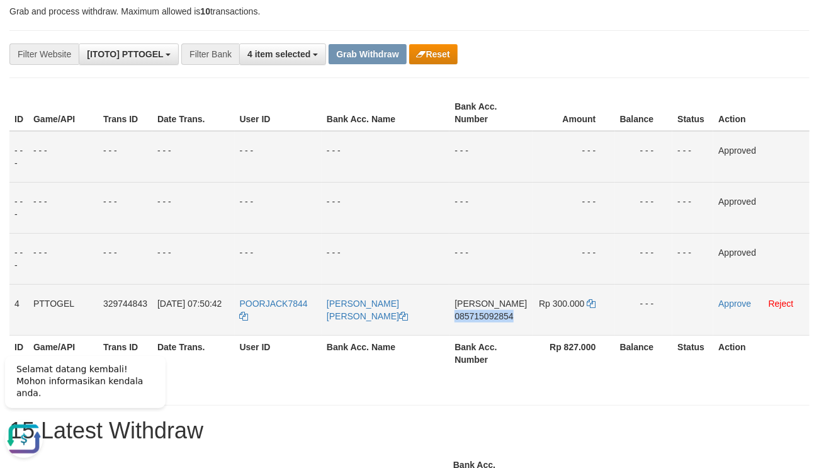
copy span "085715092854"
click at [469, 315] on span "085715092854" at bounding box center [484, 316] width 59 height 10
copy td "DANA 085715092854"
click at [469, 315] on span "085715092854" at bounding box center [484, 316] width 59 height 10
copy span "085715092854"
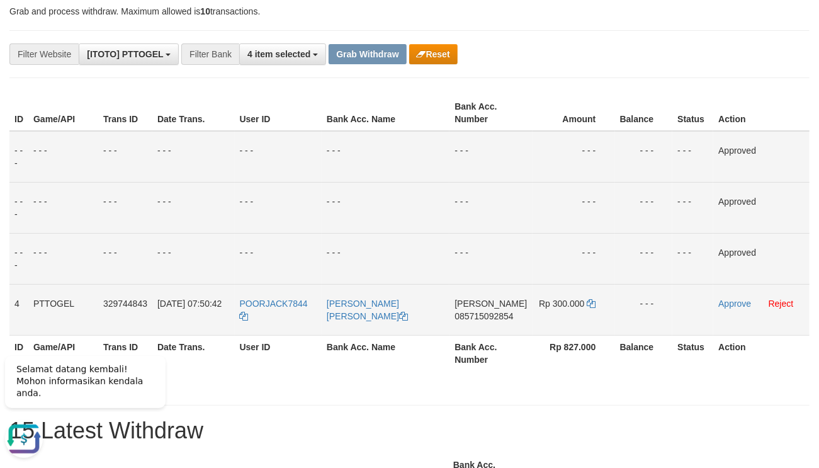
click at [472, 317] on span "085715092854" at bounding box center [484, 316] width 59 height 10
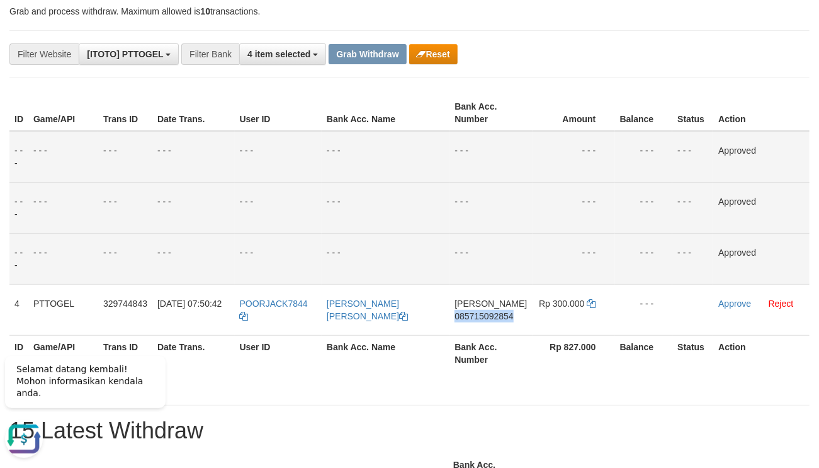
drag, startPoint x: 472, startPoint y: 317, endPoint x: 227, endPoint y: 350, distance: 247.2
click at [471, 318] on span "085715092854" at bounding box center [484, 316] width 59 height 10
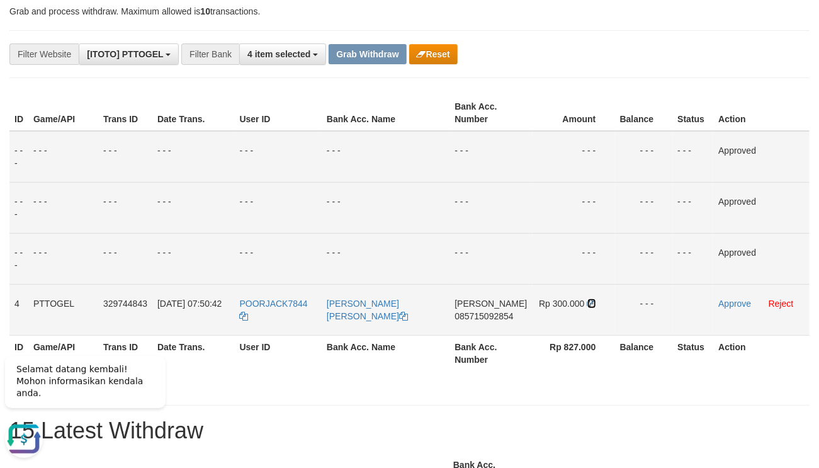
click at [589, 304] on icon at bounding box center [592, 303] width 9 height 9
drag, startPoint x: 589, startPoint y: 304, endPoint x: 640, endPoint y: 308, distance: 51.2
click at [594, 305] on td "Rp 300.000" at bounding box center [574, 309] width 82 height 51
click at [727, 306] on link "Approve" at bounding box center [735, 304] width 33 height 10
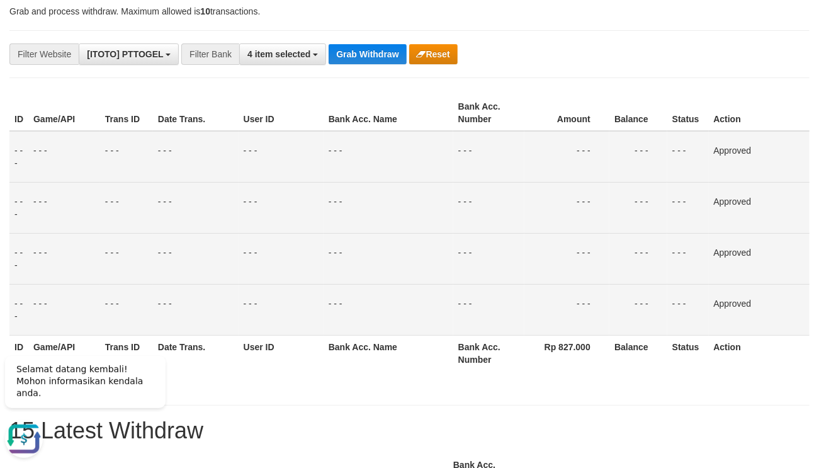
click at [514, 334] on td "- - -" at bounding box center [488, 309] width 71 height 51
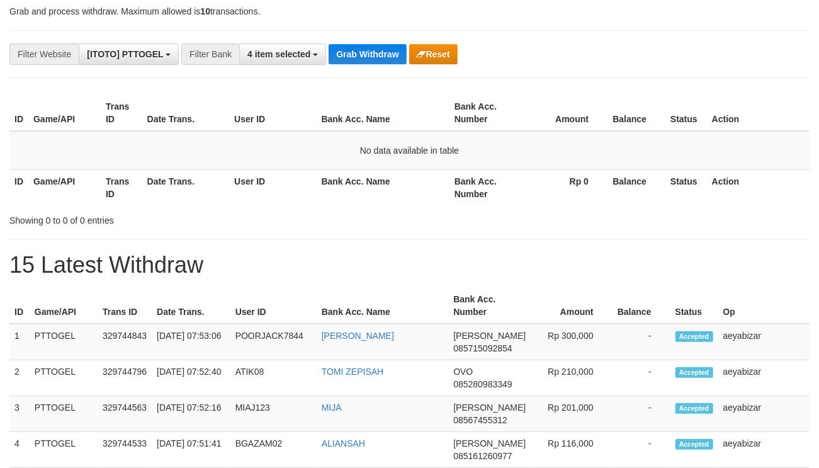
scroll to position [175, 0]
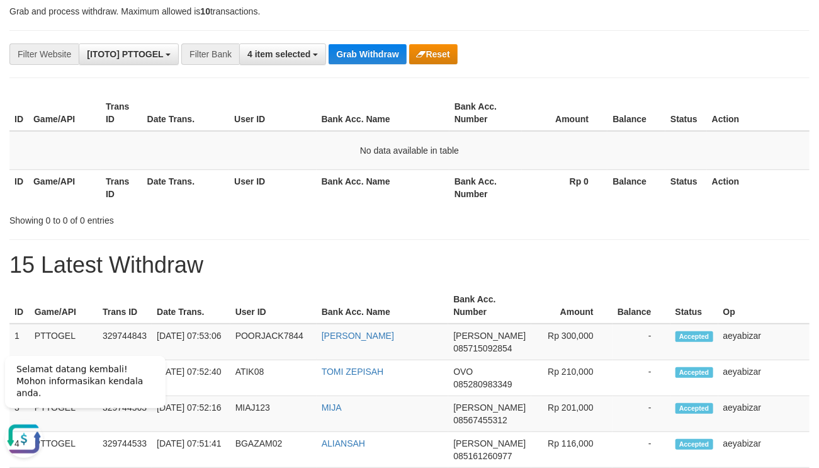
scroll to position [0, 0]
drag, startPoint x: 678, startPoint y: 242, endPoint x: 666, endPoint y: 244, distance: 12.7
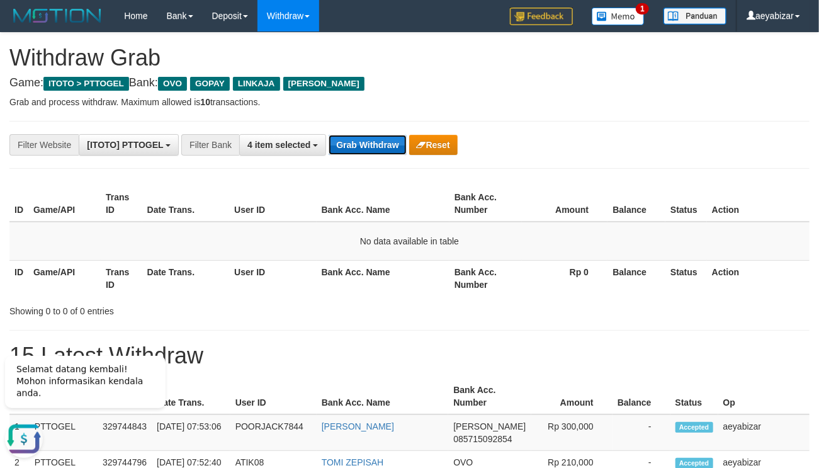
drag, startPoint x: 374, startPoint y: 151, endPoint x: 89, endPoint y: 312, distance: 326.8
click at [373, 151] on button "Grab Withdraw" at bounding box center [367, 145] width 77 height 20
click at [135, 258] on td "No data available in table" at bounding box center [409, 241] width 800 height 39
click at [350, 150] on button "Grab Withdraw" at bounding box center [367, 145] width 77 height 20
drag, startPoint x: 699, startPoint y: 316, endPoint x: 680, endPoint y: 316, distance: 19.5
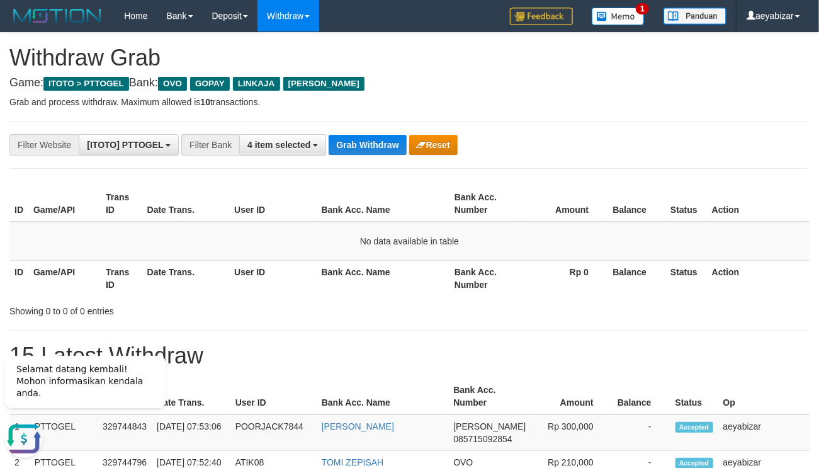
click at [698, 316] on div "Showing 0 to 0 of 0 entries" at bounding box center [409, 309] width 819 height 18
click at [360, 143] on button "Grab Withdraw" at bounding box center [367, 145] width 77 height 20
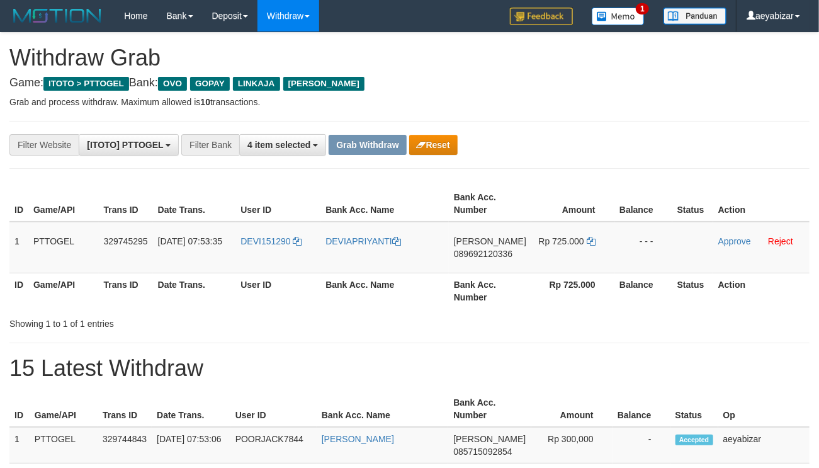
scroll to position [175, 0]
drag, startPoint x: 293, startPoint y: 232, endPoint x: 567, endPoint y: 232, distance: 273.3
click at [567, 232] on tr "1 PTTOGEL 329745295 [DATE] 07:53:35 DEVI151290 DEVIAPRIYANTI [PERSON_NAME] 0896…" at bounding box center [409, 248] width 800 height 52
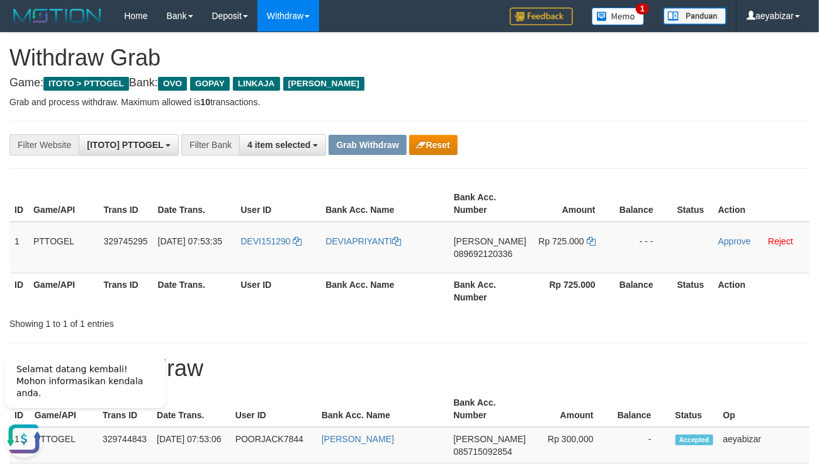
scroll to position [0, 0]
drag, startPoint x: 734, startPoint y: 108, endPoint x: 699, endPoint y: 129, distance: 40.7
click at [505, 258] on td "DANA 089692120336" at bounding box center [490, 248] width 82 height 52
click at [505, 255] on span "089692120336" at bounding box center [483, 254] width 59 height 10
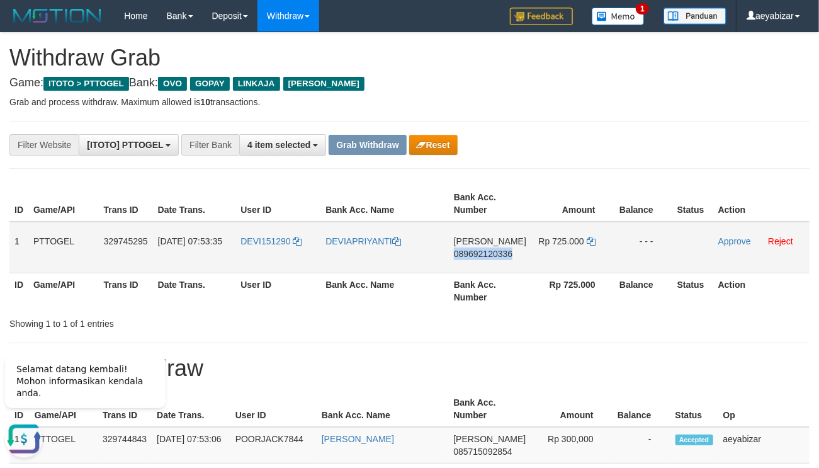
click at [505, 255] on span "089692120336" at bounding box center [483, 254] width 59 height 10
copy span "089692120336"
click at [591, 240] on icon at bounding box center [591, 241] width 9 height 9
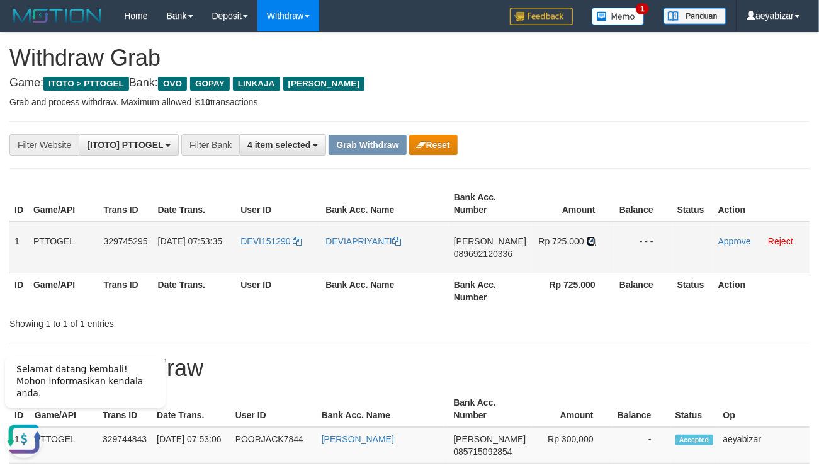
click at [591, 240] on icon at bounding box center [591, 241] width 9 height 9
click at [737, 242] on link "Approve" at bounding box center [735, 241] width 33 height 10
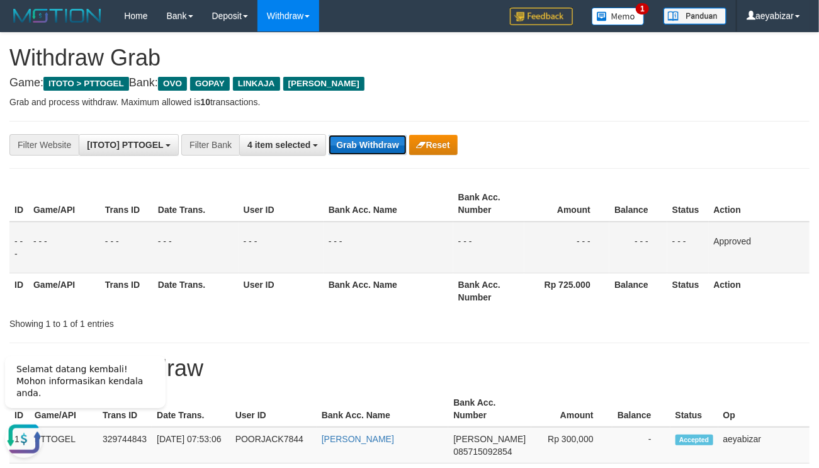
click at [377, 154] on button "Grab Withdraw" at bounding box center [367, 145] width 77 height 20
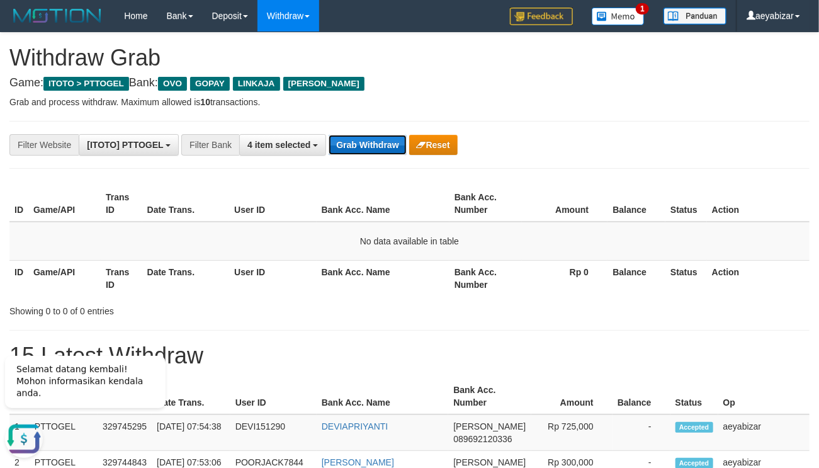
click at [356, 147] on button "Grab Withdraw" at bounding box center [367, 145] width 77 height 20
click at [384, 135] on button "Grab Withdraw" at bounding box center [367, 145] width 77 height 20
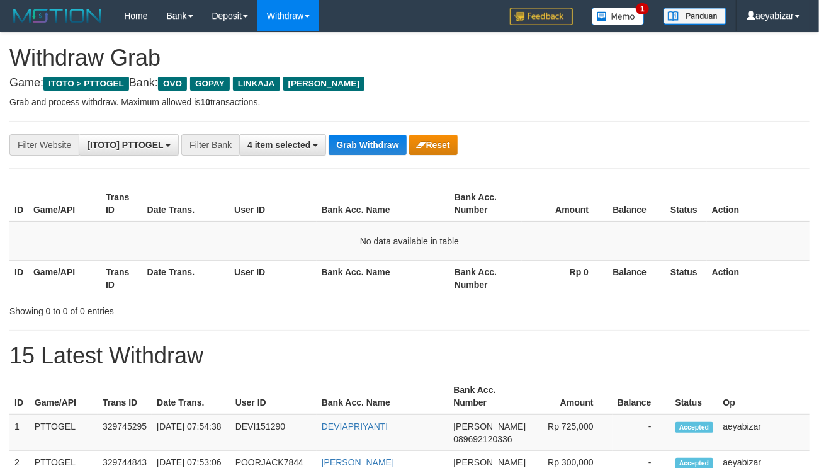
scroll to position [175, 0]
click at [361, 149] on button "Grab Withdraw" at bounding box center [367, 145] width 77 height 20
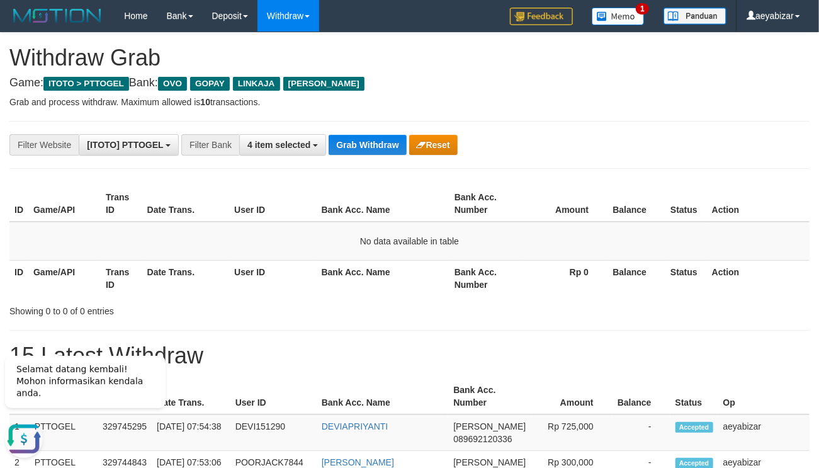
click at [365, 142] on button "Grab Withdraw" at bounding box center [367, 145] width 77 height 20
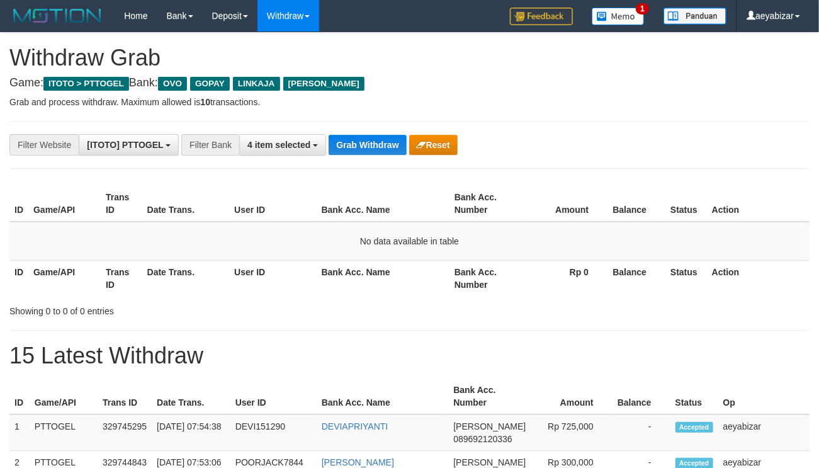
scroll to position [175, 0]
click at [364, 144] on button "Grab Withdraw" at bounding box center [367, 145] width 77 height 20
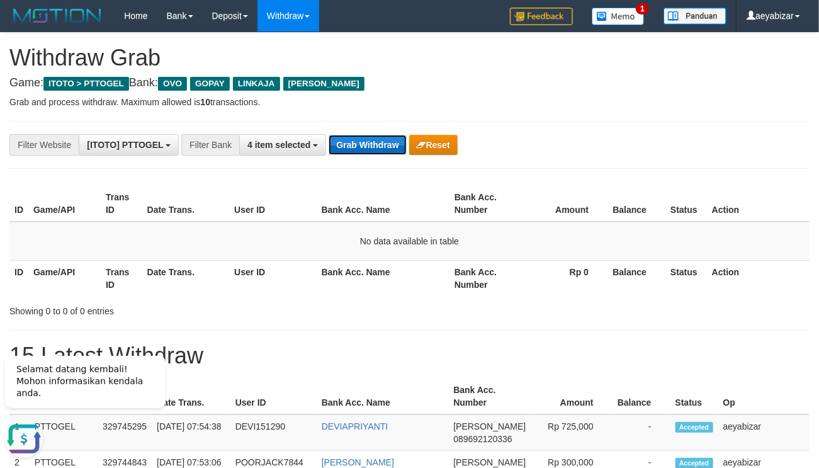
click at [344, 142] on button "Grab Withdraw" at bounding box center [367, 145] width 77 height 20
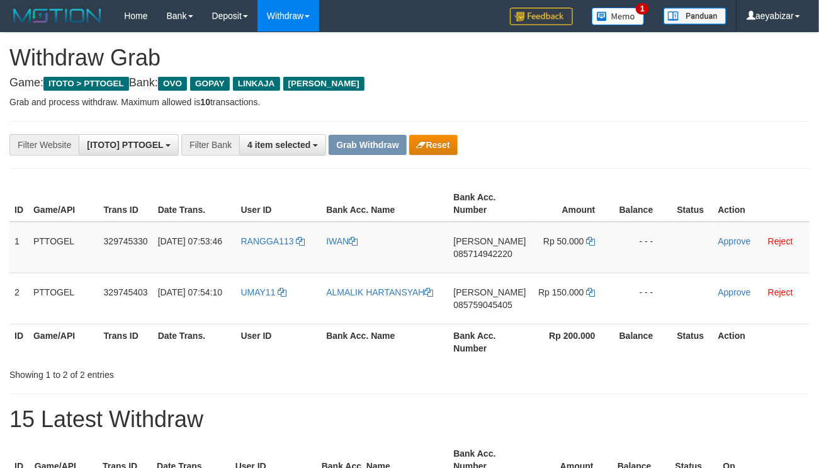
scroll to position [175, 0]
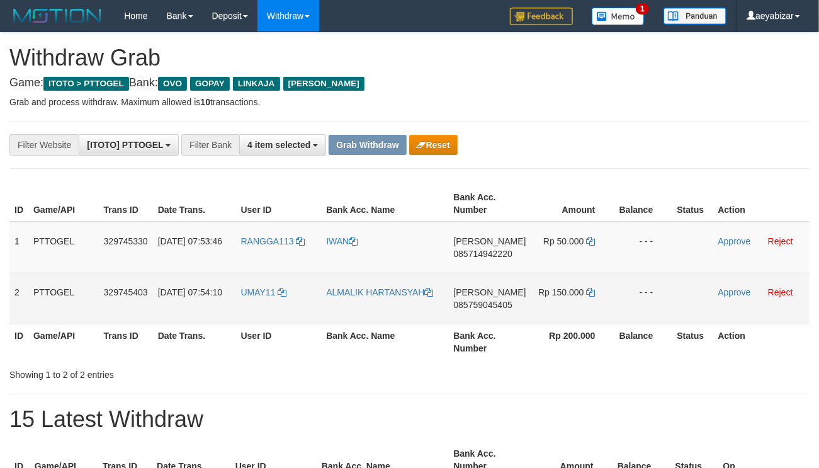
drag, startPoint x: 287, startPoint y: 227, endPoint x: 542, endPoint y: 285, distance: 261.6
click at [542, 285] on tbody "1 PTTOGEL 329745330 [DATE] 07:53:46 RANGGA113 [PERSON_NAME] 085714942220 Rp 50.…" at bounding box center [409, 273] width 800 height 103
drag, startPoint x: 771, startPoint y: 140, endPoint x: 88, endPoint y: 309, distance: 703.4
click at [741, 152] on div "**********" at bounding box center [409, 144] width 819 height 21
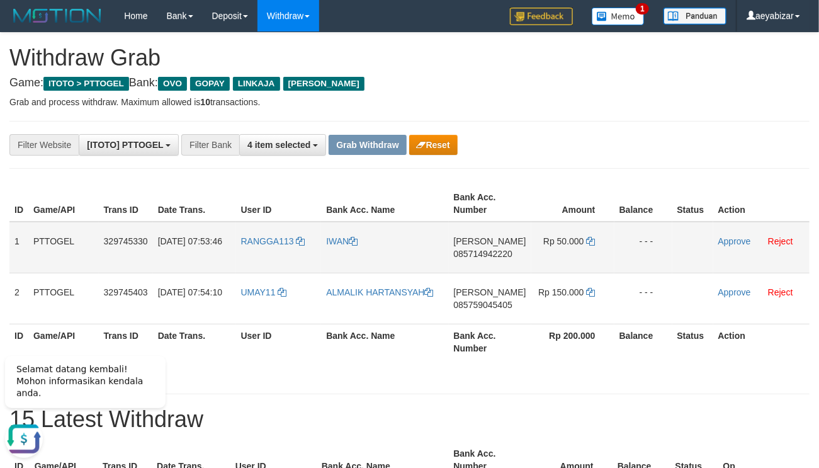
click at [482, 251] on span "085714942220" at bounding box center [483, 254] width 59 height 10
copy span "085714942220"
click at [591, 244] on icon at bounding box center [591, 241] width 9 height 9
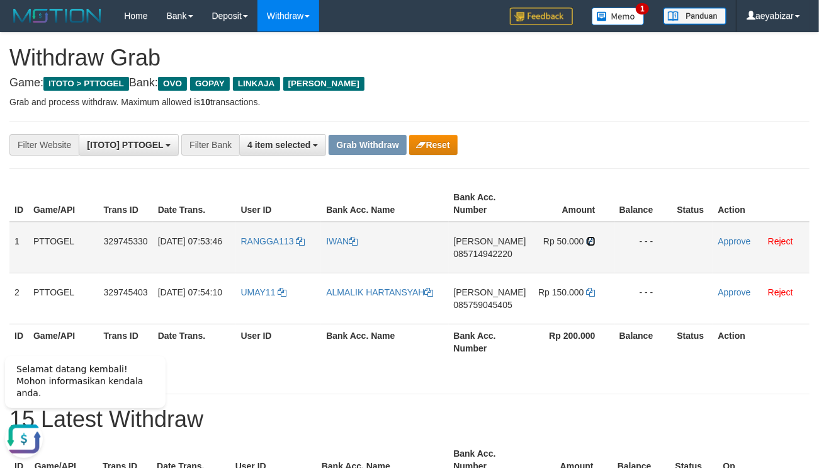
drag, startPoint x: 591, startPoint y: 244, endPoint x: 734, endPoint y: 246, distance: 143.0
click at [595, 244] on td "Rp 50.000" at bounding box center [573, 248] width 83 height 52
click at [734, 237] on link "Approve" at bounding box center [735, 241] width 33 height 10
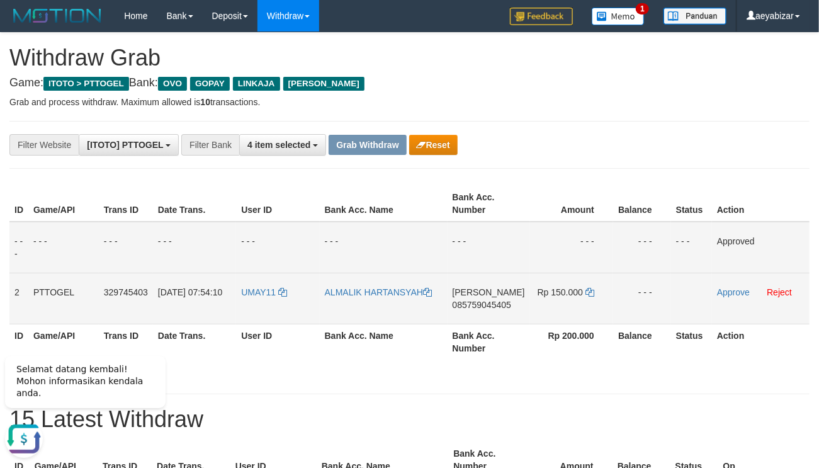
click at [482, 309] on td "DANA 085759045405" at bounding box center [489, 298] width 82 height 51
click at [484, 308] on span "085759045405" at bounding box center [482, 305] width 59 height 10
copy span "085759045405"
click at [484, 308] on span "085759045405" at bounding box center [482, 305] width 59 height 10
copy span "085759045405"
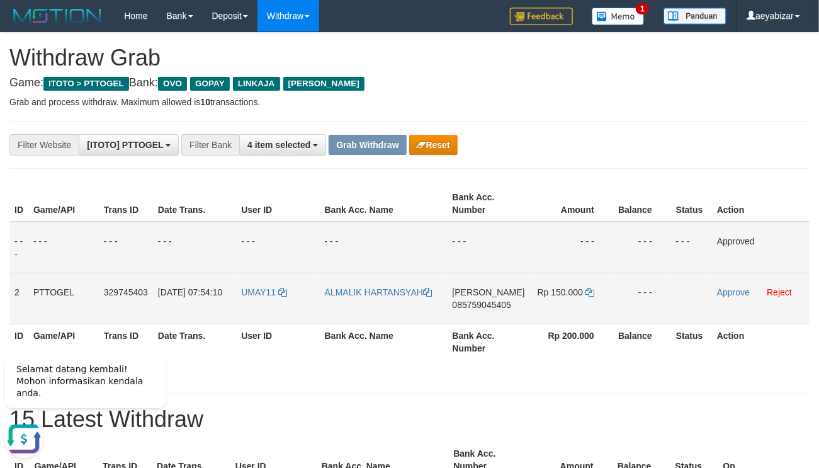
click at [499, 305] on span "085759045405" at bounding box center [482, 305] width 59 height 10
drag, startPoint x: 499, startPoint y: 305, endPoint x: 101, endPoint y: 326, distance: 398.6
click at [488, 307] on span "085759045405" at bounding box center [482, 305] width 59 height 10
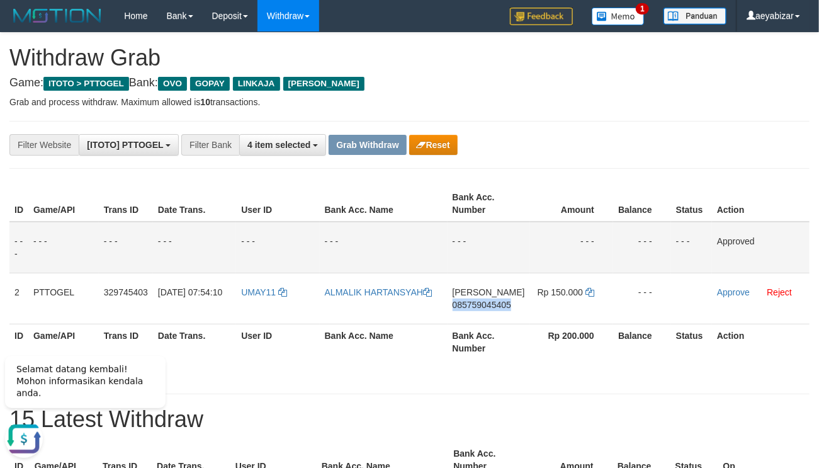
copy span "085759045405"
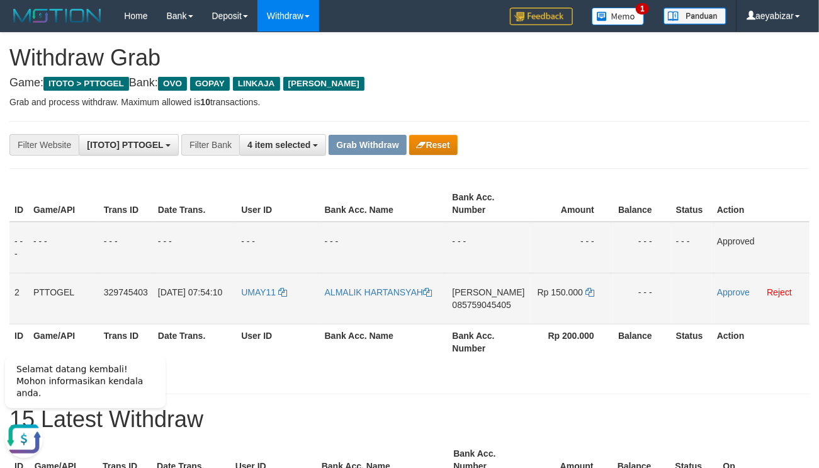
click at [583, 291] on td "Rp 150.000" at bounding box center [571, 298] width 83 height 51
click at [588, 293] on icon at bounding box center [590, 292] width 9 height 9
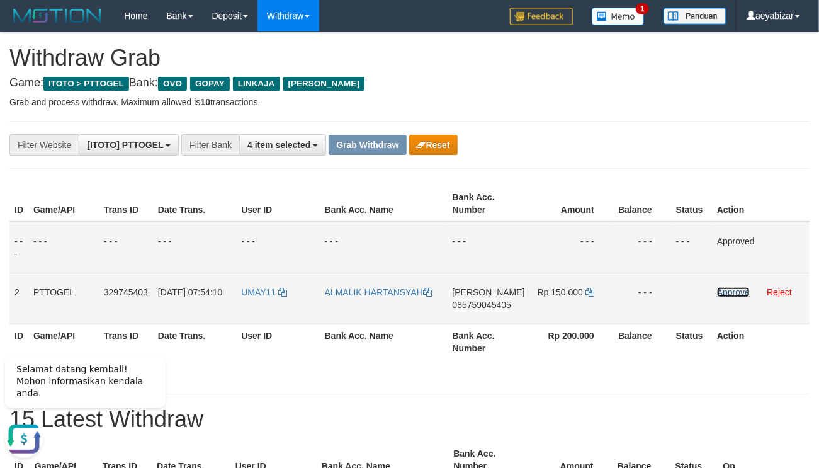
click at [737, 287] on link "Approve" at bounding box center [733, 292] width 33 height 10
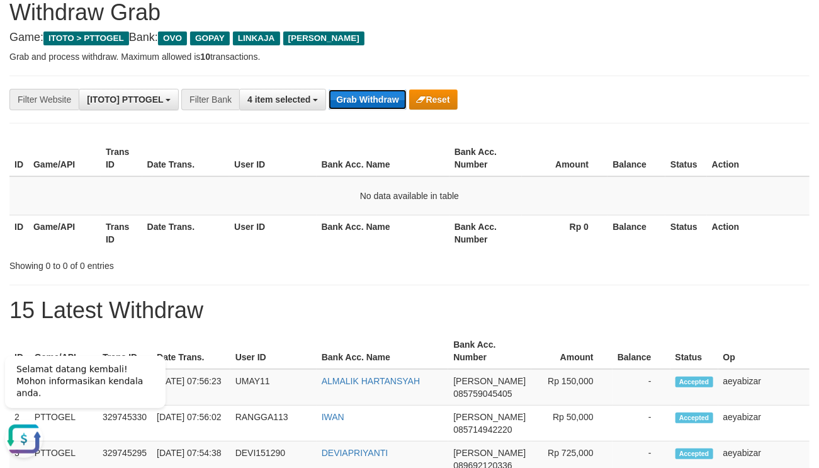
click at [374, 94] on button "Grab Withdraw" at bounding box center [367, 99] width 77 height 20
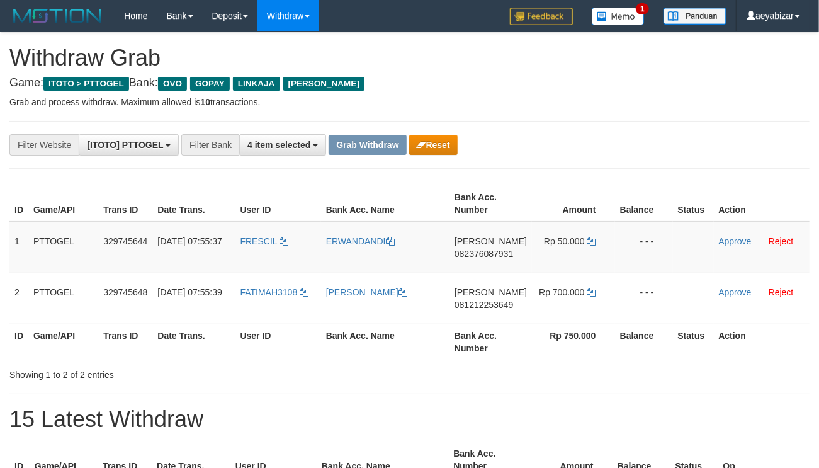
scroll to position [175, 0]
click at [615, 147] on div "**********" at bounding box center [341, 144] width 683 height 21
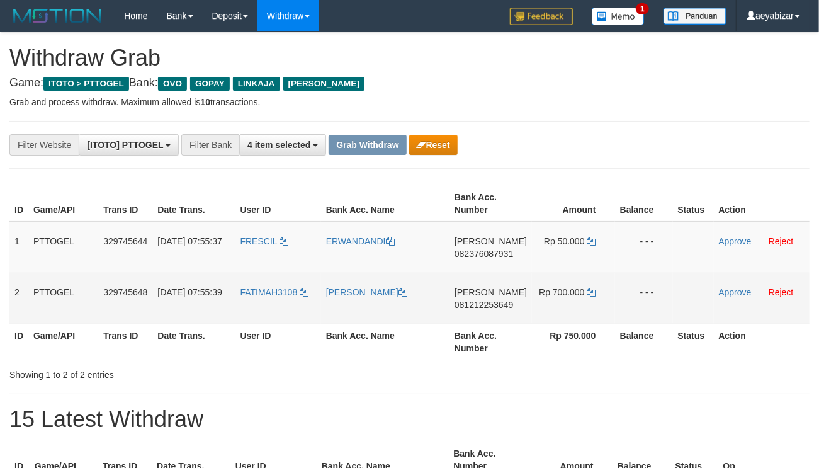
copy tr
drag, startPoint x: 301, startPoint y: 231, endPoint x: 555, endPoint y: 291, distance: 261.4
click at [555, 291] on tbody "1 PTTOGEL 329745644 31/08/2025 07:55:37 FRESCIL ERWANDANDI DANA 082376087931 Rp…" at bounding box center [409, 273] width 800 height 103
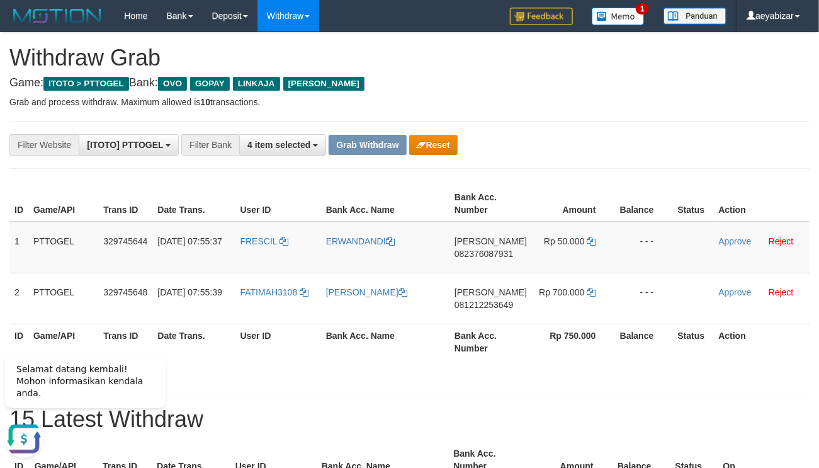
drag, startPoint x: 725, startPoint y: 156, endPoint x: 648, endPoint y: 178, distance: 80.5
click at [488, 253] on span "082376087931" at bounding box center [484, 254] width 59 height 10
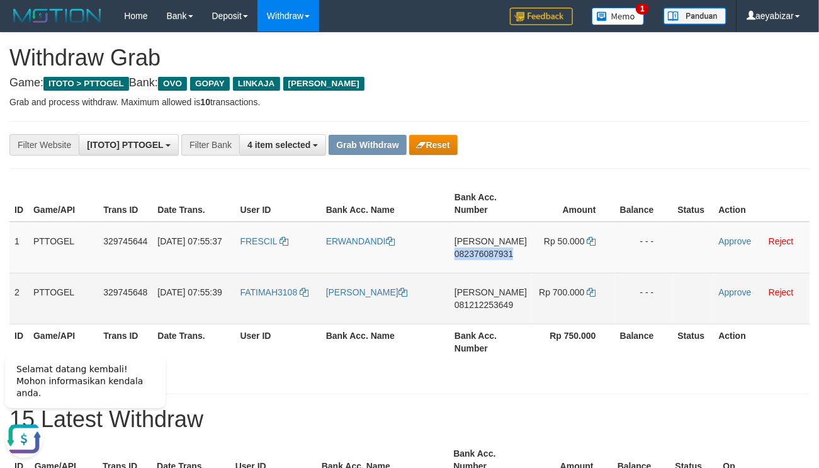
drag, startPoint x: 488, startPoint y: 253, endPoint x: 438, endPoint y: 283, distance: 58.8
click at [487, 254] on span "082376087931" at bounding box center [484, 254] width 59 height 10
copy span "082376087931"
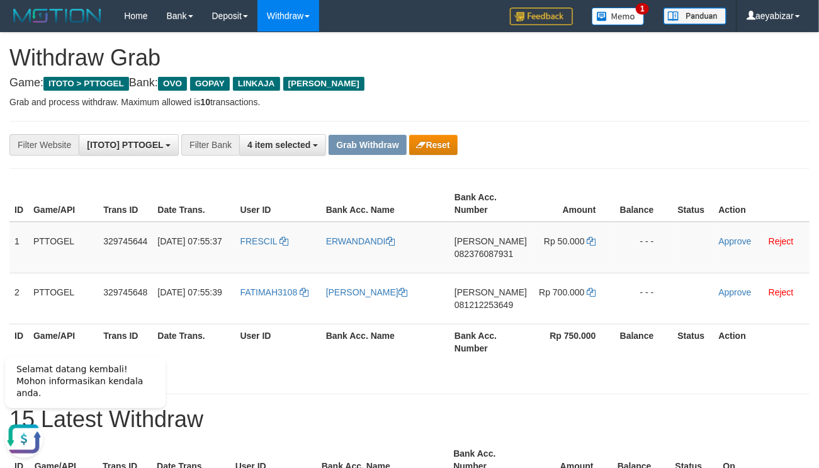
click at [510, 334] on th "Bank Acc. Number" at bounding box center [491, 342] width 82 height 36
click at [293, 241] on td "FRESCIL" at bounding box center [279, 248] width 86 height 52
click at [287, 241] on icon at bounding box center [284, 241] width 9 height 9
click at [162, 327] on th "Date Trans." at bounding box center [193, 342] width 82 height 36
click at [784, 239] on link "Reject" at bounding box center [781, 241] width 25 height 10
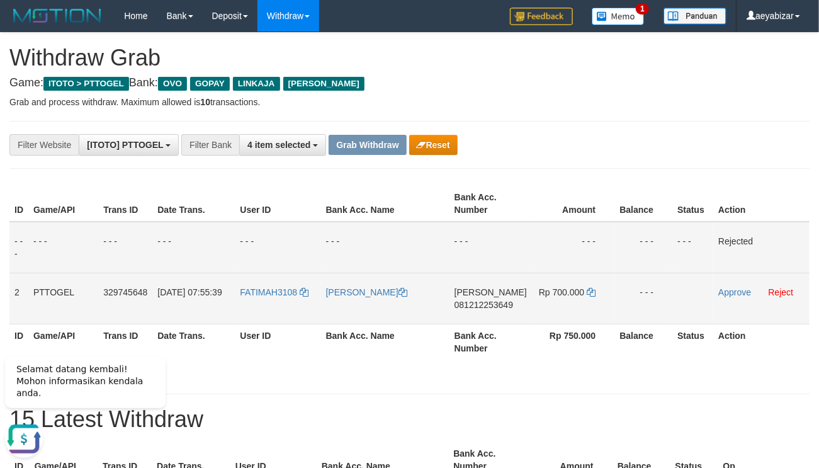
click at [475, 307] on span "081212253649" at bounding box center [484, 305] width 59 height 10
copy span "081212253649"
click at [589, 292] on icon at bounding box center [591, 292] width 9 height 9
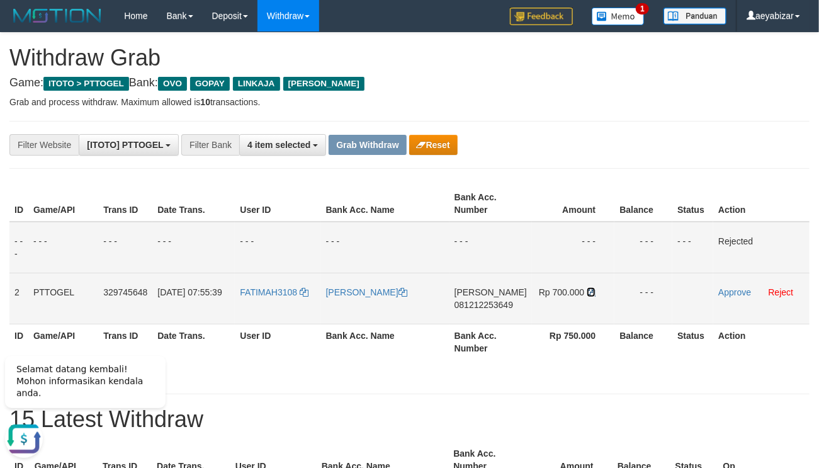
click at [589, 292] on icon at bounding box center [591, 292] width 9 height 9
drag, startPoint x: 589, startPoint y: 292, endPoint x: 708, endPoint y: 306, distance: 120.5
click at [593, 293] on td "Rp 700.000" at bounding box center [573, 298] width 82 height 51
click at [734, 292] on link "Approve" at bounding box center [735, 292] width 33 height 10
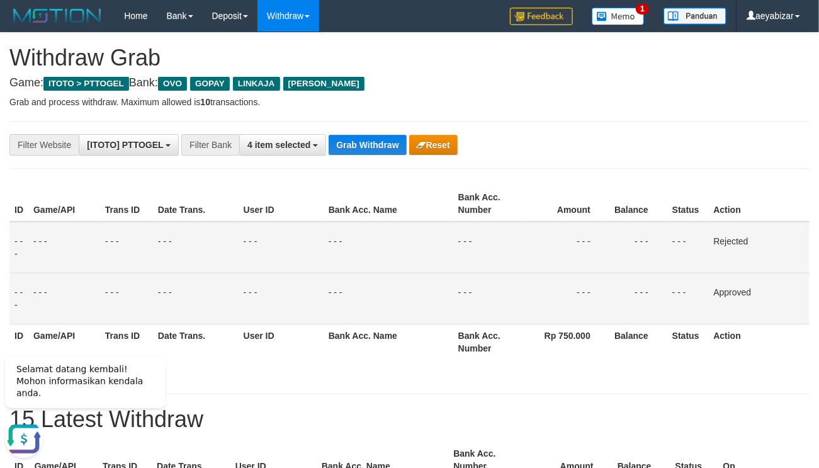
drag, startPoint x: 699, startPoint y: 162, endPoint x: 683, endPoint y: 174, distance: 20.2
drag, startPoint x: 137, startPoint y: 263, endPoint x: 312, endPoint y: 183, distance: 192.8
click at [150, 253] on td "- - -" at bounding box center [126, 248] width 53 height 52
click at [378, 149] on button "Grab Withdraw" at bounding box center [367, 145] width 77 height 20
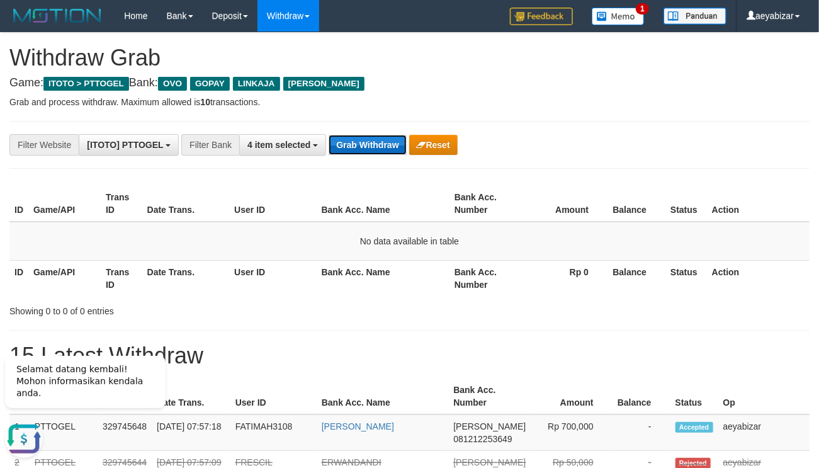
click at [383, 145] on button "Grab Withdraw" at bounding box center [367, 145] width 77 height 20
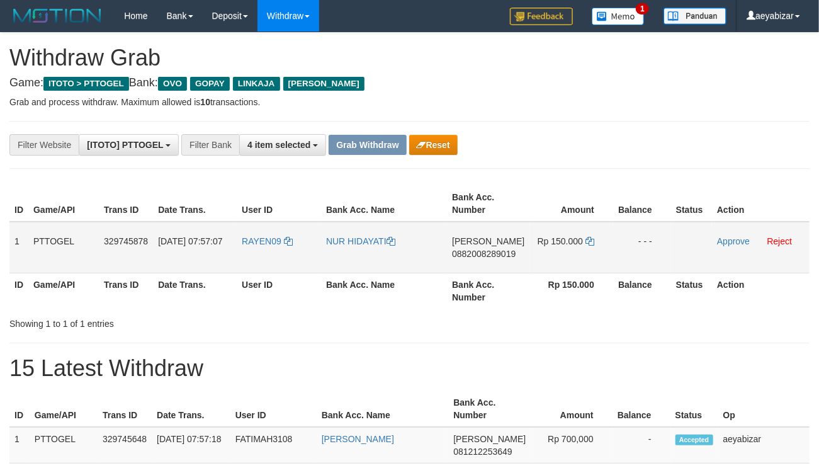
scroll to position [175, 0]
drag, startPoint x: 462, startPoint y: 242, endPoint x: 535, endPoint y: 244, distance: 73.1
click at [535, 244] on table "ID Game/API Trans ID Date Trans. User ID Bank Acc. Name Bank Acc. Number Amount…" at bounding box center [409, 247] width 800 height 123
click at [552, 151] on div "**********" at bounding box center [341, 144] width 683 height 21
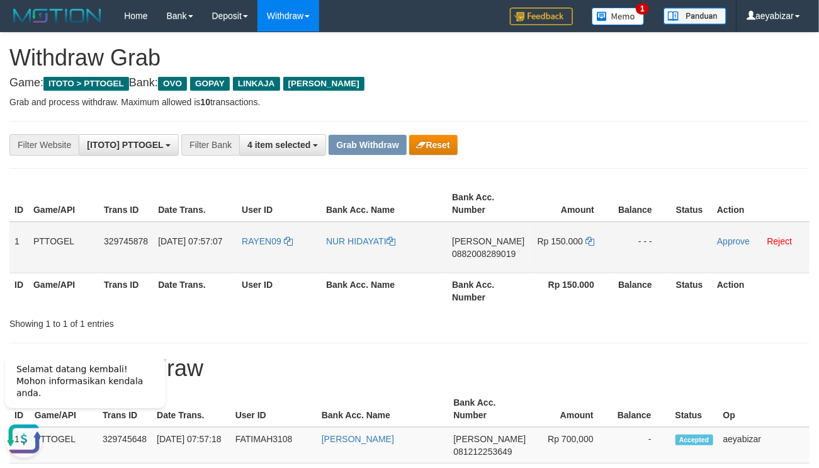
scroll to position [0, 0]
copy tr
drag, startPoint x: 304, startPoint y: 230, endPoint x: 47, endPoint y: 312, distance: 269.7
click at [570, 250] on tr "1 PTTOGEL 329745878 [DATE] 07:57:07 RAYEN09 NUR [PERSON_NAME] 0882008289019 Rp …" at bounding box center [409, 248] width 800 height 52
click at [719, 139] on div "**********" at bounding box center [409, 144] width 819 height 21
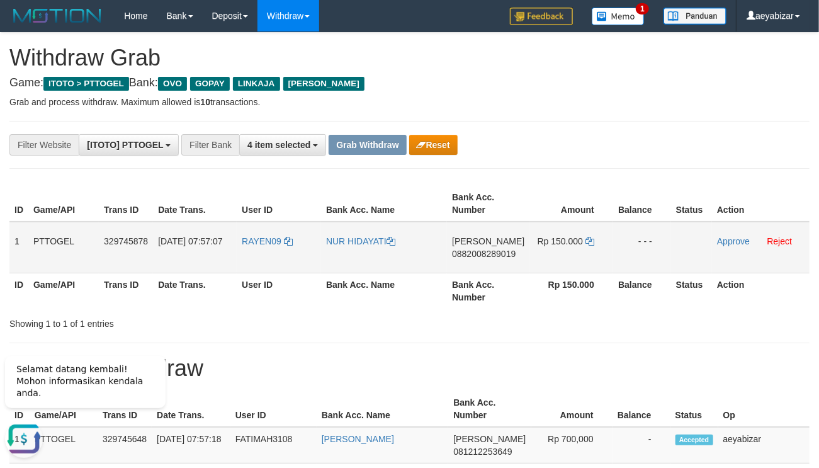
click at [516, 249] on span "0882008289019" at bounding box center [484, 254] width 64 height 10
copy span "0882008289019"
drag, startPoint x: 600, startPoint y: 237, endPoint x: 588, endPoint y: 241, distance: 12.8
click at [593, 240] on td "Rp 150.000" at bounding box center [572, 248] width 84 height 52
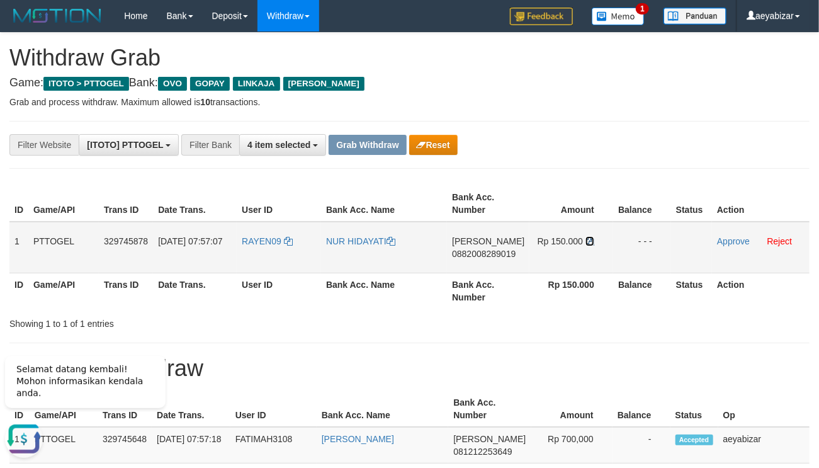
click at [588, 241] on icon at bounding box center [590, 241] width 9 height 9
click at [732, 237] on link "Approve" at bounding box center [733, 241] width 33 height 10
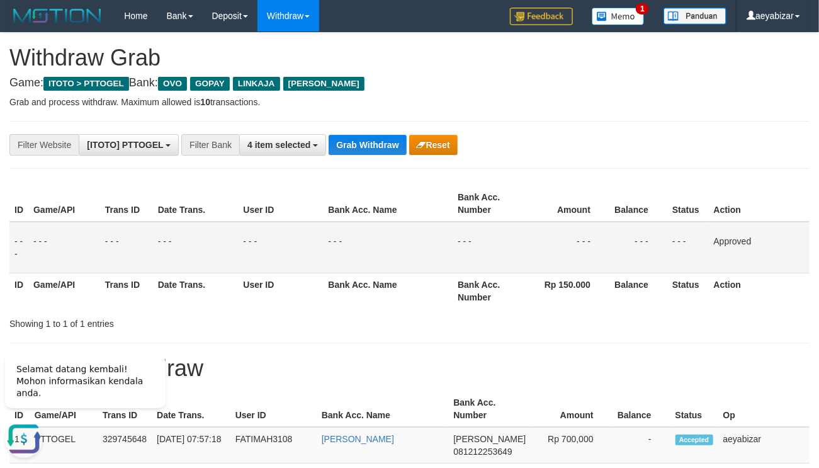
click at [465, 278] on th "Bank Acc. Number" at bounding box center [489, 291] width 72 height 36
click at [355, 145] on button "Grab Withdraw" at bounding box center [367, 145] width 77 height 20
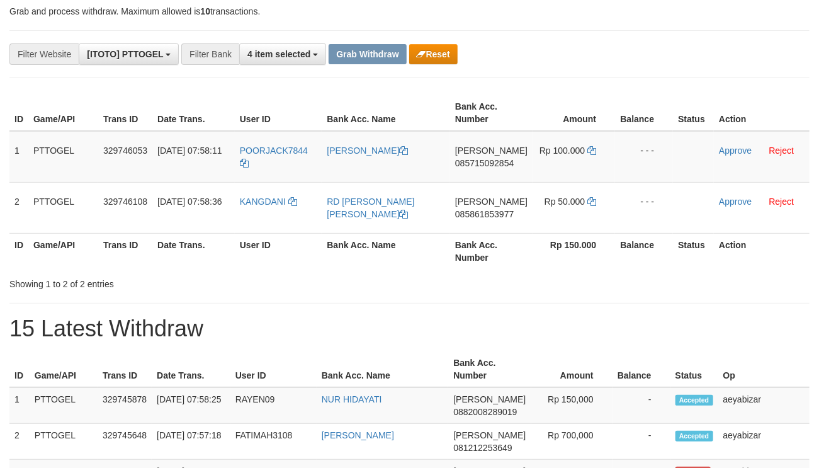
scroll to position [175, 0]
drag, startPoint x: 312, startPoint y: 151, endPoint x: 256, endPoint y: 236, distance: 101.0
click at [557, 190] on tbody "1 PTTOGEL 329746053 31/08/2025 07:58:11 POORJACK7844 MUHAMAD BURHANUDIN SHAUQON…" at bounding box center [409, 182] width 800 height 103
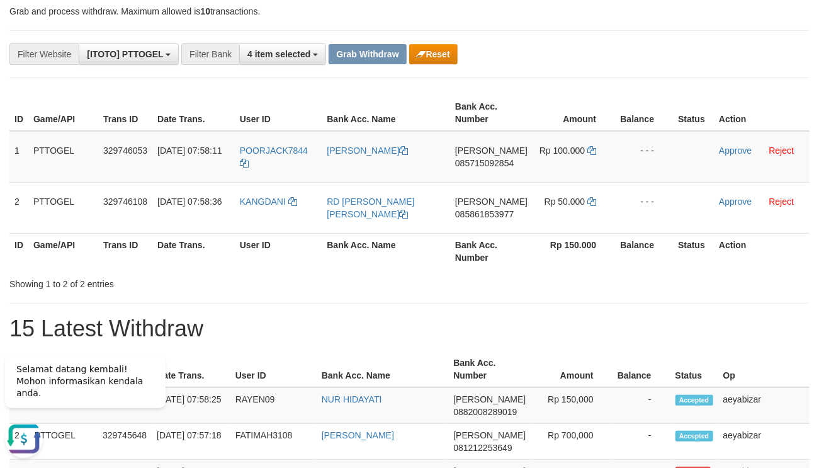
scroll to position [0, 0]
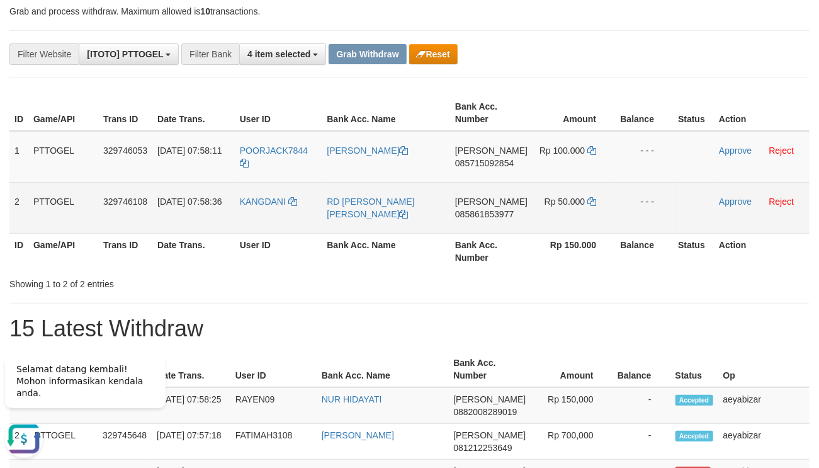
drag, startPoint x: 694, startPoint y: 93, endPoint x: 383, endPoint y: 185, distance: 324.4
click at [689, 93] on div "ID Game/API Trans ID Date Trans. User ID Bank Acc. Name Bank Acc. Number Amount…" at bounding box center [409, 181] width 819 height 181
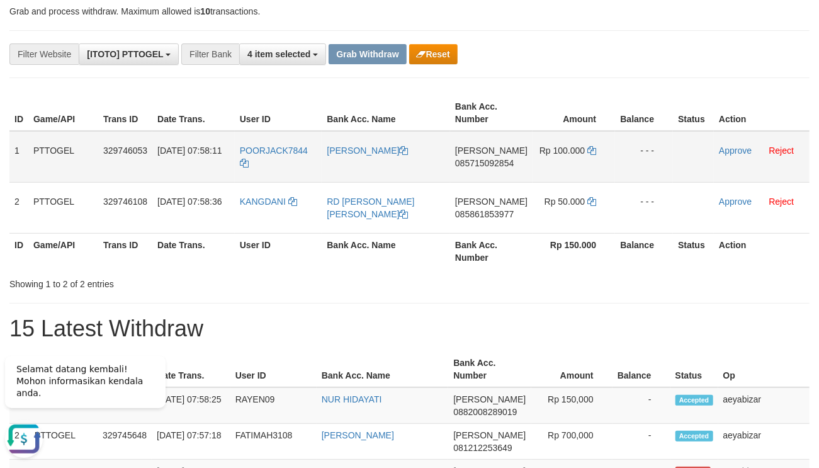
click at [503, 164] on span "085715092854" at bounding box center [484, 163] width 59 height 10
copy span "085715092854"
click at [588, 152] on icon at bounding box center [592, 150] width 9 height 9
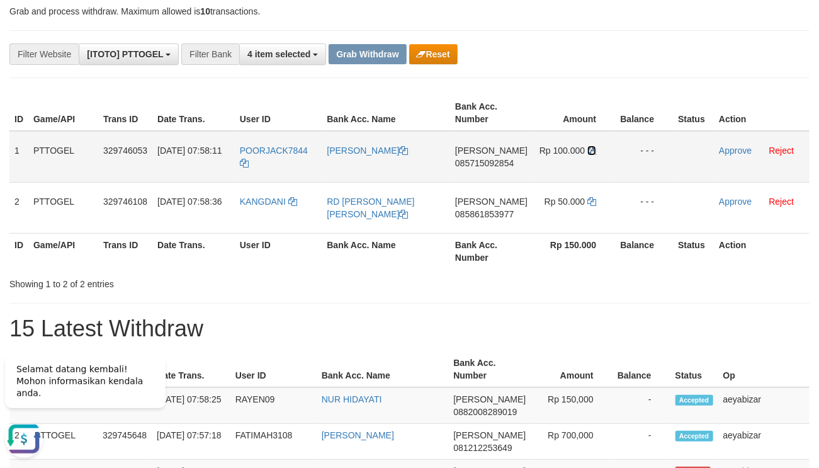
click at [588, 152] on icon at bounding box center [592, 150] width 9 height 9
click at [588, 151] on icon at bounding box center [592, 150] width 9 height 9
click at [720, 145] on link "Approve" at bounding box center [735, 150] width 33 height 10
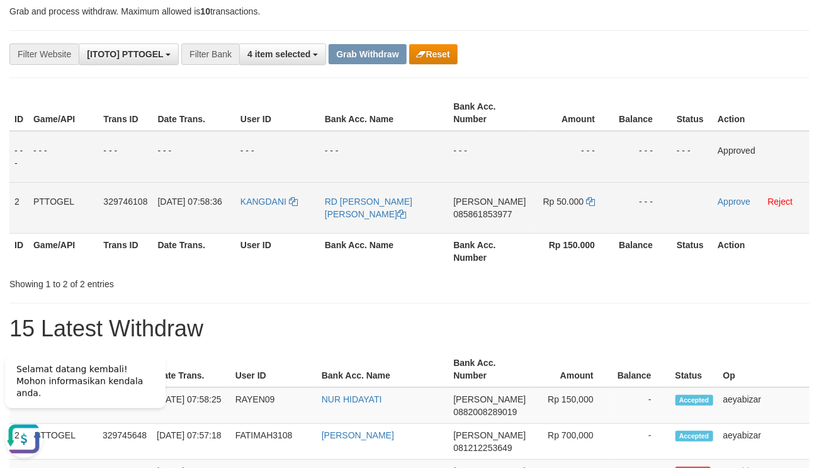
click at [488, 217] on span "085861853977" at bounding box center [482, 214] width 59 height 10
copy span "085861853977"
click at [488, 217] on span "085861853977" at bounding box center [482, 214] width 59 height 10
copy td "DANA 085861853977"
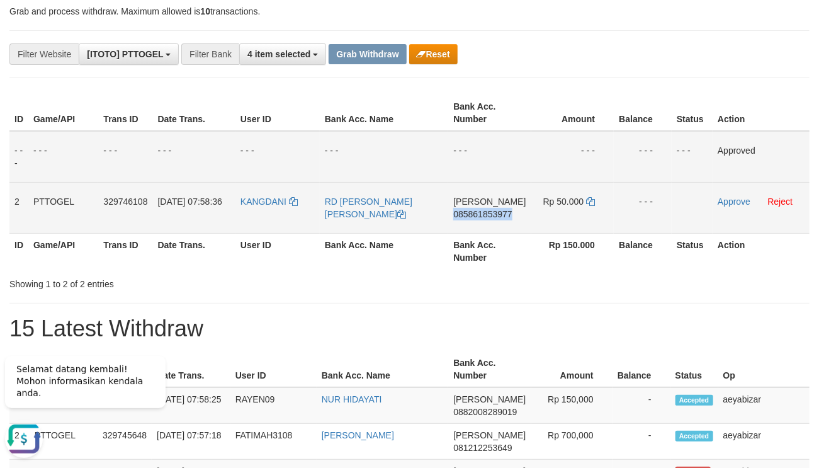
click at [488, 217] on span "085861853977" at bounding box center [482, 214] width 59 height 10
copy span "085861853977"
drag, startPoint x: 583, startPoint y: 209, endPoint x: 595, endPoint y: 201, distance: 15.0
click at [587, 206] on td "Rp 50.000" at bounding box center [573, 207] width 83 height 51
click at [595, 201] on td "Rp 50.000" at bounding box center [573, 207] width 83 height 51
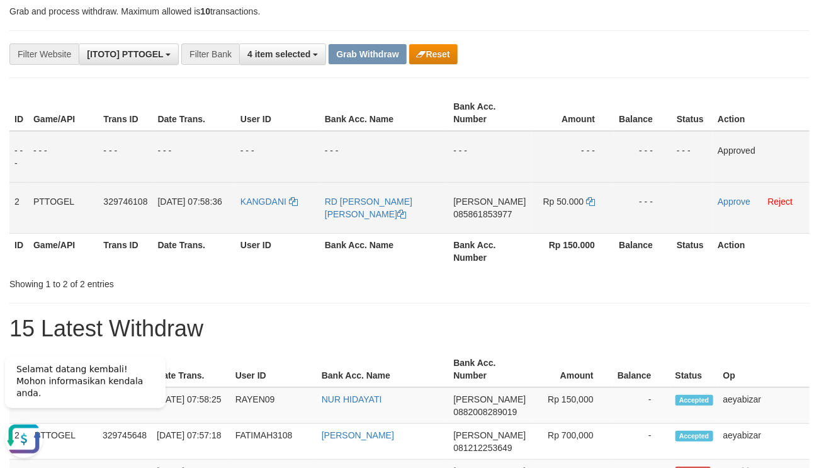
click at [595, 201] on td "Rp 50.000" at bounding box center [573, 207] width 83 height 51
click at [593, 200] on td "Rp 50.000" at bounding box center [573, 207] width 83 height 51
click at [591, 199] on icon at bounding box center [590, 201] width 9 height 9
copy td "Rp 50.000"
click at [591, 199] on icon at bounding box center [590, 201] width 9 height 9
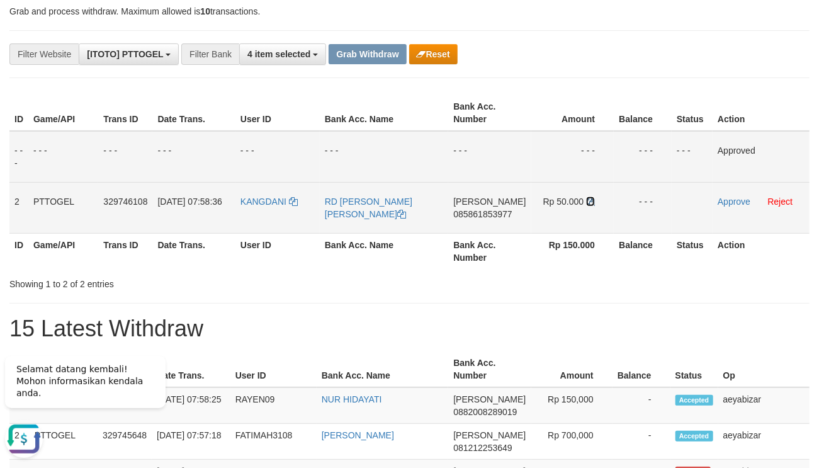
click at [591, 199] on icon at bounding box center [590, 201] width 9 height 9
click at [723, 195] on td "Approve Reject" at bounding box center [761, 207] width 97 height 51
click at [724, 201] on link "Approve" at bounding box center [734, 201] width 33 height 10
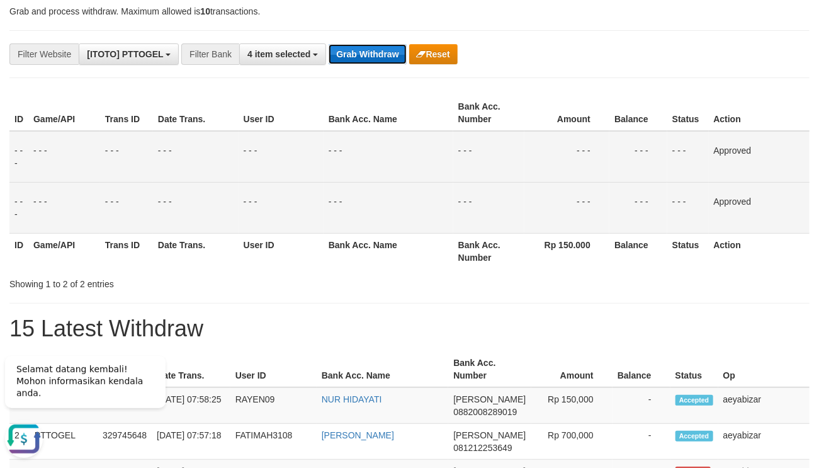
click at [370, 57] on button "Grab Withdraw" at bounding box center [367, 54] width 77 height 20
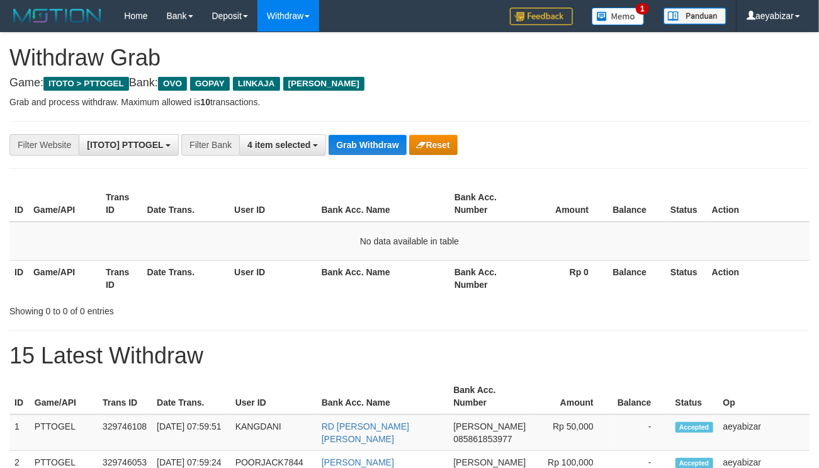
scroll to position [175, 0]
click at [345, 147] on button "Grab Withdraw" at bounding box center [367, 145] width 77 height 20
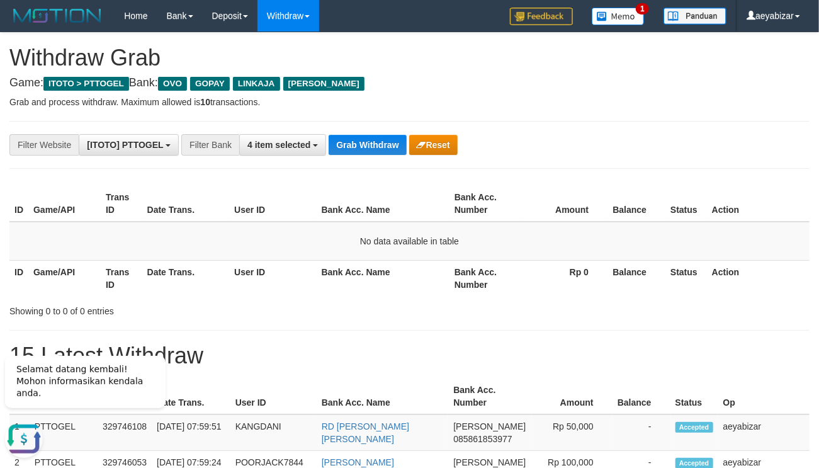
drag, startPoint x: 685, startPoint y: 174, endPoint x: 669, endPoint y: 173, distance: 15.8
click at [359, 145] on button "Grab Withdraw" at bounding box center [367, 145] width 77 height 20
drag, startPoint x: 652, startPoint y: 168, endPoint x: 406, endPoint y: 186, distance: 246.9
click at [646, 169] on hr at bounding box center [409, 168] width 800 height 1
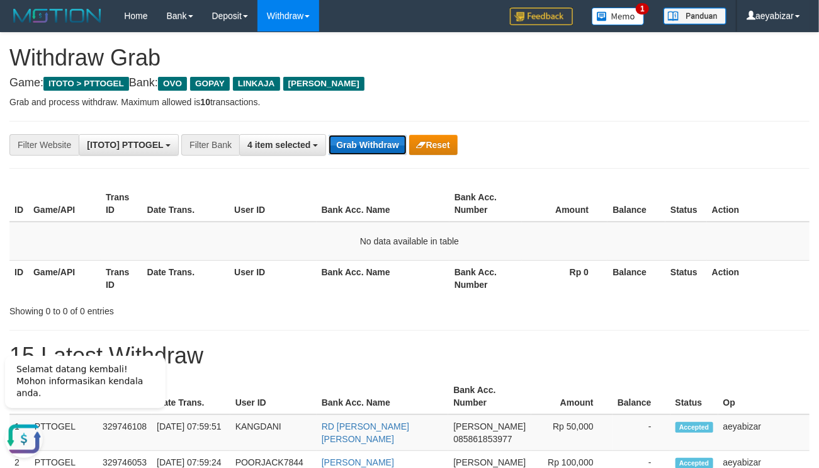
click at [363, 144] on button "Grab Withdraw" at bounding box center [367, 145] width 77 height 20
click at [372, 150] on button "Grab Withdraw" at bounding box center [367, 145] width 77 height 20
click at [372, 148] on button "Grab Withdraw" at bounding box center [367, 145] width 77 height 20
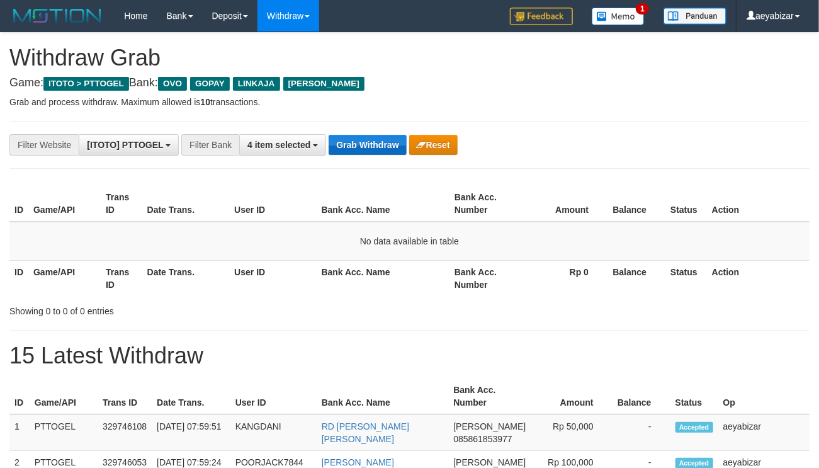
scroll to position [175, 0]
click at [377, 147] on button "Grab Withdraw" at bounding box center [367, 145] width 77 height 20
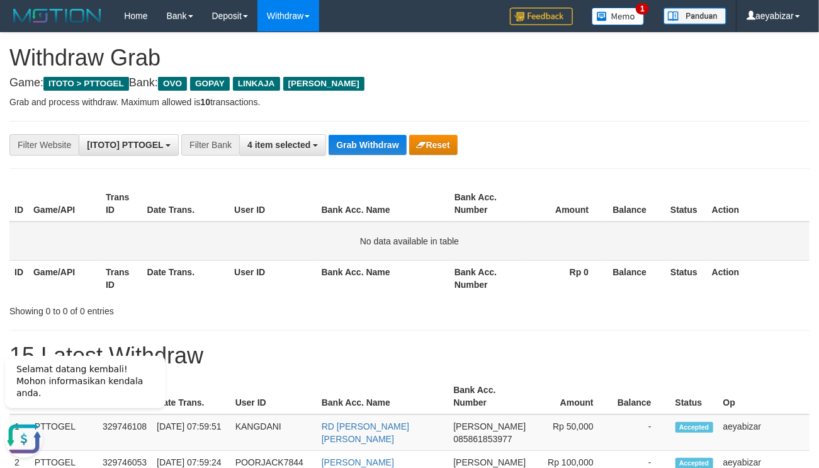
click at [140, 253] on td "No data available in table" at bounding box center [409, 241] width 800 height 39
click at [370, 147] on button "Grab Withdraw" at bounding box center [367, 145] width 77 height 20
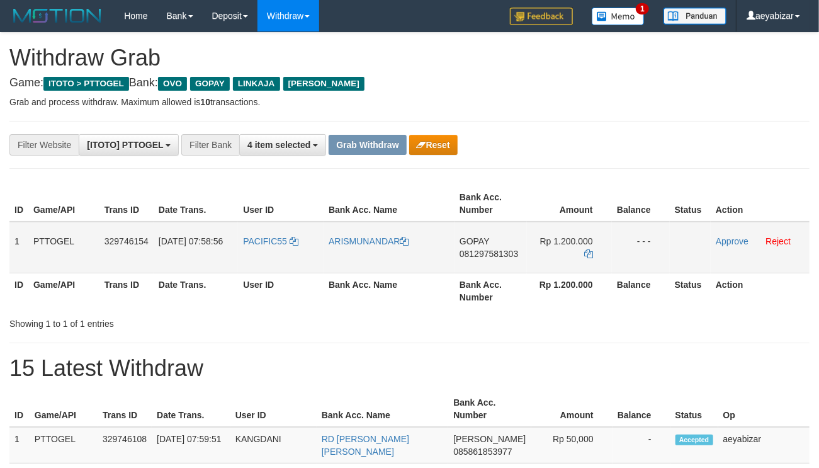
scroll to position [175, 0]
drag, startPoint x: 300, startPoint y: 225, endPoint x: 20, endPoint y: 294, distance: 287.9
click at [543, 256] on tr "1 PTTOGEL 329746154 [DATE] 07:58:56 PACIFIC55 [GEOGRAPHIC_DATA] GOPAY 081297581…" at bounding box center [409, 248] width 800 height 52
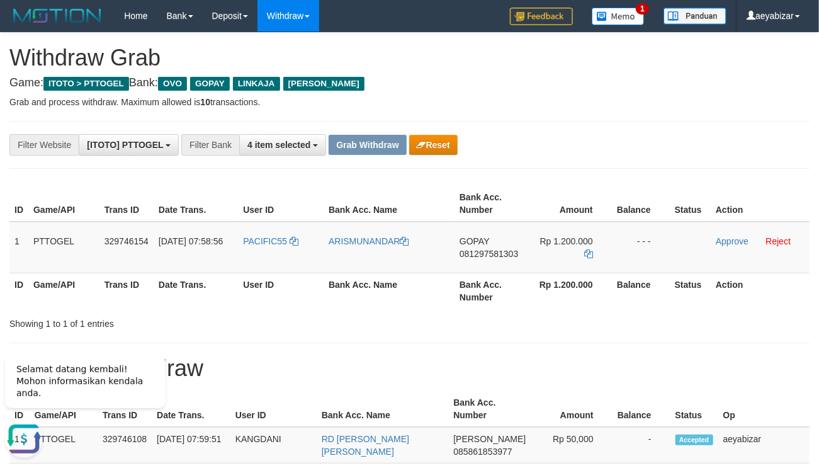
scroll to position [0, 0]
drag, startPoint x: 664, startPoint y: 145, endPoint x: 518, endPoint y: 260, distance: 185.7
click at [472, 254] on span "081297581303" at bounding box center [489, 254] width 59 height 10
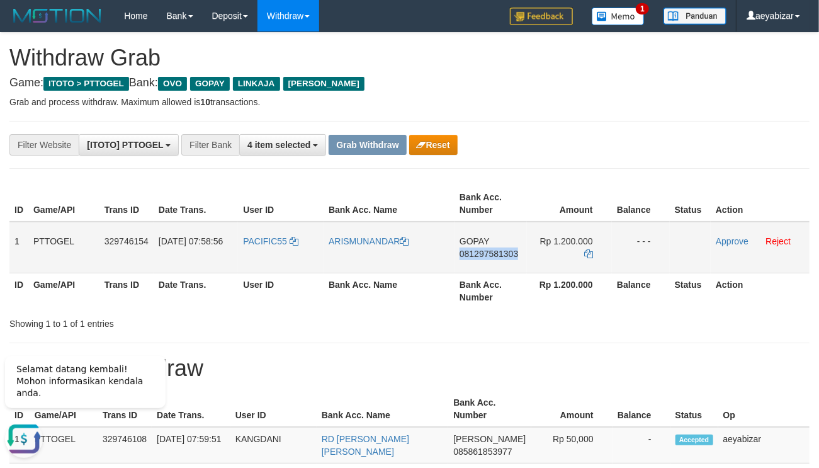
copy span "081297581303"
click at [593, 252] on icon at bounding box center [588, 253] width 9 height 9
click at [591, 252] on icon at bounding box center [588, 253] width 9 height 9
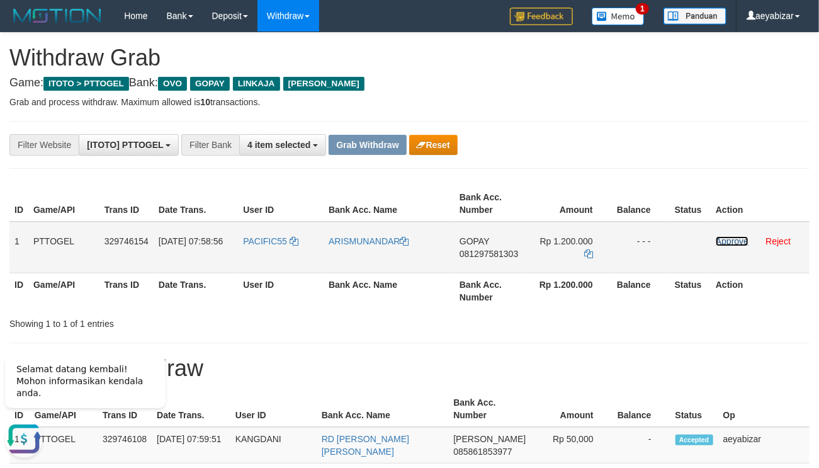
click at [727, 242] on link "Approve" at bounding box center [732, 241] width 33 height 10
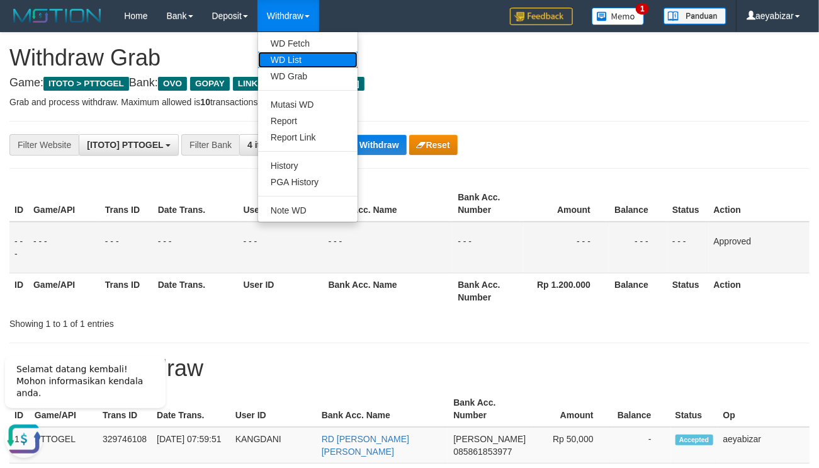
click at [297, 60] on link "WD List" at bounding box center [308, 60] width 100 height 16
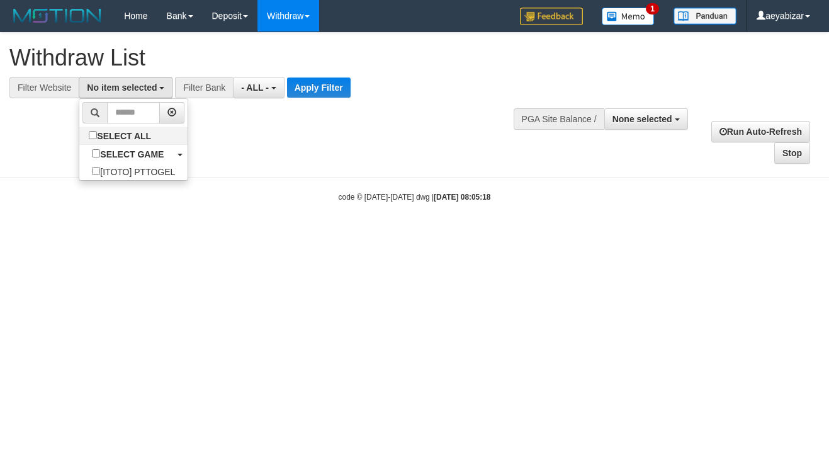
select select
select select "***"
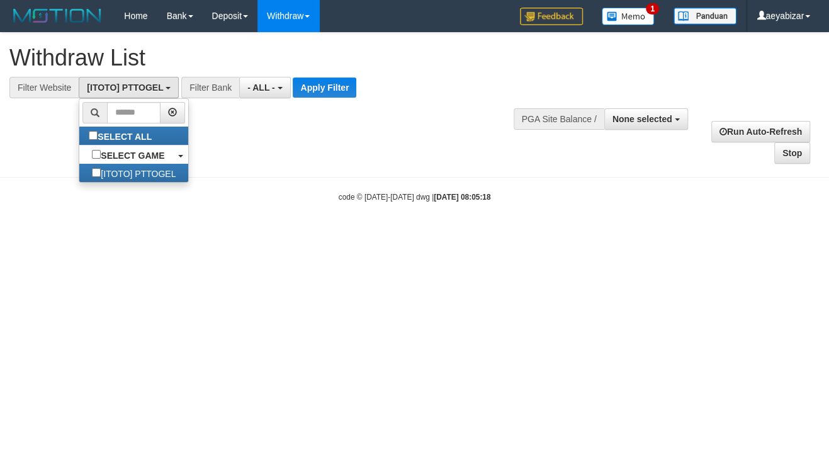
drag, startPoint x: 239, startPoint y: 145, endPoint x: 239, endPoint y: 128, distance: 17.0
click at [239, 140] on div "**********" at bounding box center [414, 99] width 829 height 132
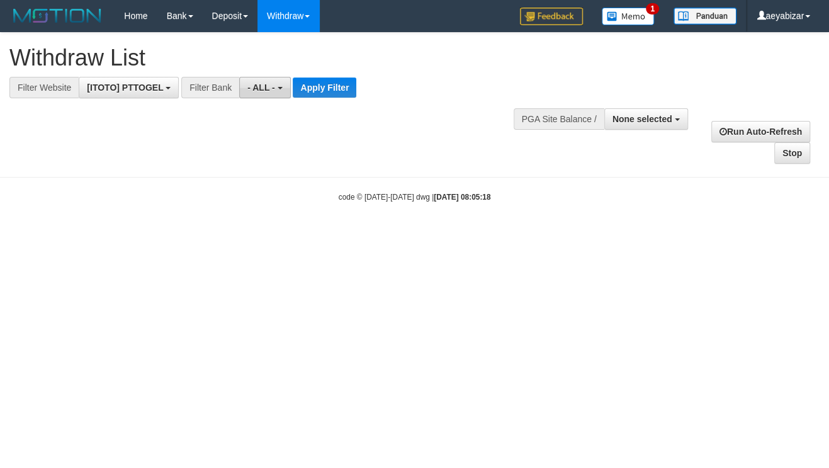
click at [280, 91] on button "- ALL -" at bounding box center [264, 87] width 51 height 21
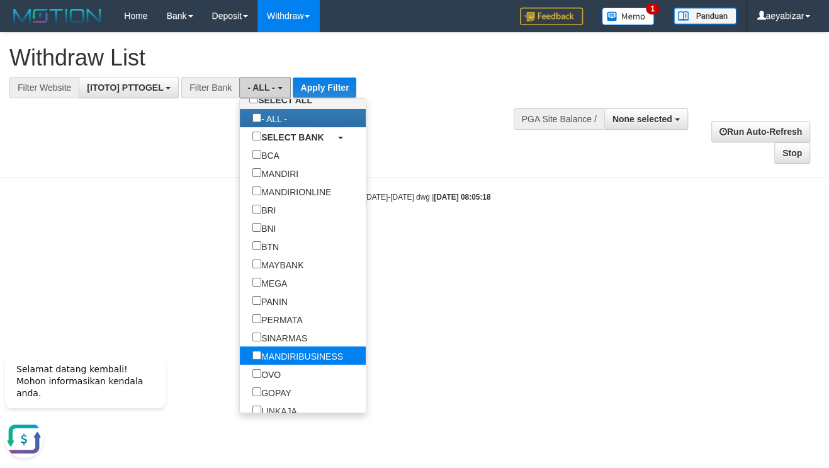
scroll to position [115, 0]
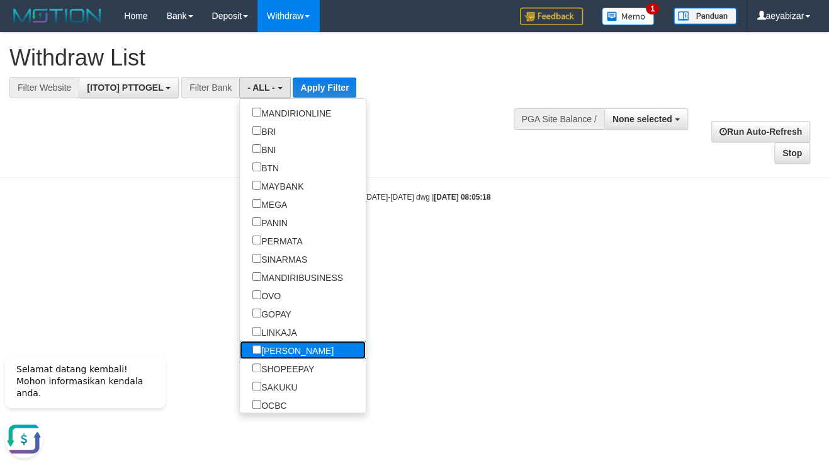
click at [240, 350] on label "[PERSON_NAME]" at bounding box center [293, 350] width 106 height 18
select select "****"
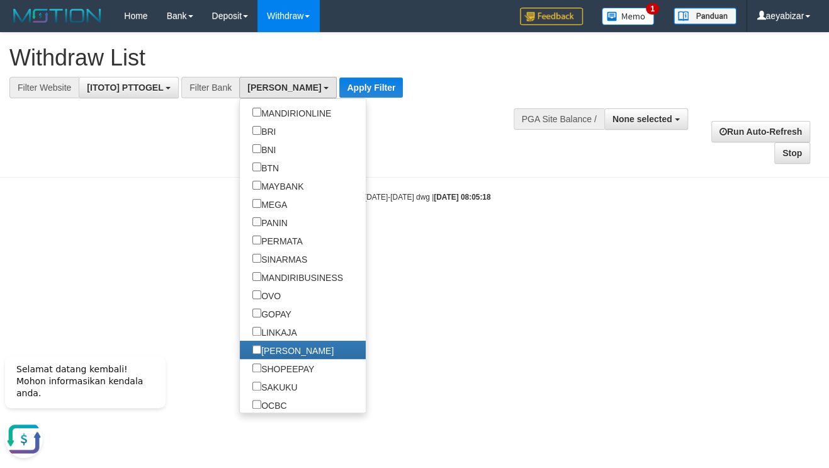
drag, startPoint x: 504, startPoint y: 292, endPoint x: 395, endPoint y: 194, distance: 147.2
click at [504, 234] on html "Toggle navigation Home Bank Account List Load By Website Group [ITOTO] PTTOGEL …" at bounding box center [414, 117] width 829 height 234
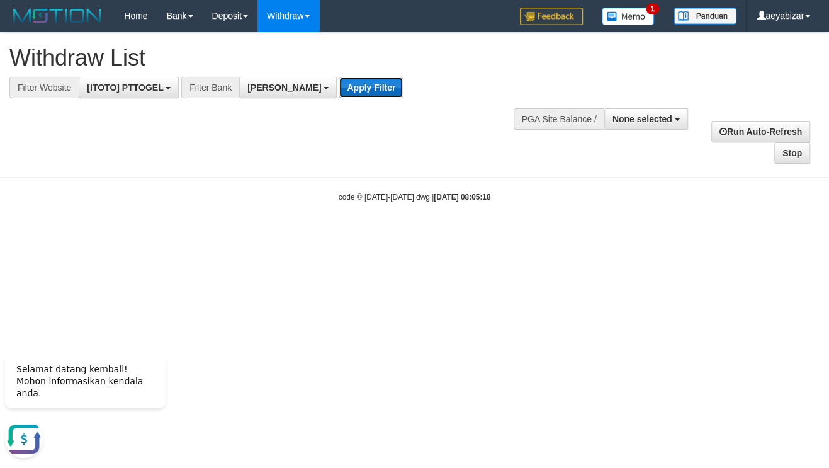
click at [339, 86] on button "Apply Filter" at bounding box center [371, 87] width 64 height 20
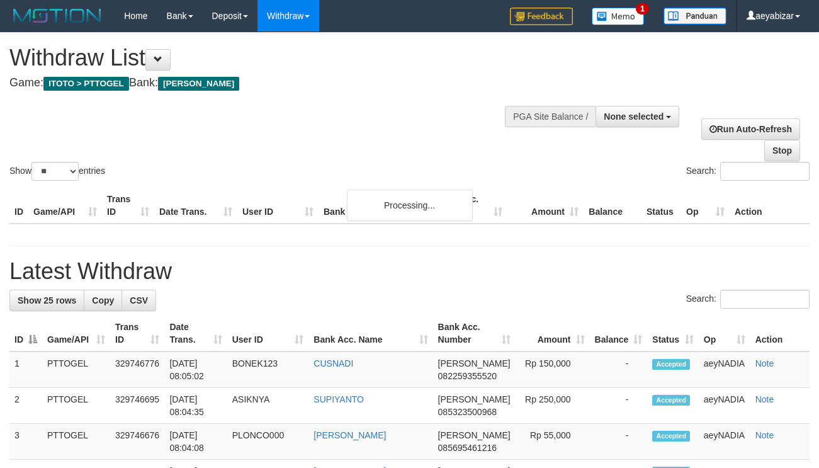
select select
select select "**"
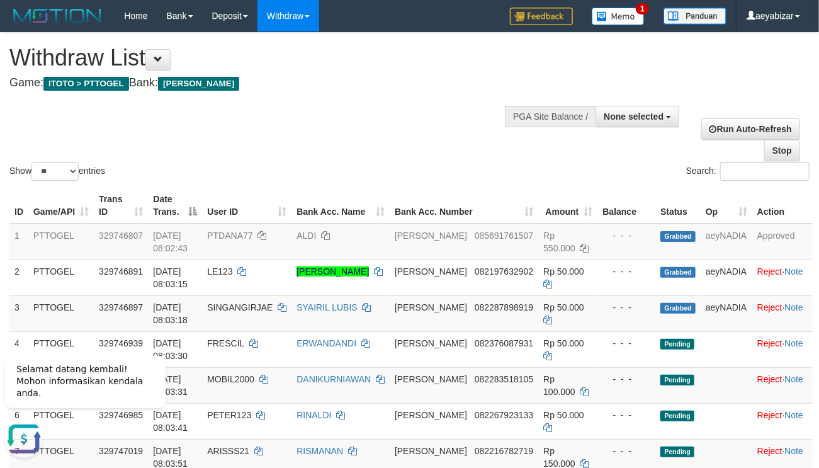
click at [636, 169] on div "Search:" at bounding box center [614, 173] width 391 height 22
drag, startPoint x: 140, startPoint y: 127, endPoint x: 162, endPoint y: 136, distance: 23.2
click at [142, 127] on div "Show ** ** ** *** entries Search:" at bounding box center [409, 108] width 819 height 151
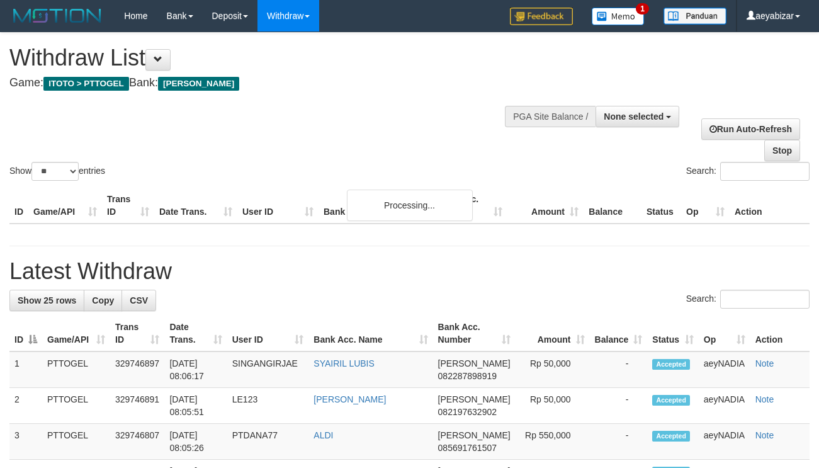
select select
select select "**"
select select
select select "**"
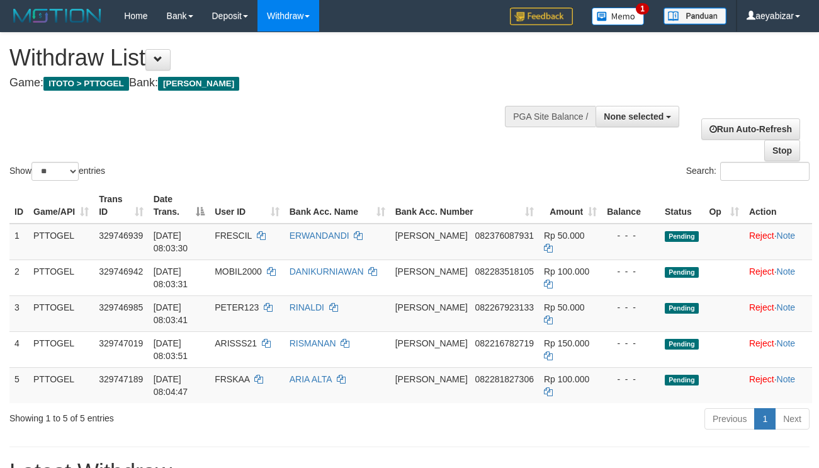
select select
select select "**"
click at [345, 170] on div "Show ** ** ** *** entries" at bounding box center [204, 173] width 391 height 22
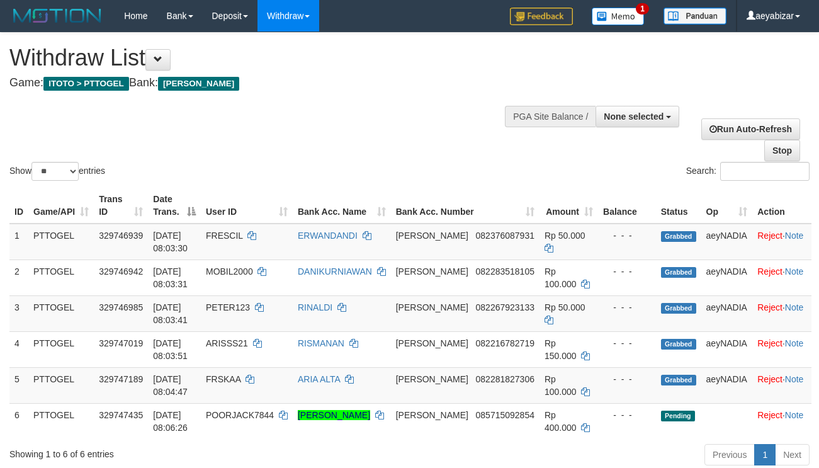
select select
select select "**"
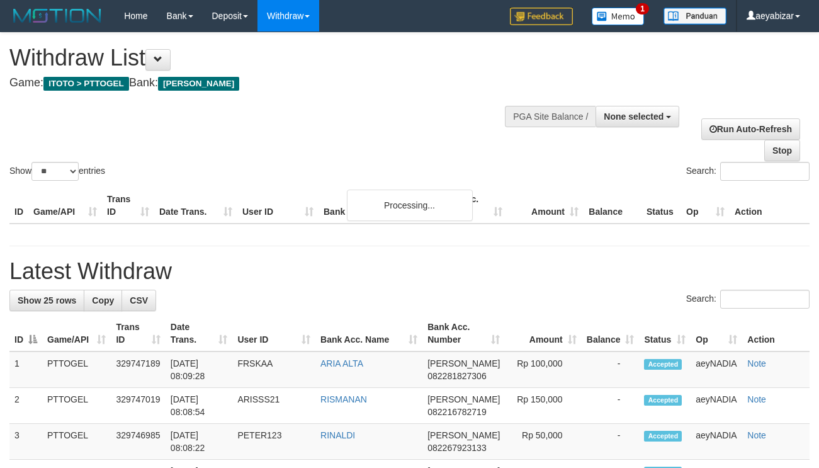
select select
select select "**"
select select
select select "**"
